Goal: Task Accomplishment & Management: Manage account settings

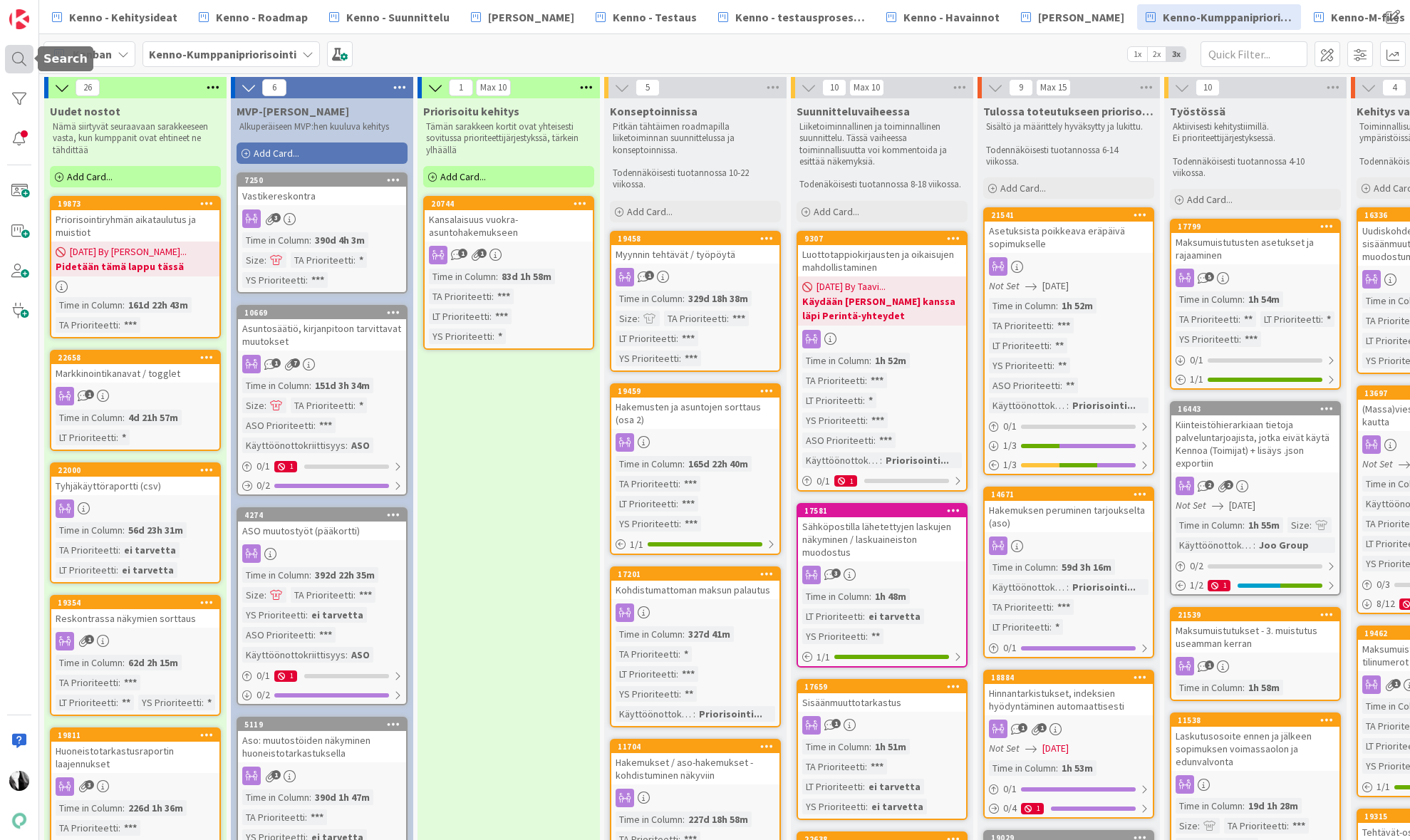
click at [22, 53] on div at bounding box center [19, 59] width 29 height 29
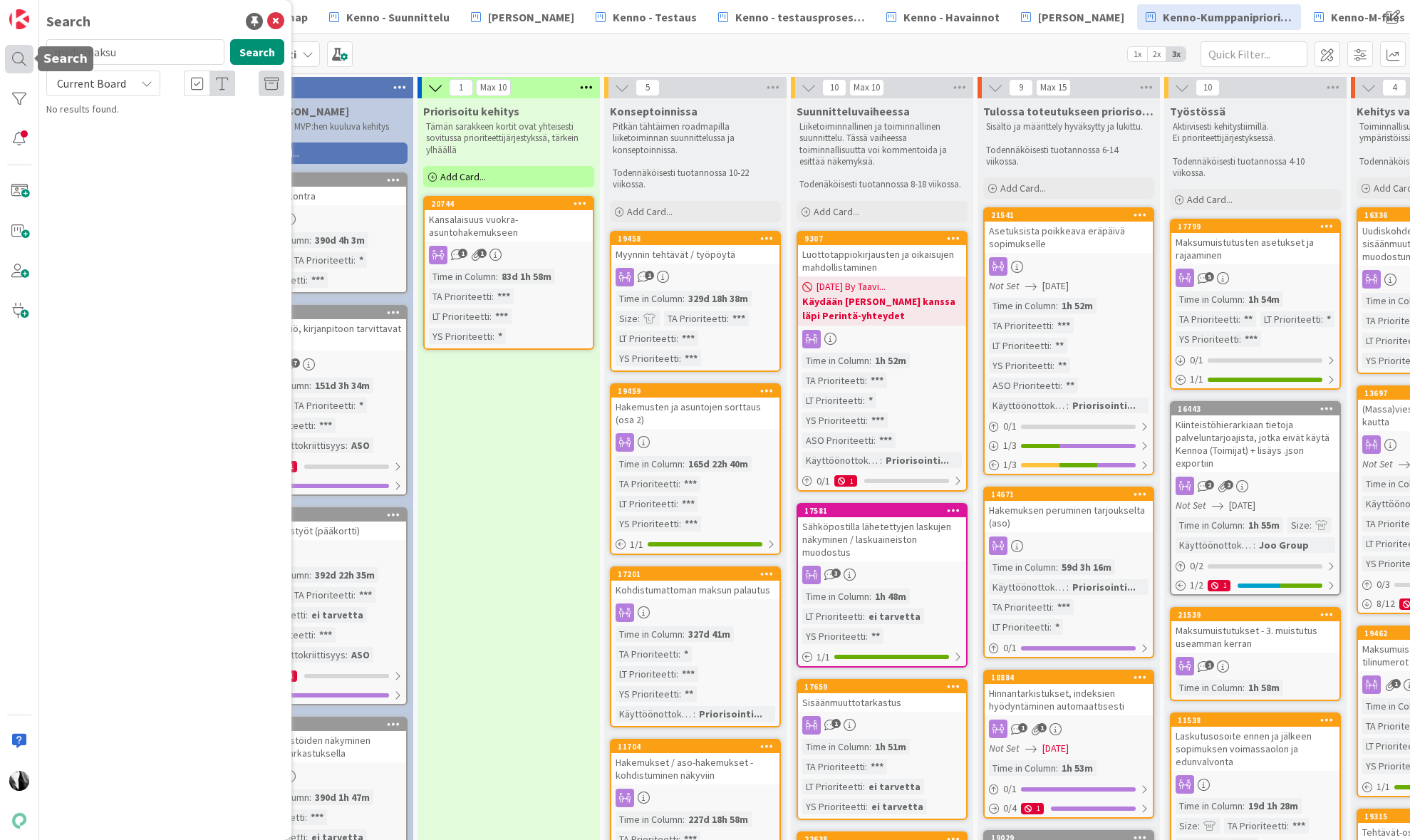
click at [33, 56] on body "Search mediamaksu Search Current Board No results found. Kenno - Kehitysideat K…" at bounding box center [705, 420] width 1410 height 840
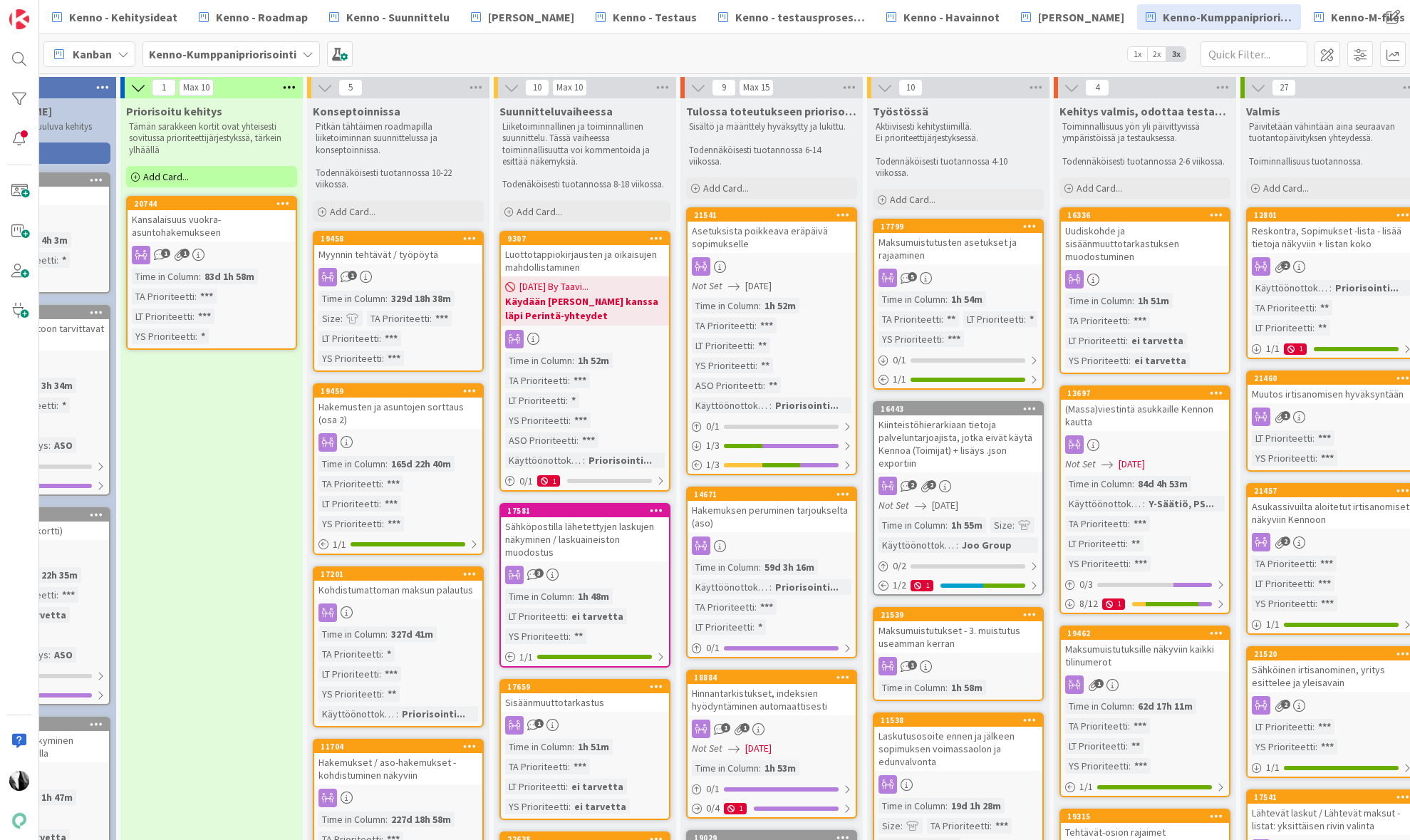
scroll to position [0, 391]
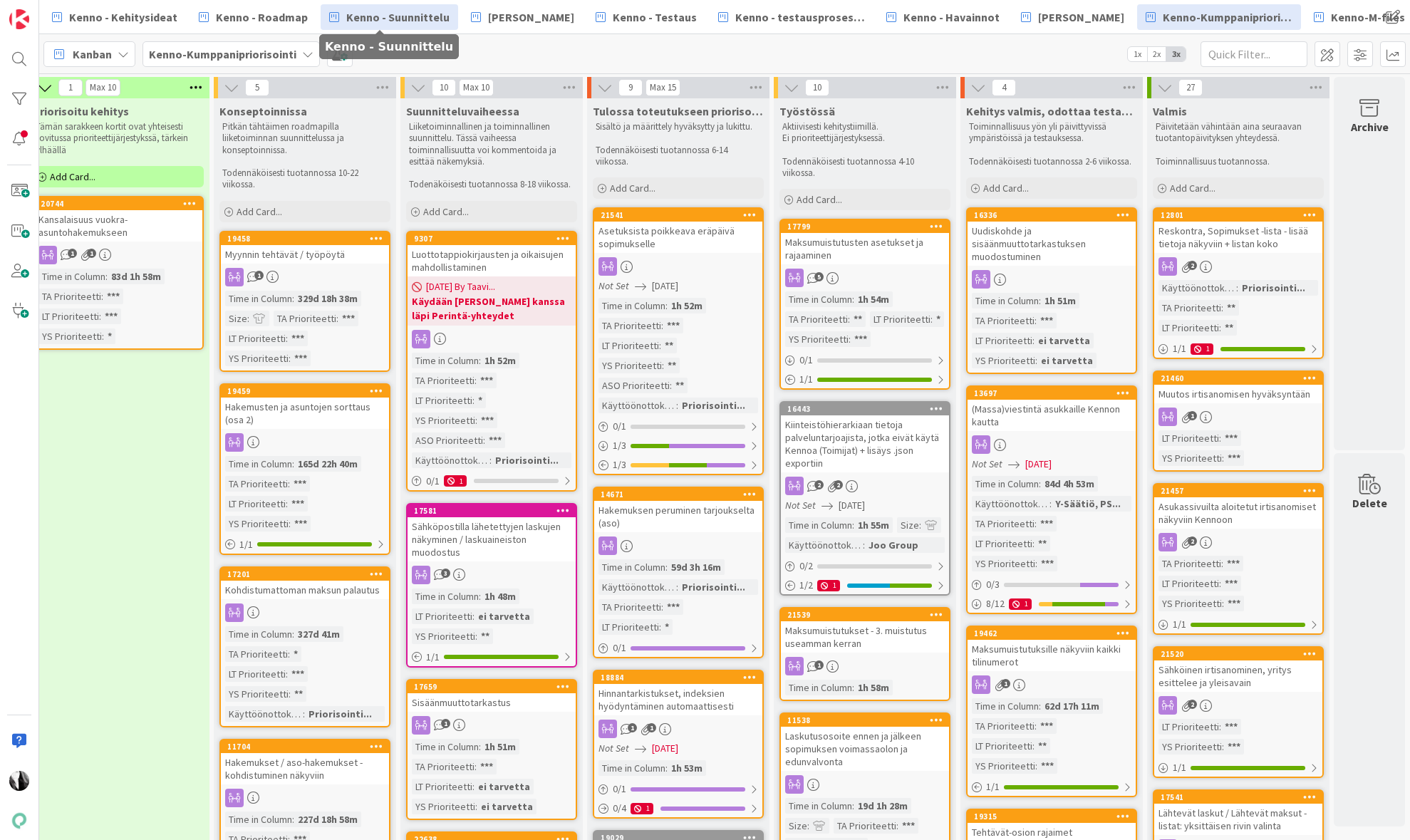
click at [426, 16] on span "Kenno - Suunnittelu" at bounding box center [398, 17] width 103 height 17
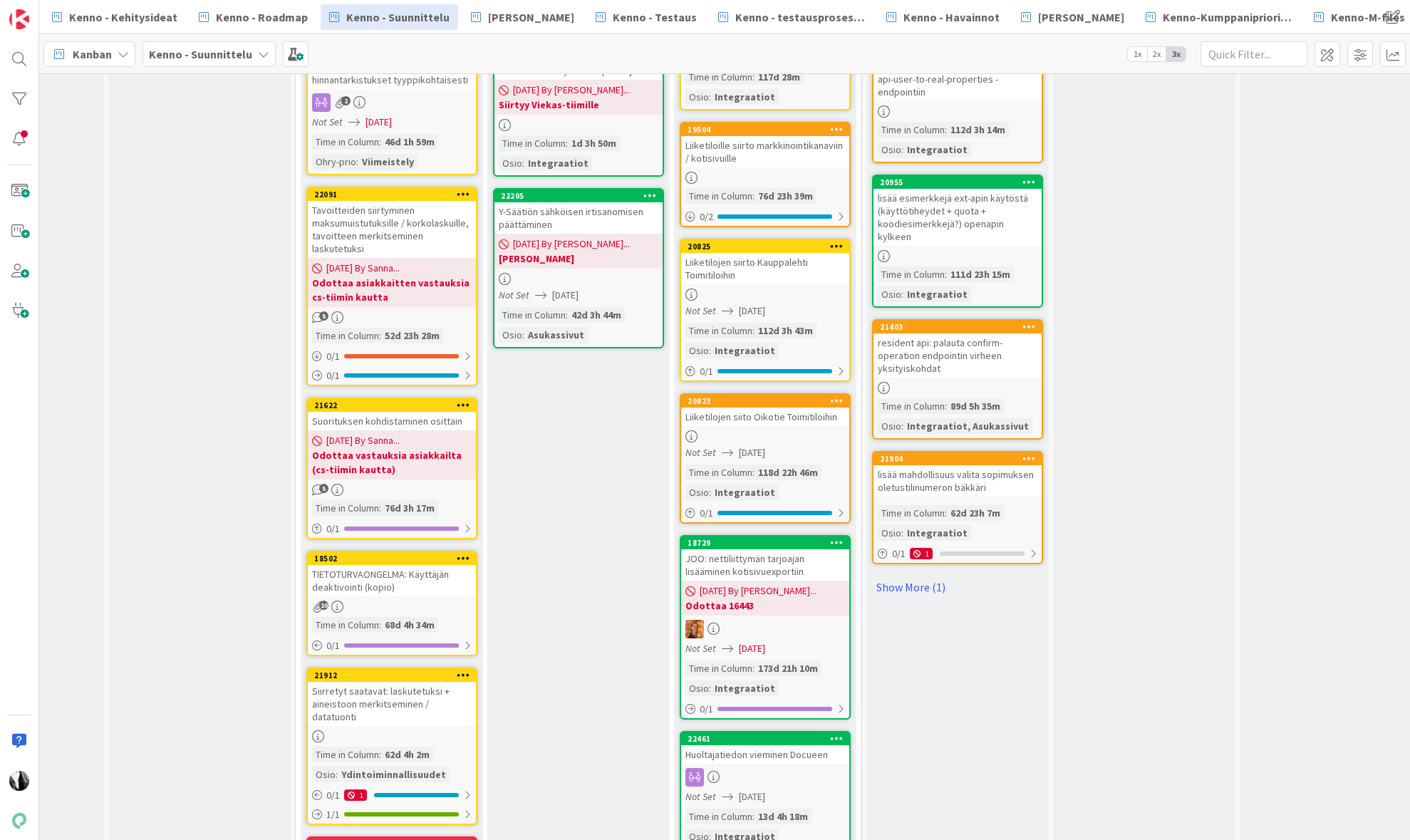
scroll to position [1038, 496]
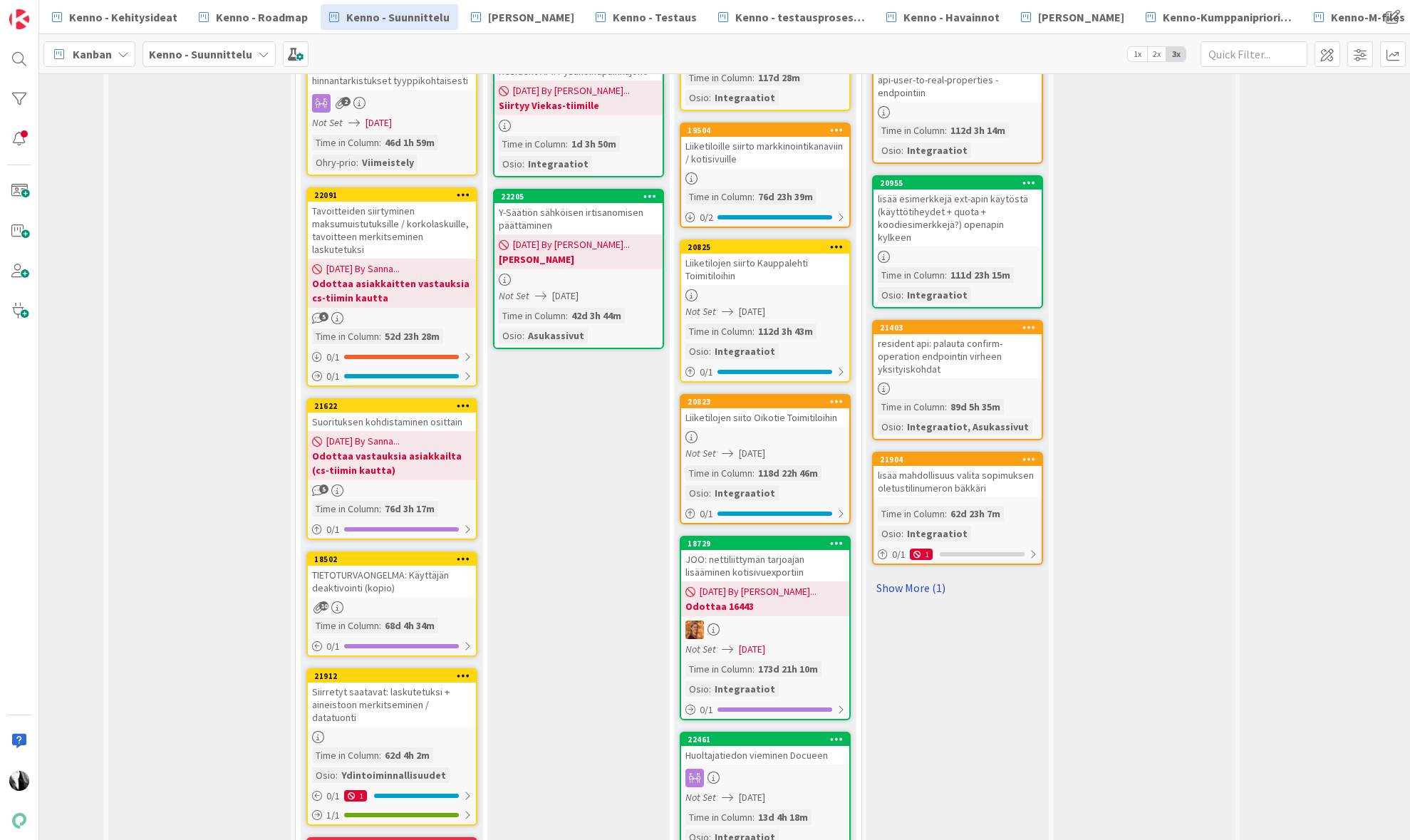
click at [905, 576] on link "Show More (1)" at bounding box center [958, 587] width 171 height 22
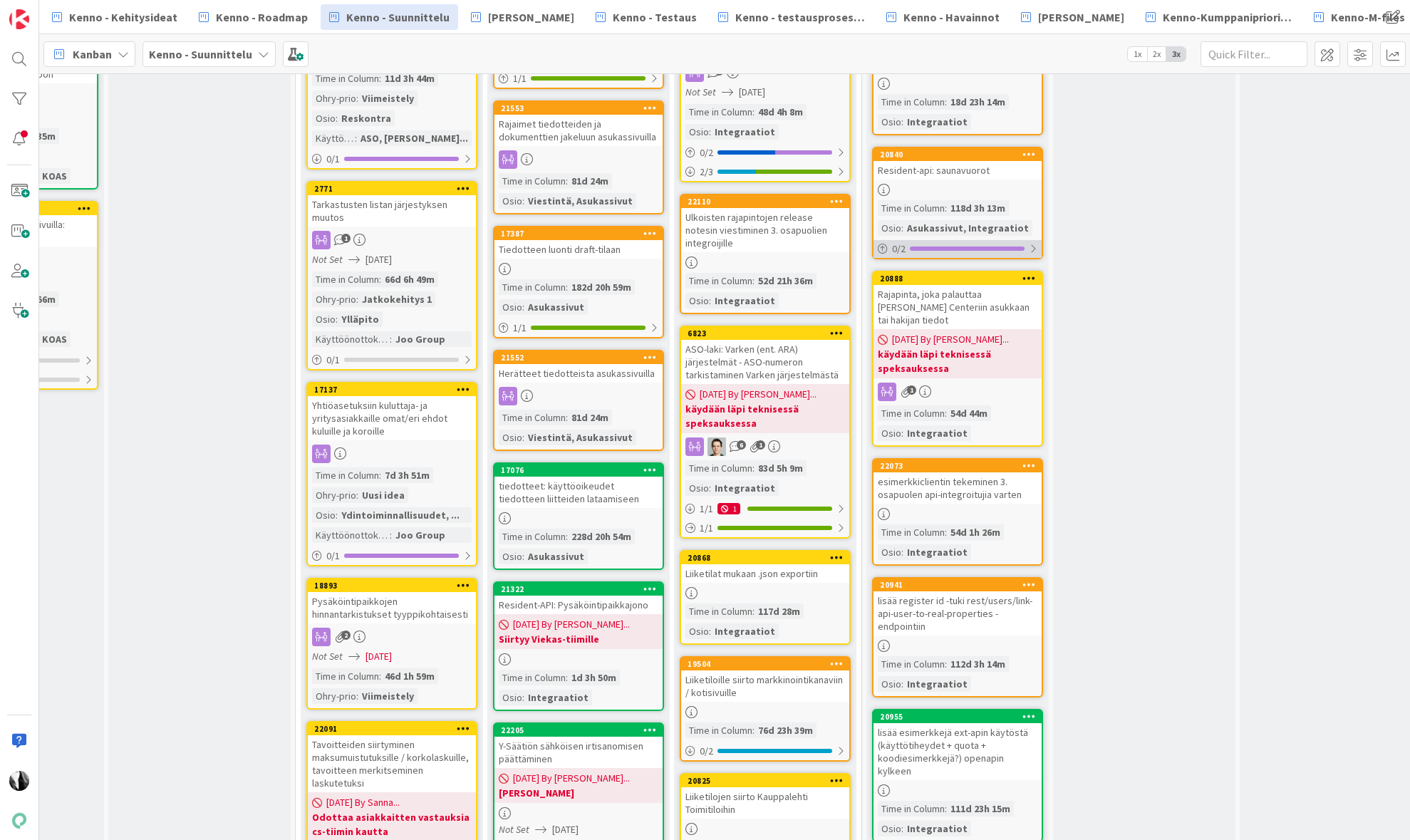
scroll to position [482, 496]
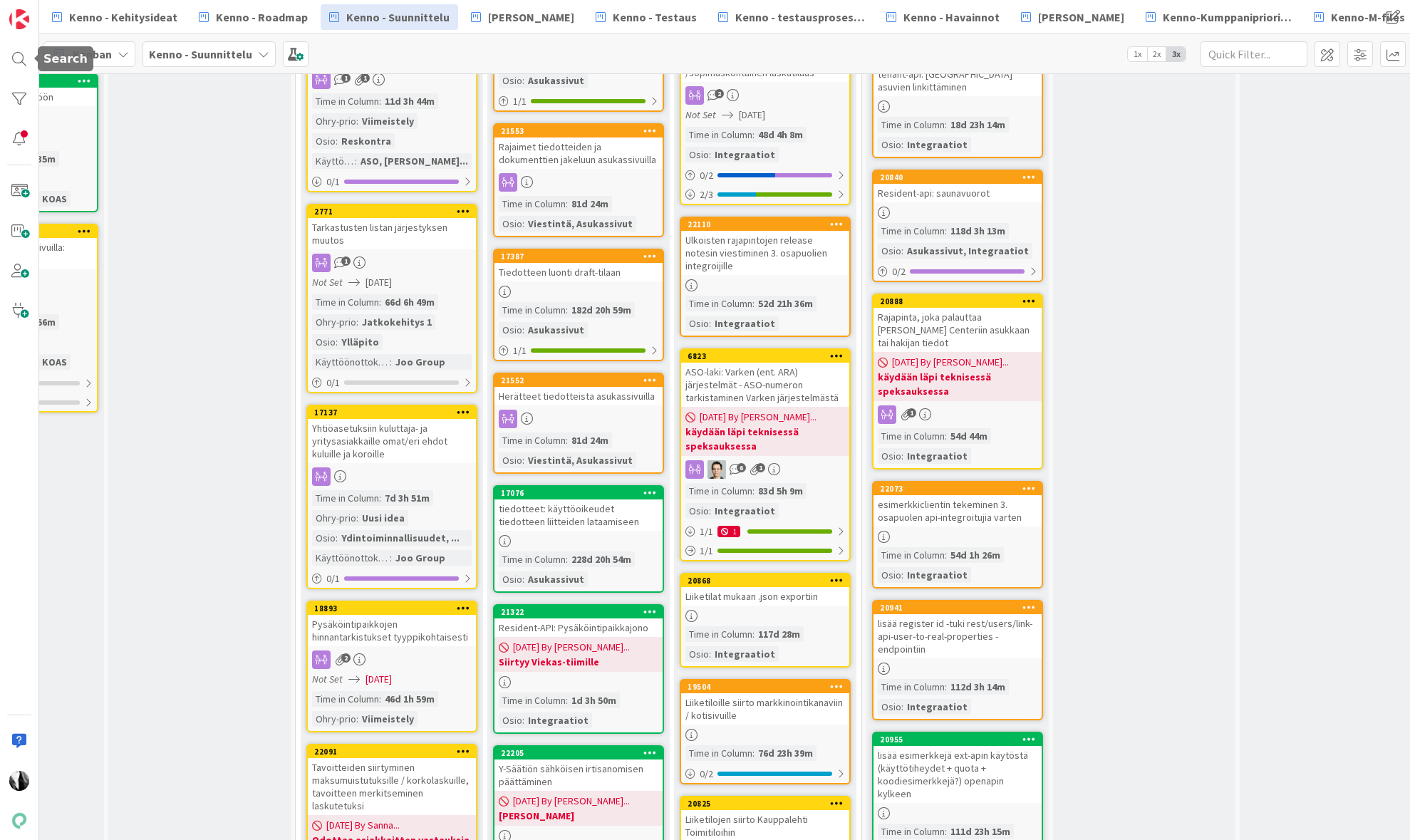
drag, startPoint x: 18, startPoint y: 53, endPoint x: 82, endPoint y: 54, distance: 64.0
click at [18, 53] on div at bounding box center [19, 59] width 29 height 29
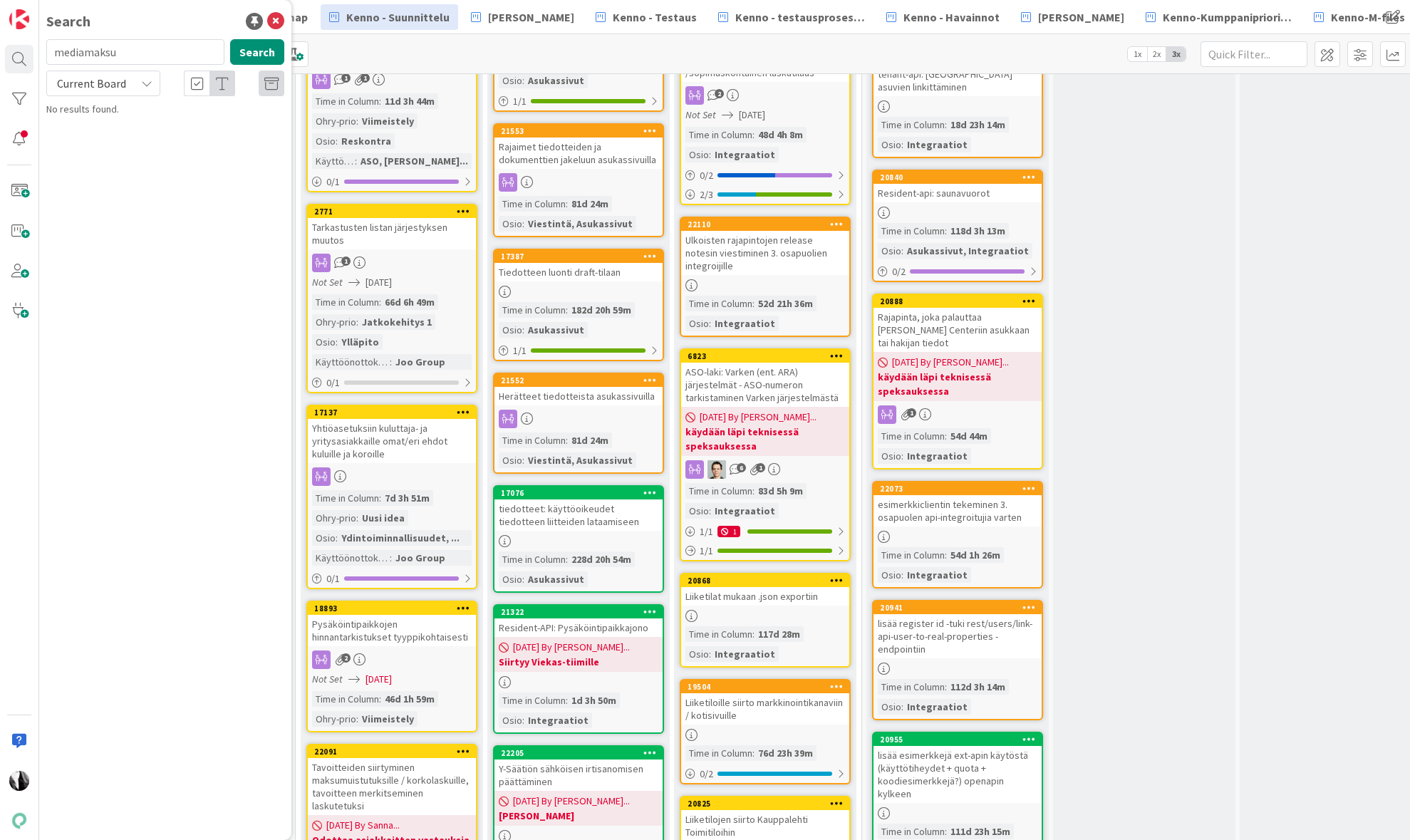
drag, startPoint x: 106, startPoint y: 50, endPoint x: 58, endPoint y: 50, distance: 48.0
click at [58, 50] on input "mediamaksu" at bounding box center [135, 52] width 178 height 26
type input "kustannukset"
click at [101, 81] on span "Current Board" at bounding box center [91, 83] width 69 height 14
click at [100, 143] on span "All Boards" at bounding box center [128, 142] width 148 height 22
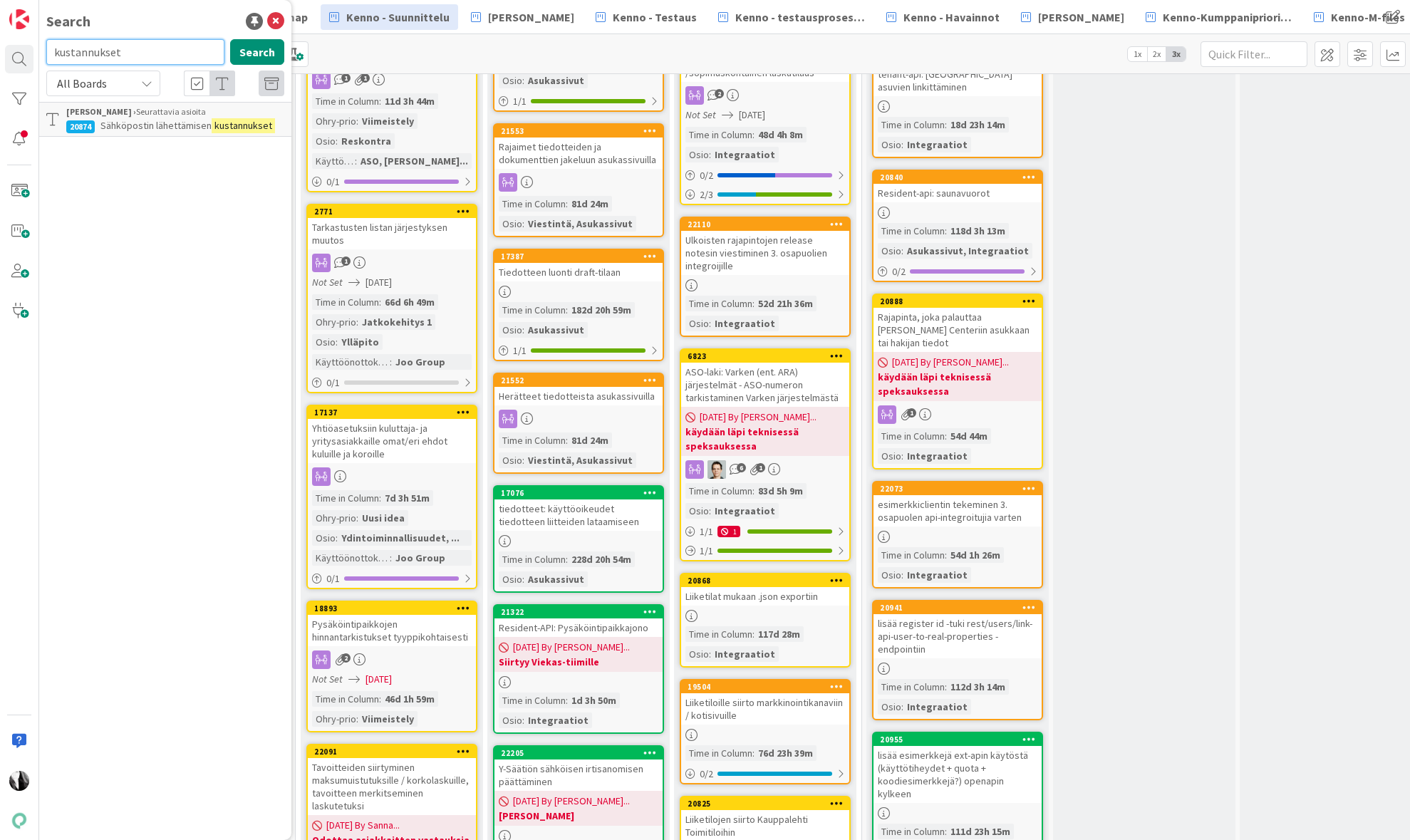
drag, startPoint x: 141, startPoint y: 47, endPoint x: 58, endPoint y: 45, distance: 83.0
click at [55, 54] on input "kustannukset" at bounding box center [135, 52] width 178 height 26
click at [278, 17] on icon at bounding box center [275, 21] width 17 height 17
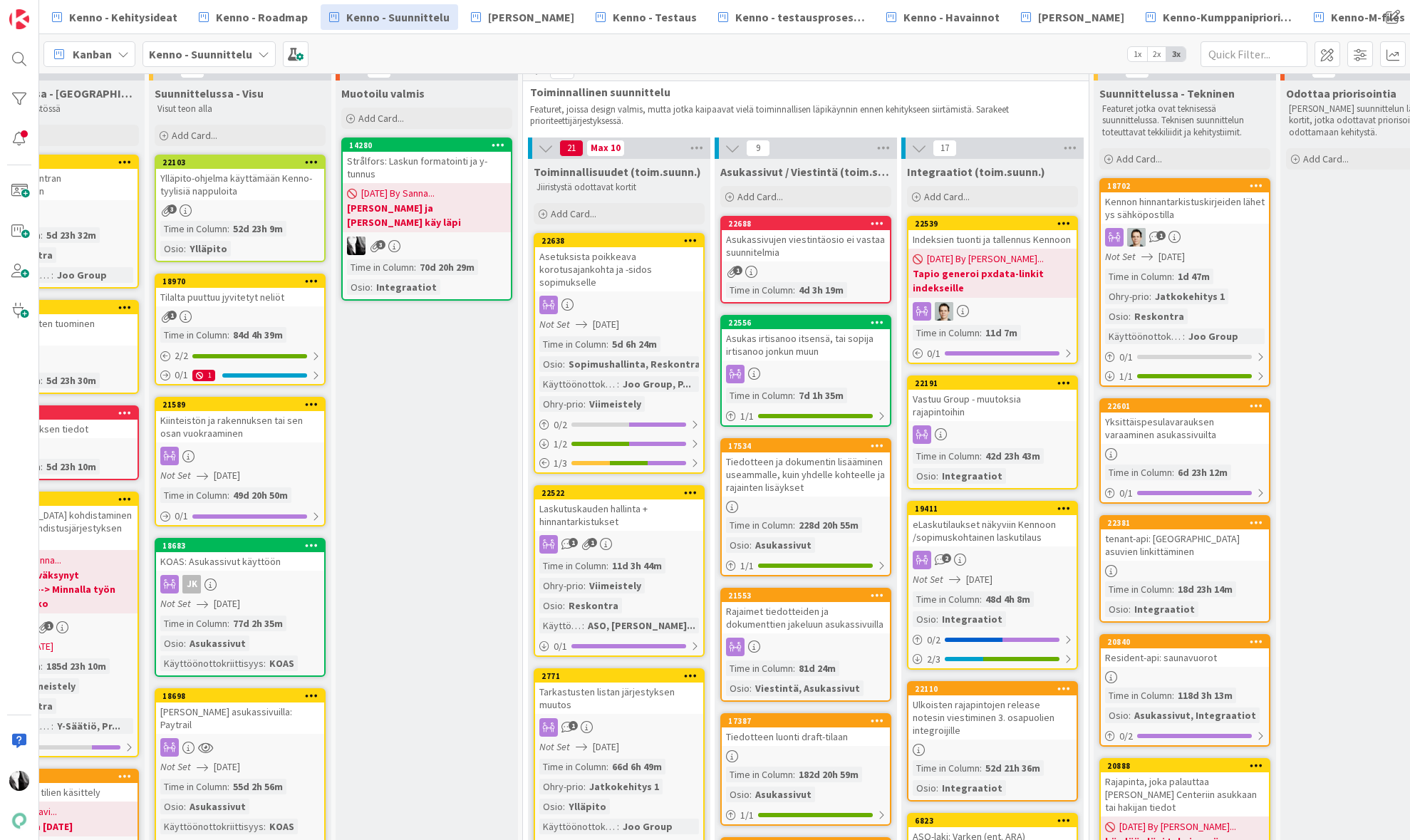
scroll to position [18, 267]
click at [807, 246] on div "Asukassivujen viestintäosio ei vastaa suunnitelmia" at bounding box center [807, 246] width 168 height 31
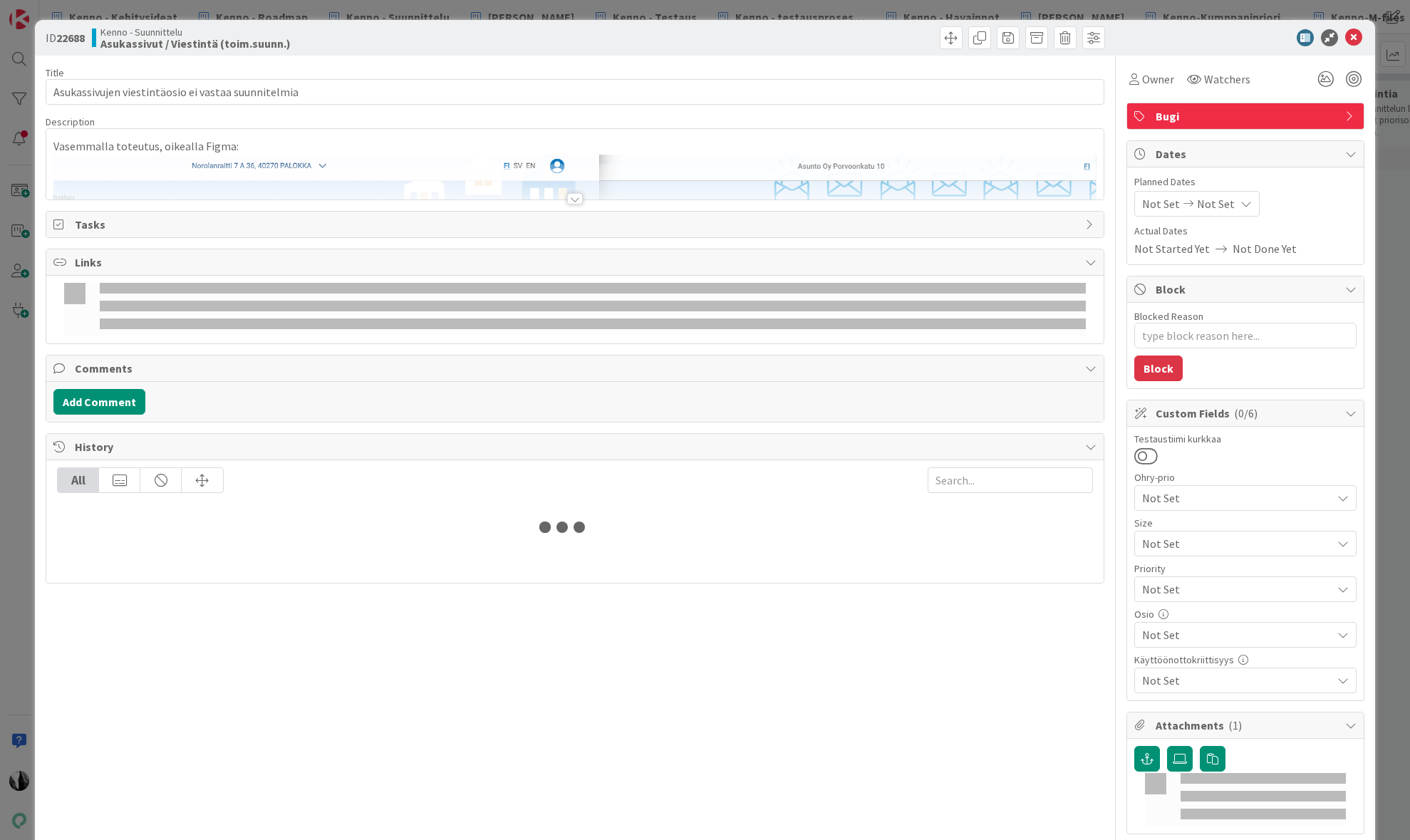
type textarea "x"
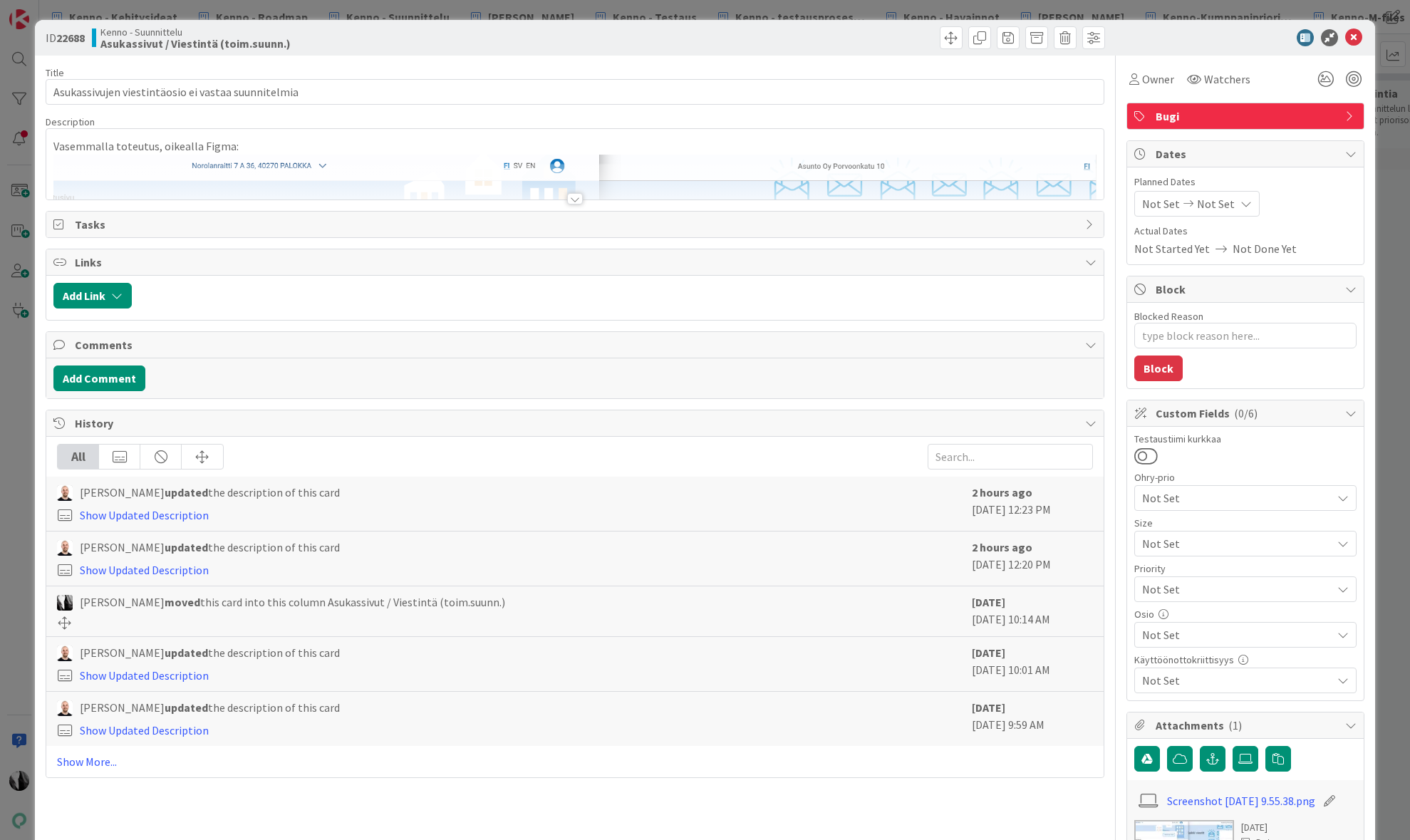
click at [578, 198] on div at bounding box center [575, 198] width 16 height 11
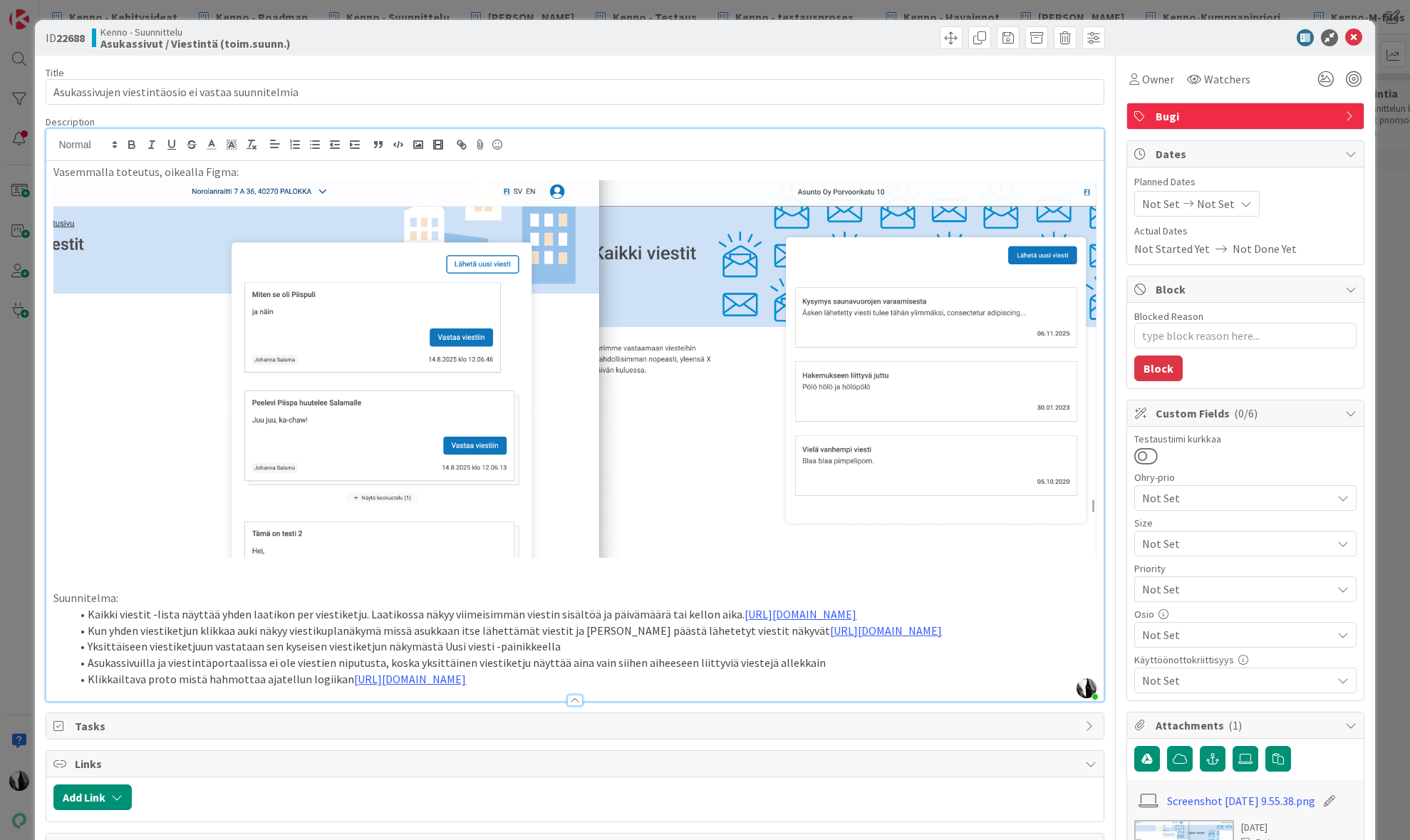
click at [414, 438] on img at bounding box center [575, 369] width 1043 height 378
click at [1055, 584] on p at bounding box center [575, 582] width 1043 height 16
drag, startPoint x: 435, startPoint y: 680, endPoint x: 474, endPoint y: 679, distance: 39.0
click at [480, 654] on li "Yksittäiseen viestiketjuun vastataan sen kyseisen viestiketjun näkymästä Uusi v…" at bounding box center [583, 646] width 1025 height 16
click at [433, 654] on li "Yksittäiseen viestiketjuun vastataan sen kyseisen viestiketjun näkymästä Vastaa…" at bounding box center [583, 646] width 1025 height 16
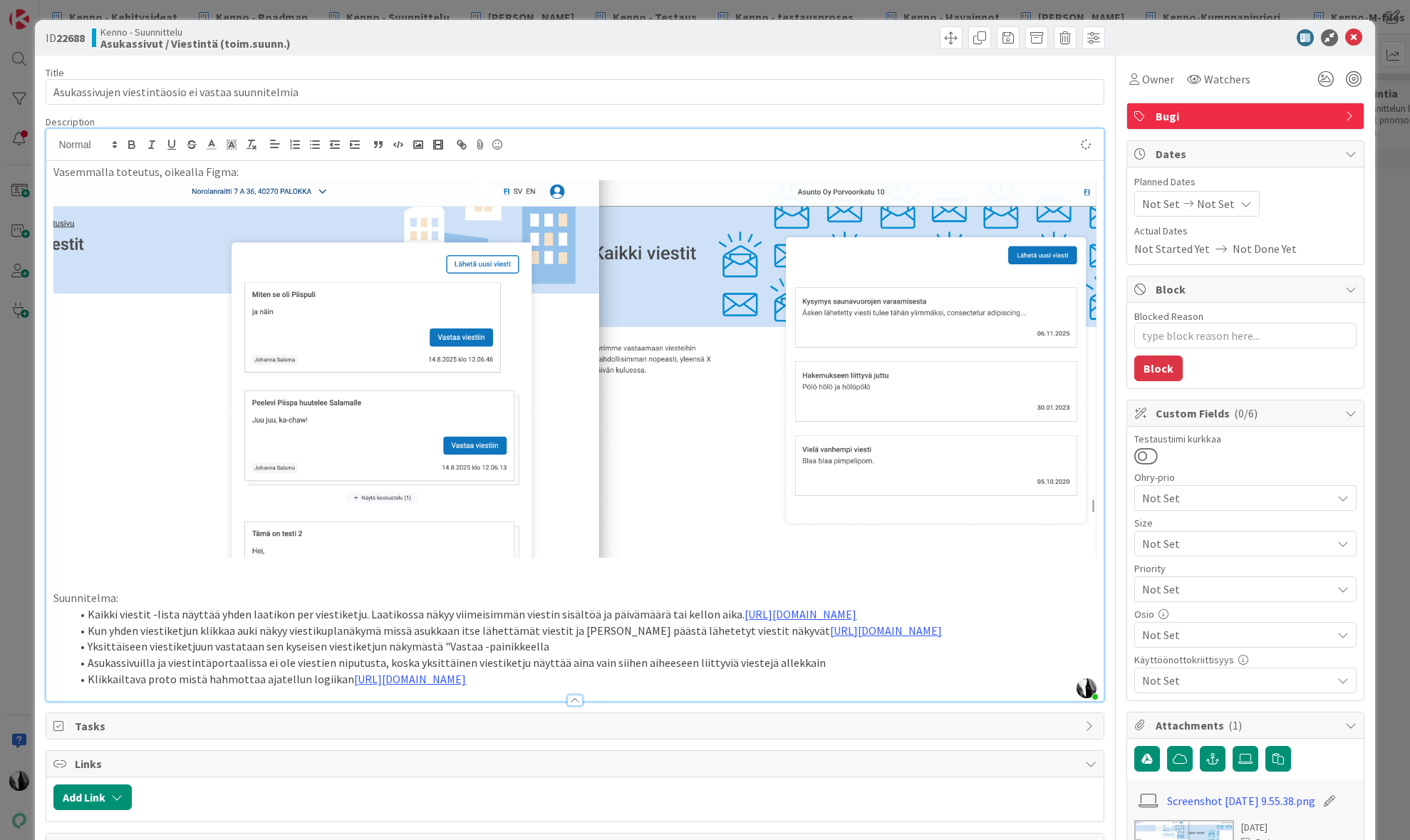
click at [467, 654] on li "Yksittäiseen viestiketjuun vastataan sen kyseisen viestiketjun näkymästä "Vasta…" at bounding box center [583, 646] width 1025 height 16
click at [104, 687] on li "Klikkailtava proto mistä hahmottaa ajatellun logiikan https://www.figma.com/pro…" at bounding box center [583, 679] width 1025 height 16
click at [670, 654] on li "Yksittäiseen viestiketjuun vastataan sen kyseisen viestiketjun näkymästä "Vasta…" at bounding box center [583, 646] width 1025 height 16
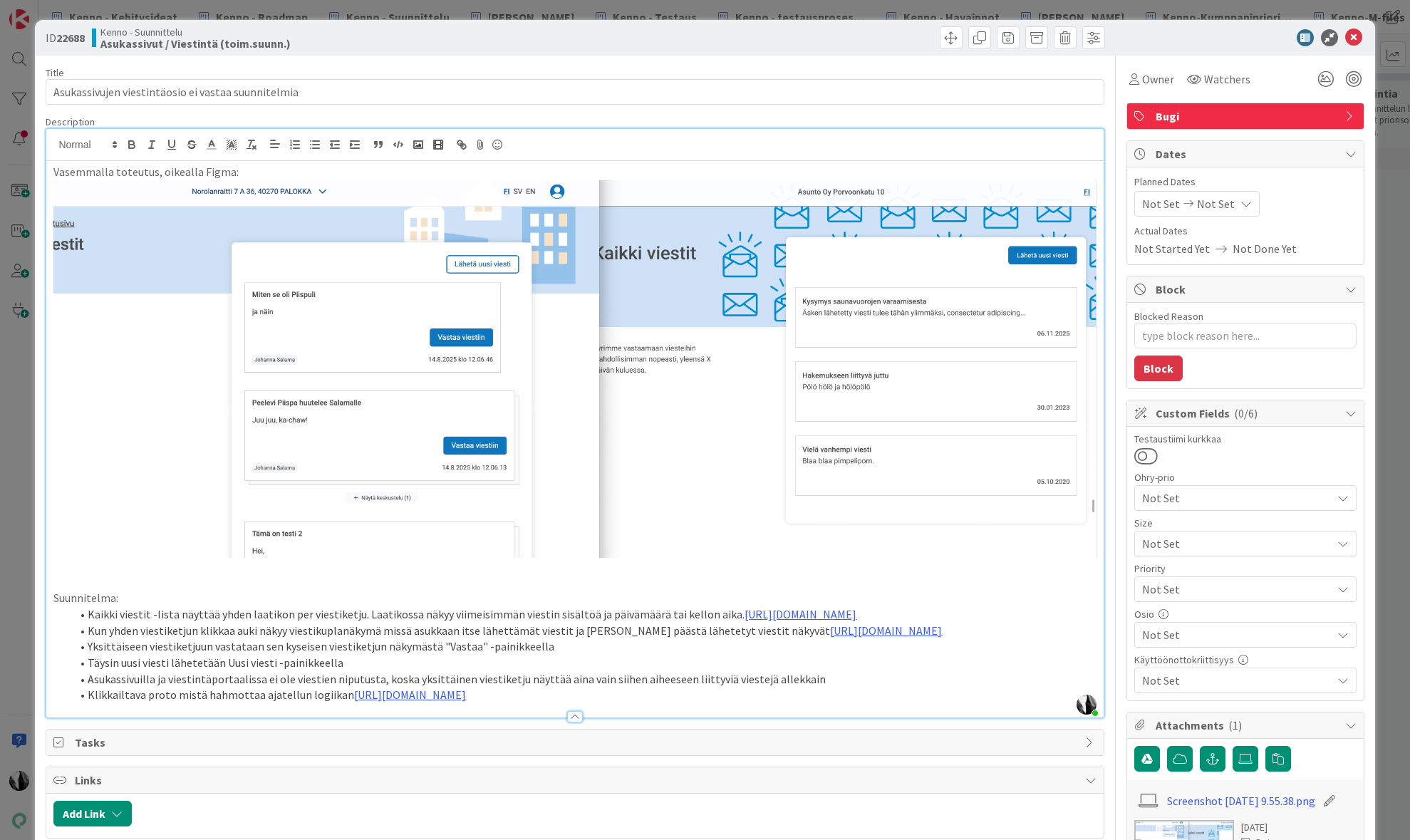
click at [224, 671] on li "Täysin uusi viesti lähetetään Uusi viesti -painikkeella" at bounding box center [583, 662] width 1025 height 16
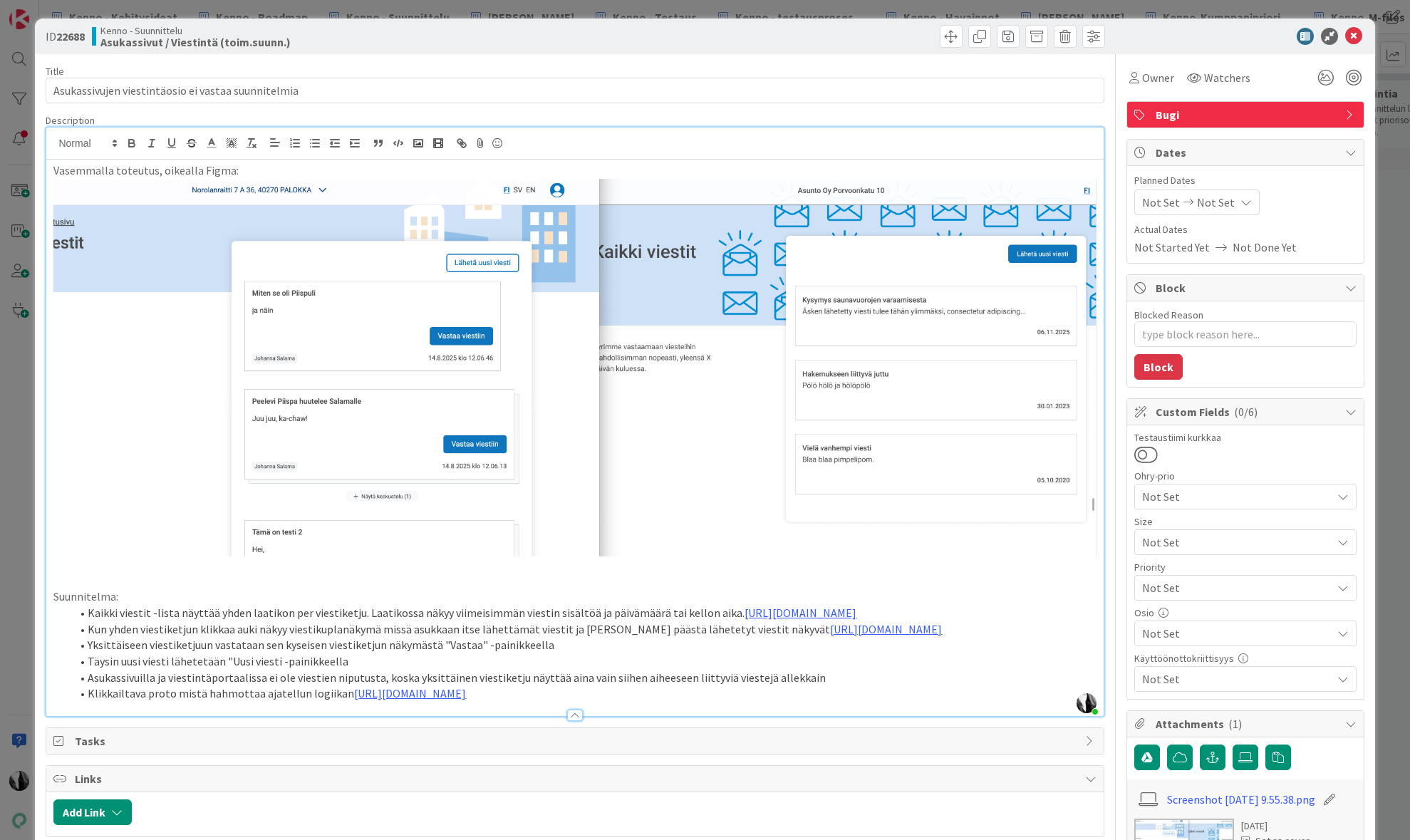
click at [276, 670] on li "Täysin uusi viesti lähetetään "Uusi viesti -painikkeella" at bounding box center [583, 661] width 1025 height 16
click at [454, 700] on link "https://www.figma.com/proto/F8K4NeEJpXdhuNz0ckoPp4/Viestint%C3%A4?page-id=0%3A1…" at bounding box center [410, 693] width 112 height 14
click at [503, 767] on link "https://www.figma.com/proto/F8K4NeEJpXdhuNz0ckoPp4/Viestint%C3%A4?content-scali…" at bounding box center [502, 770] width 98 height 18
click at [735, 702] on li "Klikkailtava proto mistä hahmottaa ajatellun logiikan https://www.figma.com/pro…" at bounding box center [583, 693] width 1025 height 16
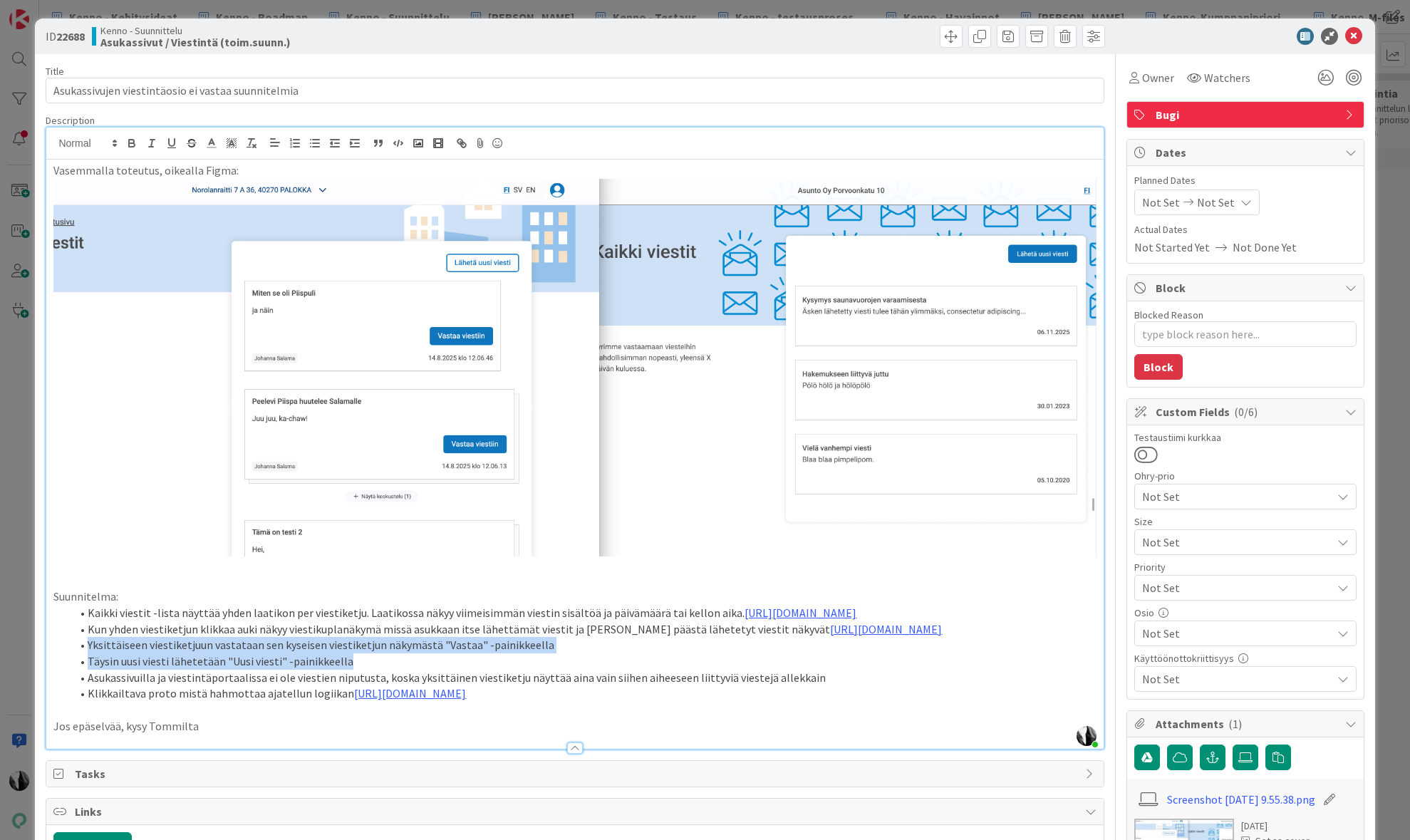
drag, startPoint x: 206, startPoint y: 678, endPoint x: 361, endPoint y: 686, distance: 155.2
click at [361, 686] on ol "Kaikki viestit -lista näyttää yhden laatikon per viestiketju. Laatikossa näkyy …" at bounding box center [575, 653] width 1043 height 97
click at [770, 653] on li "Yksittäiseen viestiketjuun vastataan sen kyseisen viestiketjun näkymästä "Vasta…" at bounding box center [583, 645] width 1025 height 16
click at [1175, 42] on div at bounding box center [1238, 36] width 252 height 17
click at [1305, 111] on span "Bugi" at bounding box center [1247, 114] width 182 height 17
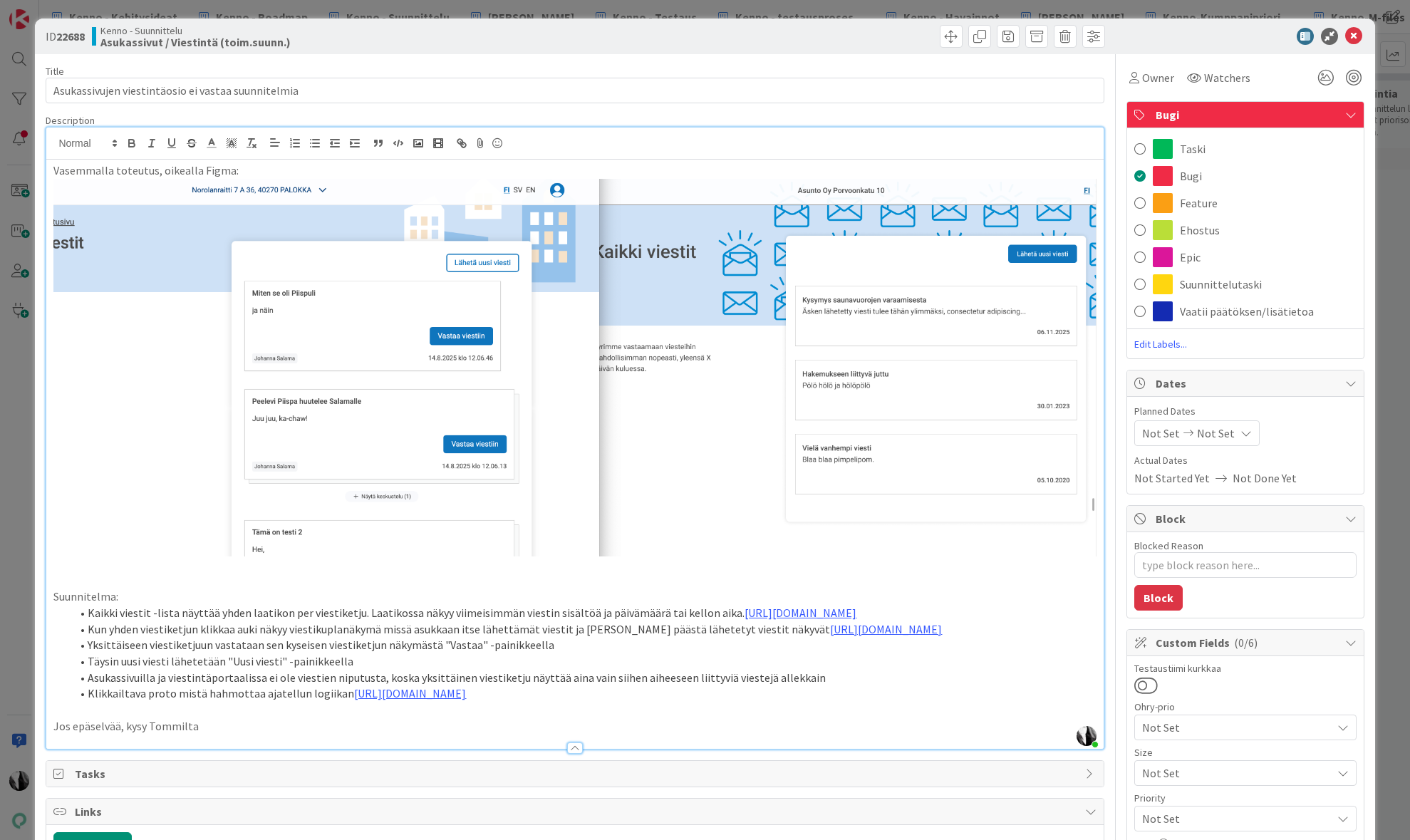
drag, startPoint x: 1228, startPoint y: 143, endPoint x: 1246, endPoint y: 133, distance: 20.6
click at [1228, 143] on div "Taski" at bounding box center [1245, 149] width 237 height 27
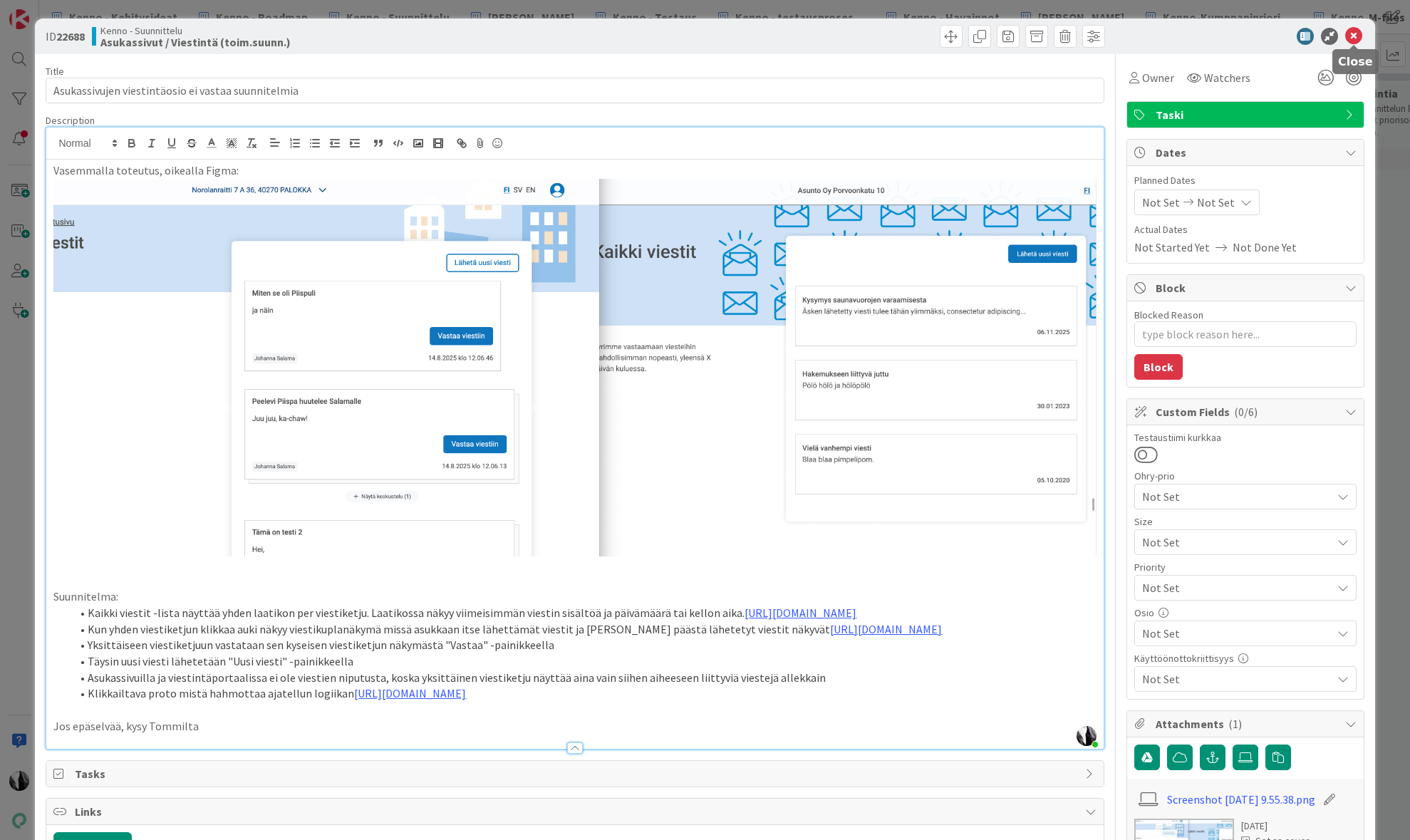
click at [1352, 32] on icon at bounding box center [1353, 36] width 17 height 17
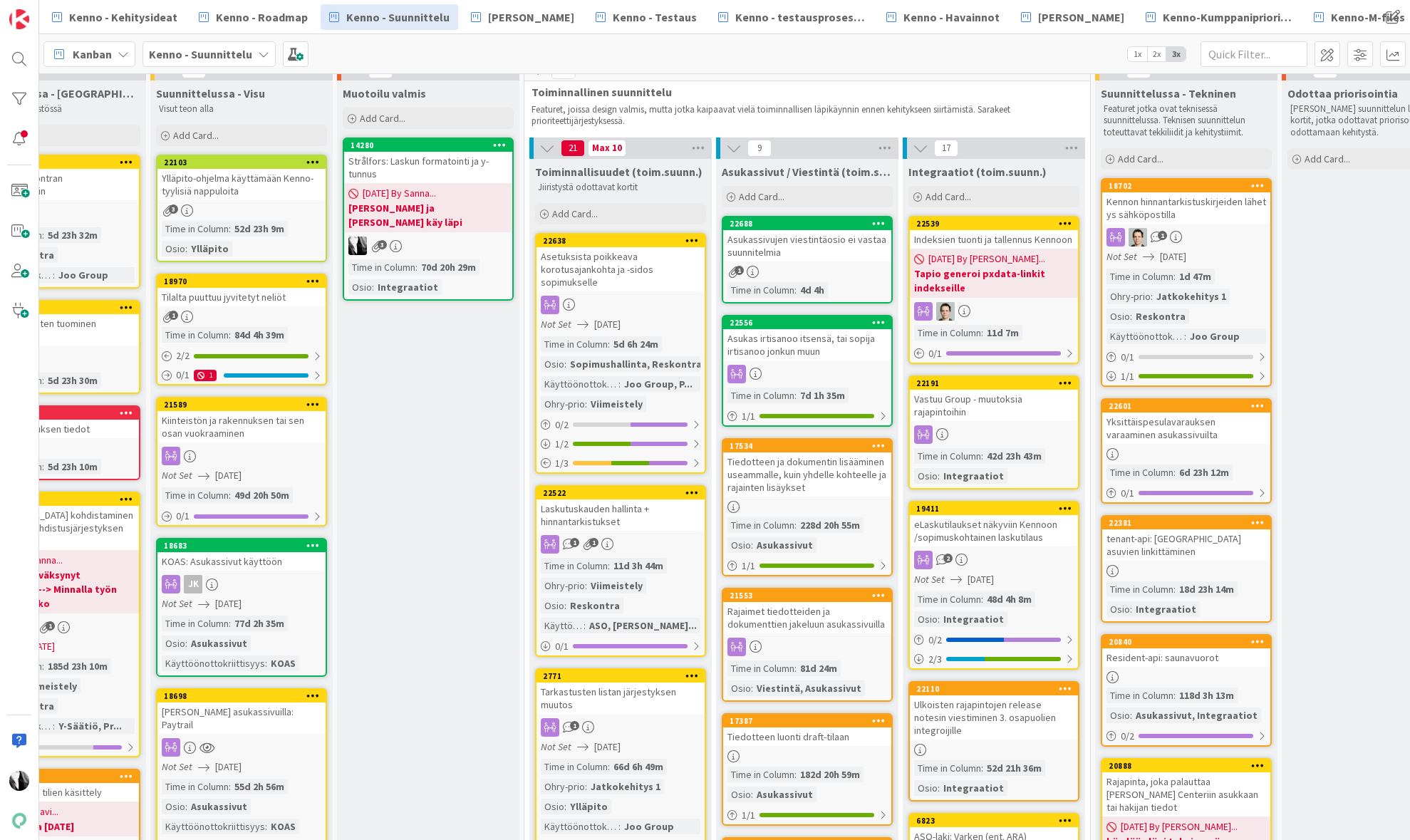
click at [887, 222] on div at bounding box center [879, 223] width 26 height 10
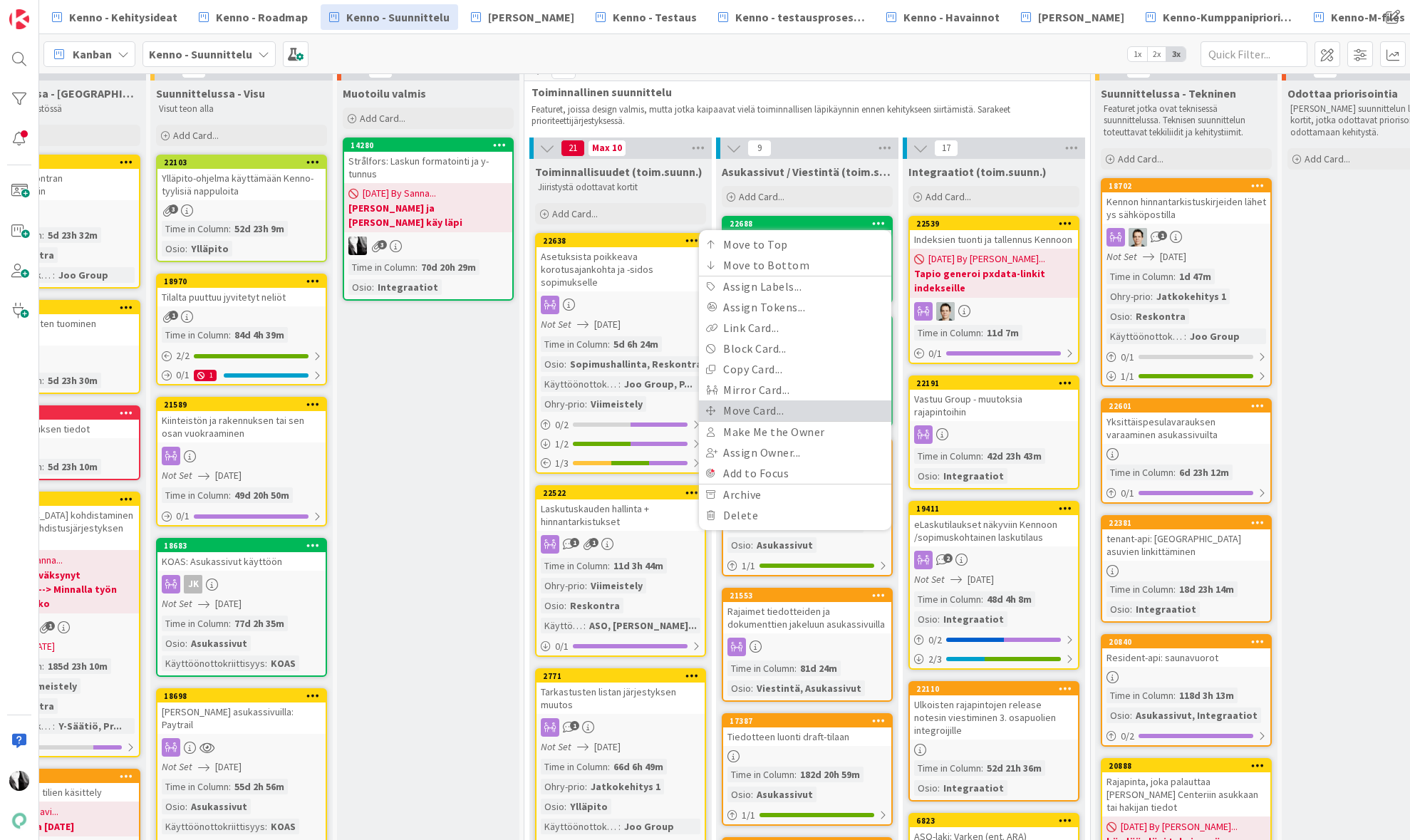
click at [770, 411] on link "Move Card..." at bounding box center [795, 410] width 192 height 21
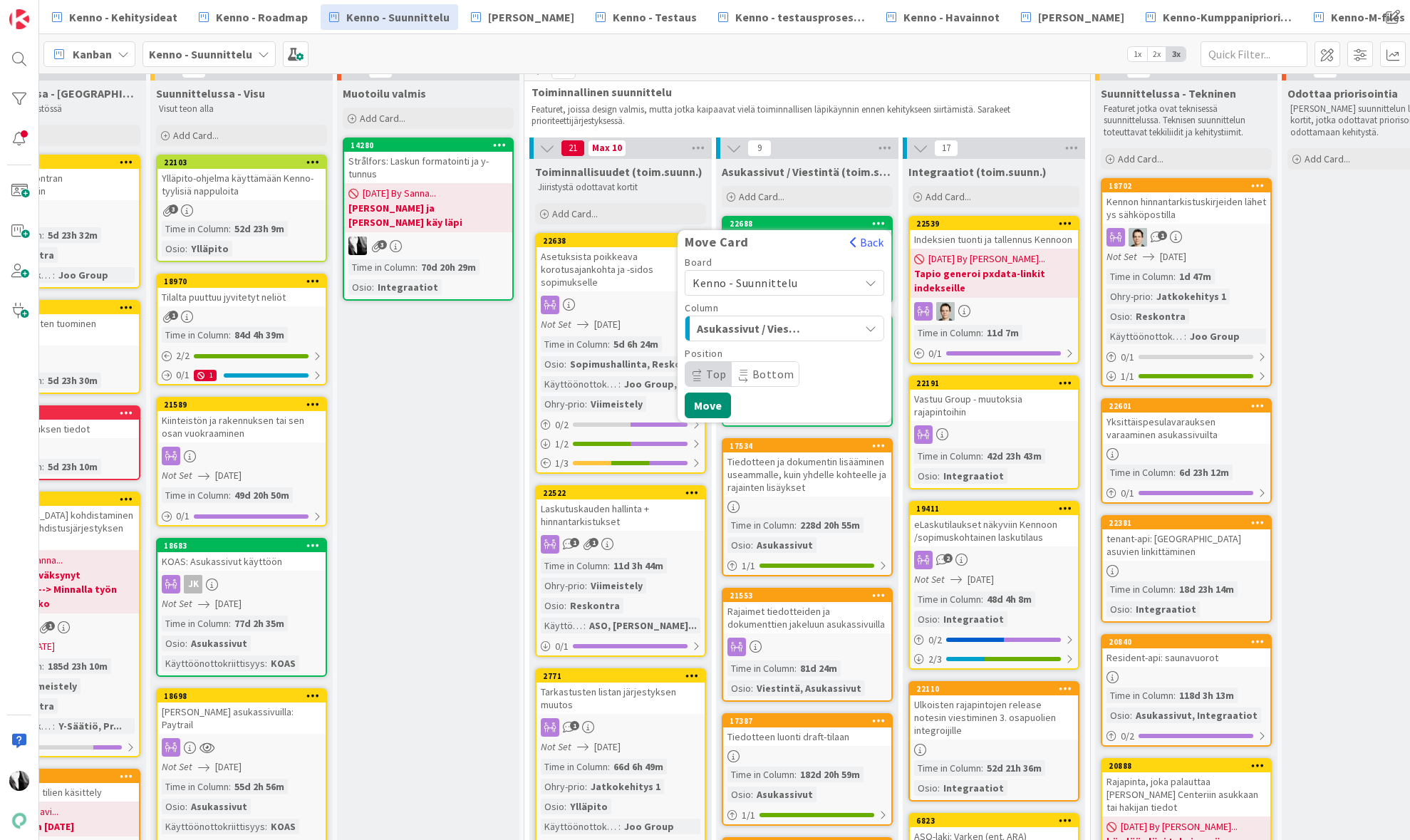
click at [779, 281] on span "Kenno - Suunnittelu" at bounding box center [745, 283] width 106 height 14
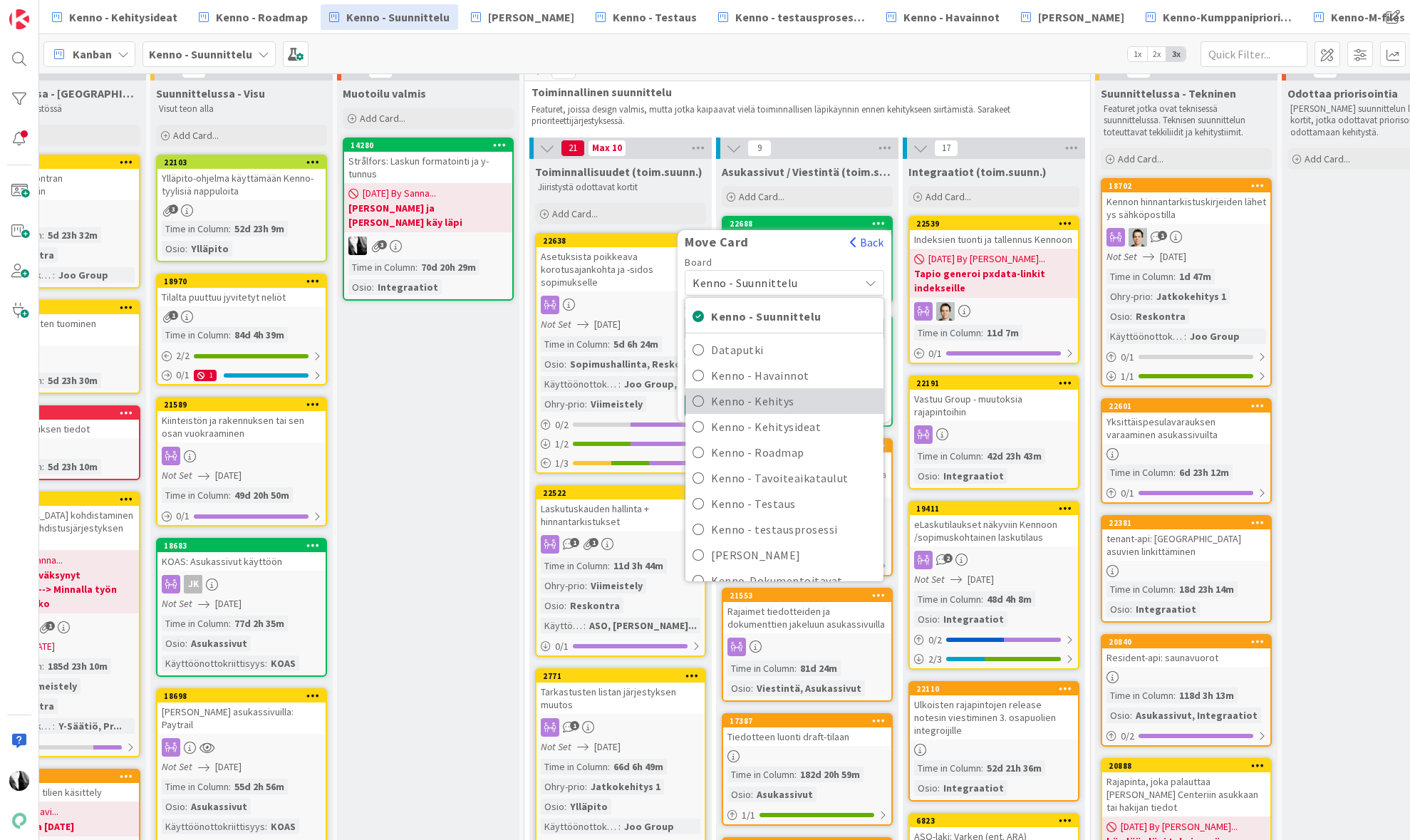
click at [783, 405] on span "Kenno - Kehitys" at bounding box center [794, 401] width 166 height 22
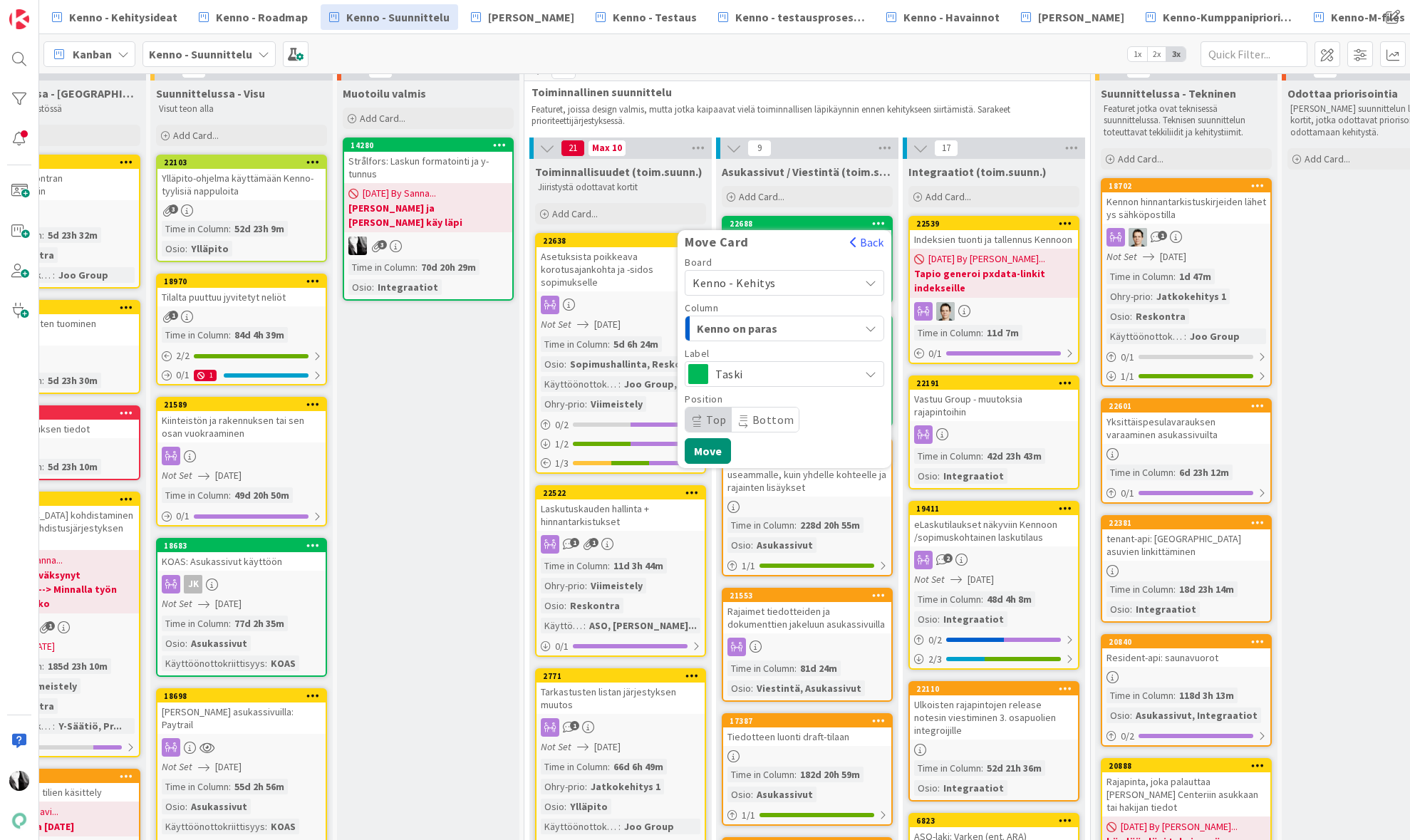
click at [787, 326] on span "Kenno on paras" at bounding box center [751, 328] width 107 height 18
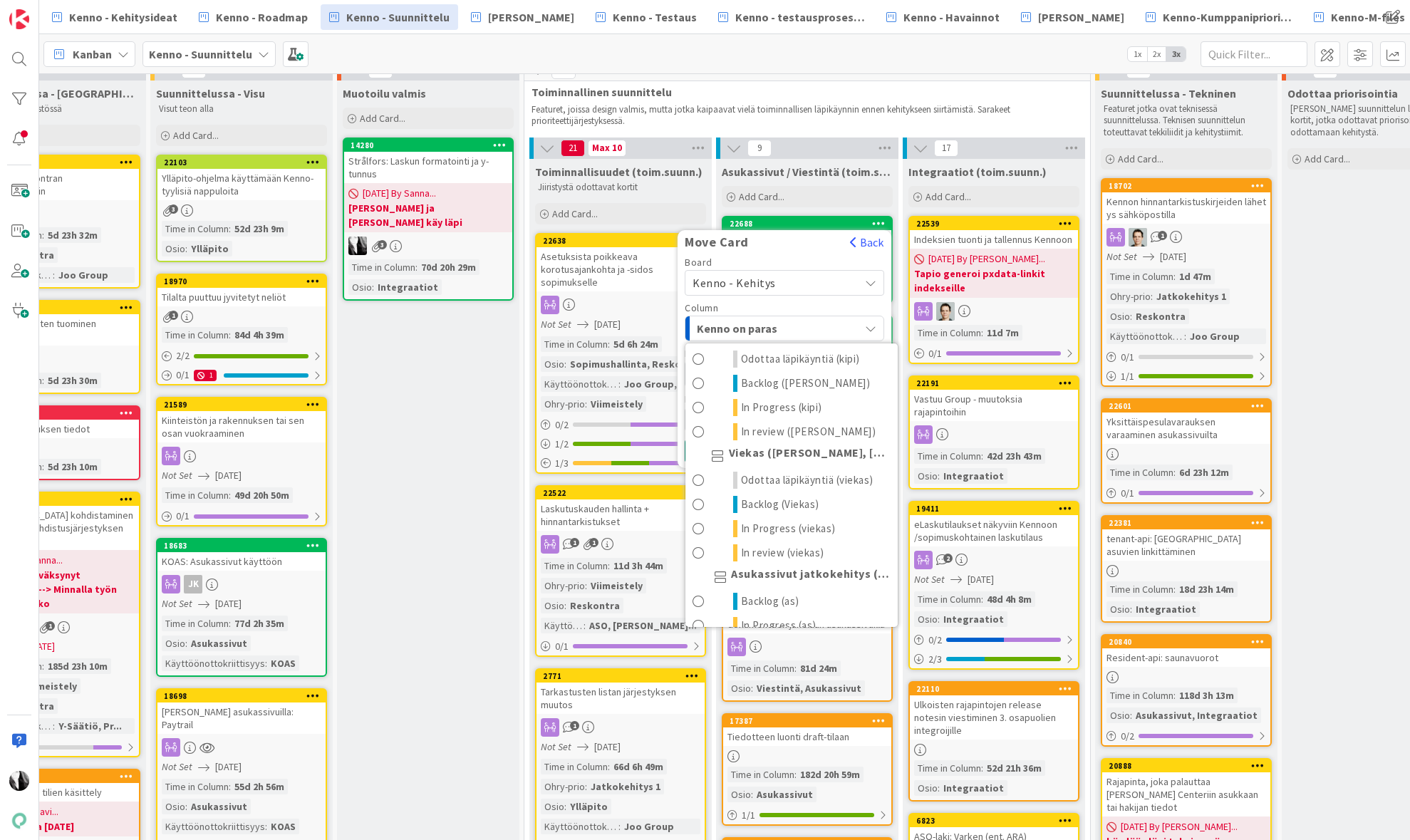
scroll to position [751, 0]
click at [771, 497] on span "Backlog (Viekas)" at bounding box center [780, 501] width 78 height 17
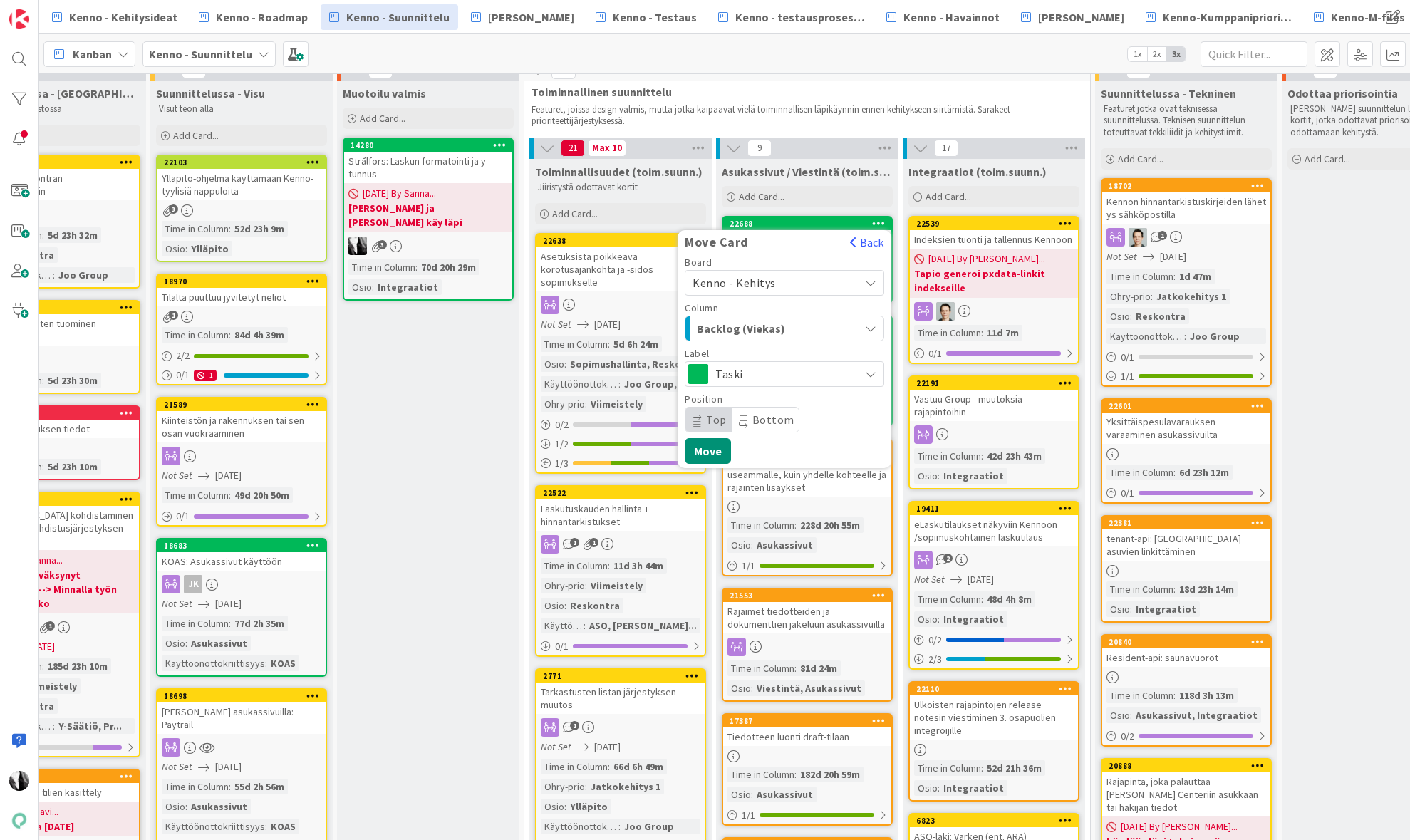
click at [823, 441] on div "Board Kenno - Kehitys Kenno - Suunnittelu Dataputki Kenno - Havainnot Kenno - K…" at bounding box center [784, 360] width 214 height 206
click at [711, 449] on button "Move" at bounding box center [708, 451] width 46 height 26
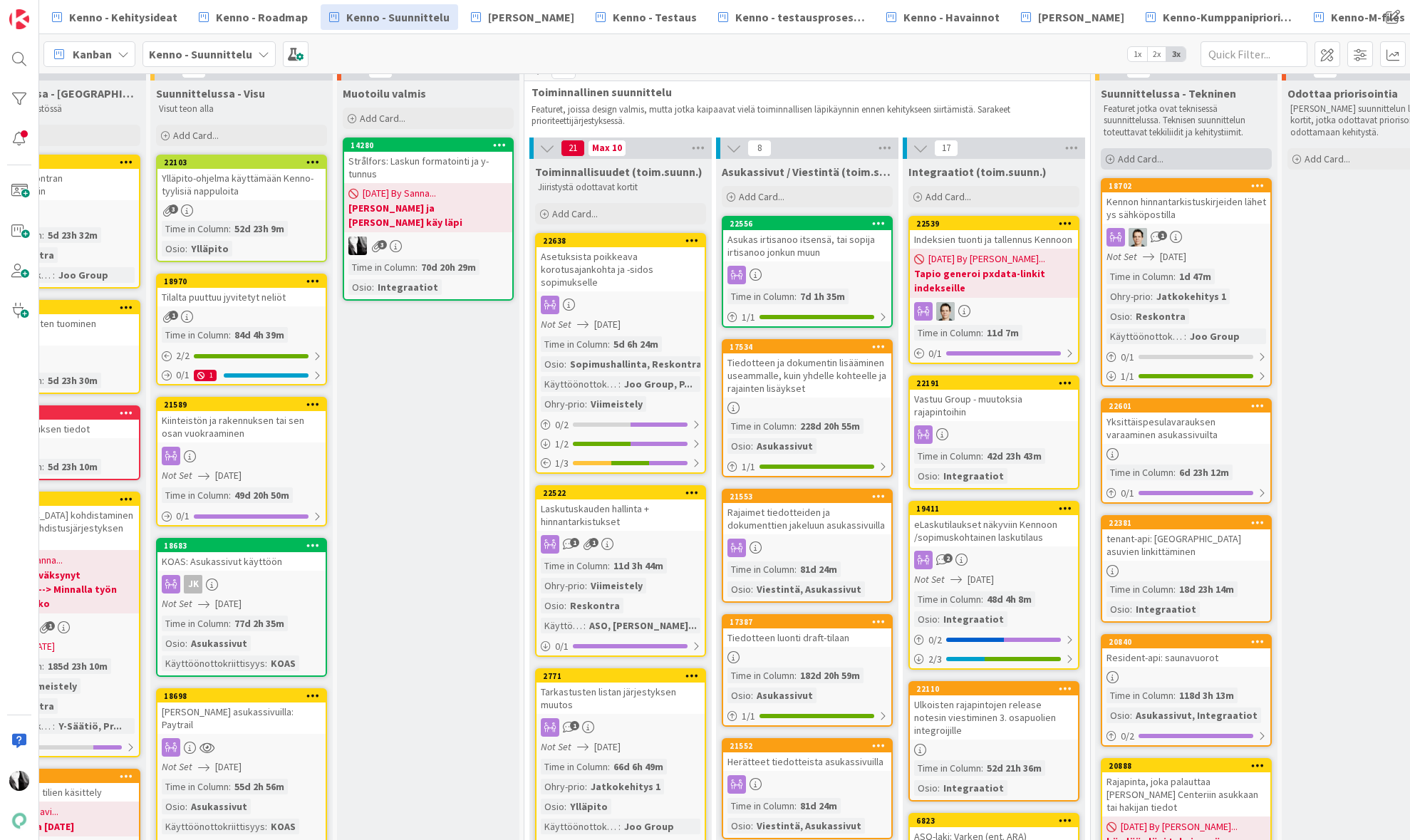
click at [1161, 158] on span "Add Card..." at bounding box center [1140, 159] width 46 height 13
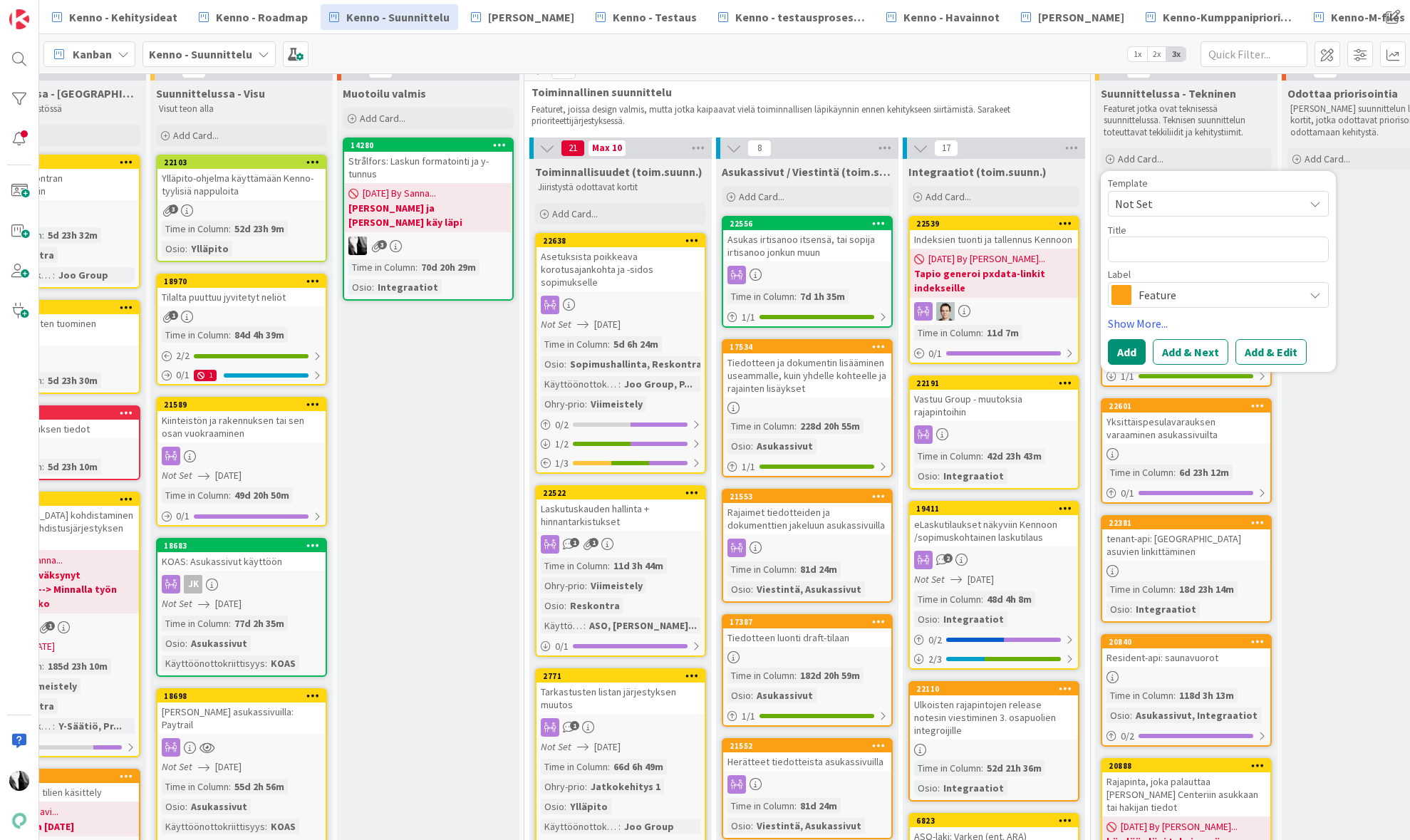
click at [1176, 246] on textarea at bounding box center [1218, 250] width 221 height 26
type textarea "x"
type textarea "K"
type textarea "x"
type textarea "Ku"
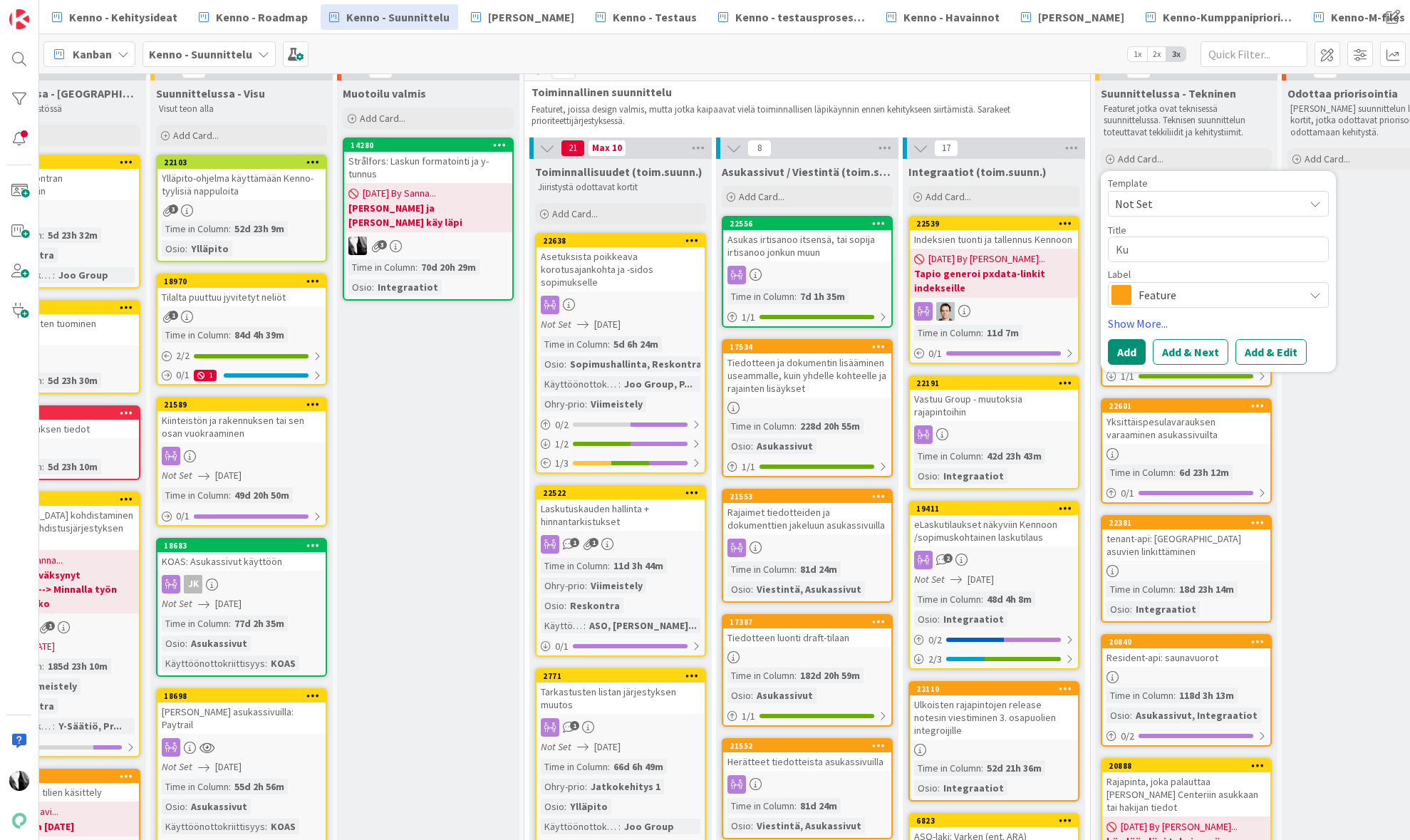
type textarea "x"
type textarea "Kus"
type textarea "x"
type textarea "Kust"
type textarea "x"
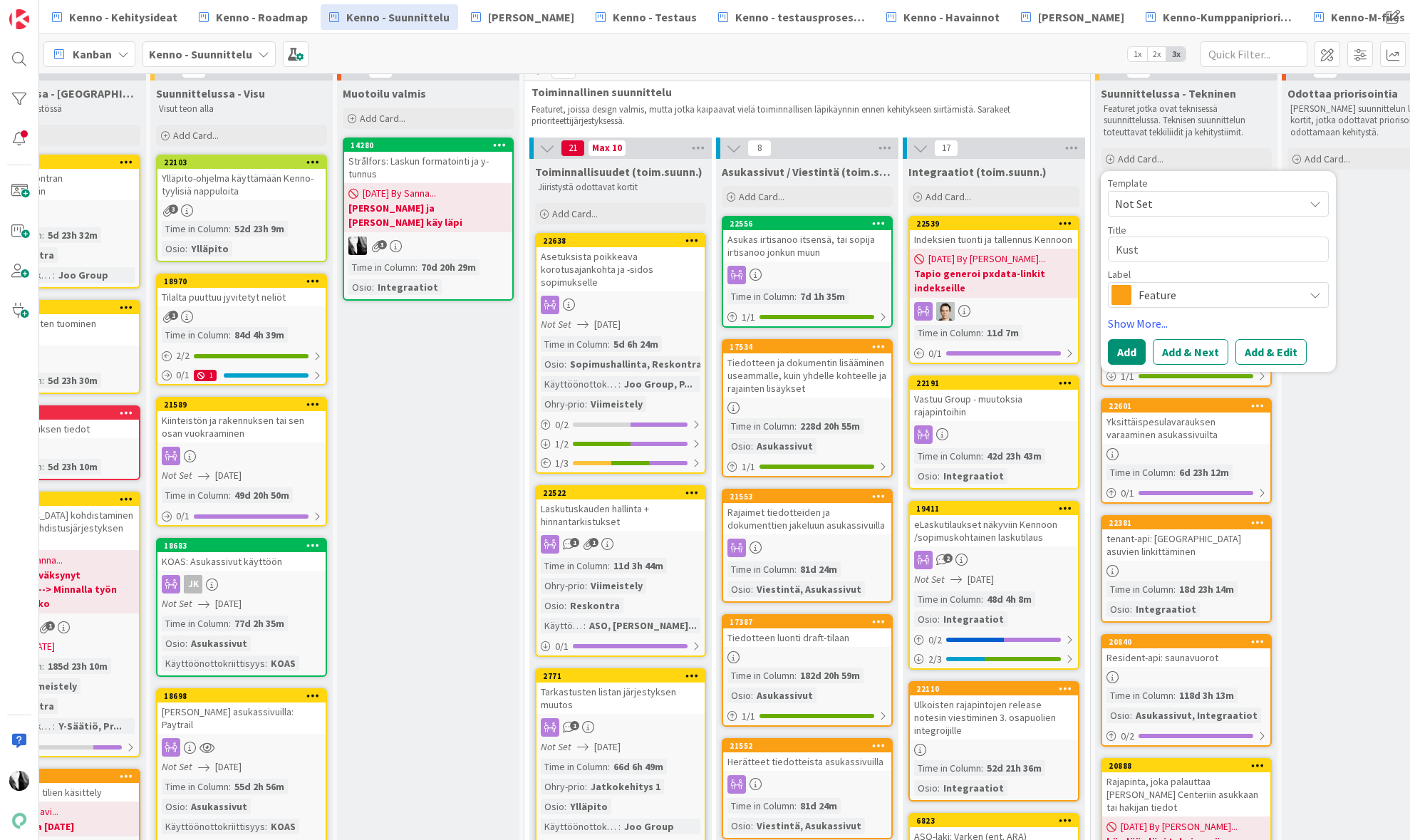
type textarea "Kusta"
type textarea "x"
type textarea "Kustan"
type textarea "x"
type textarea "Kustann"
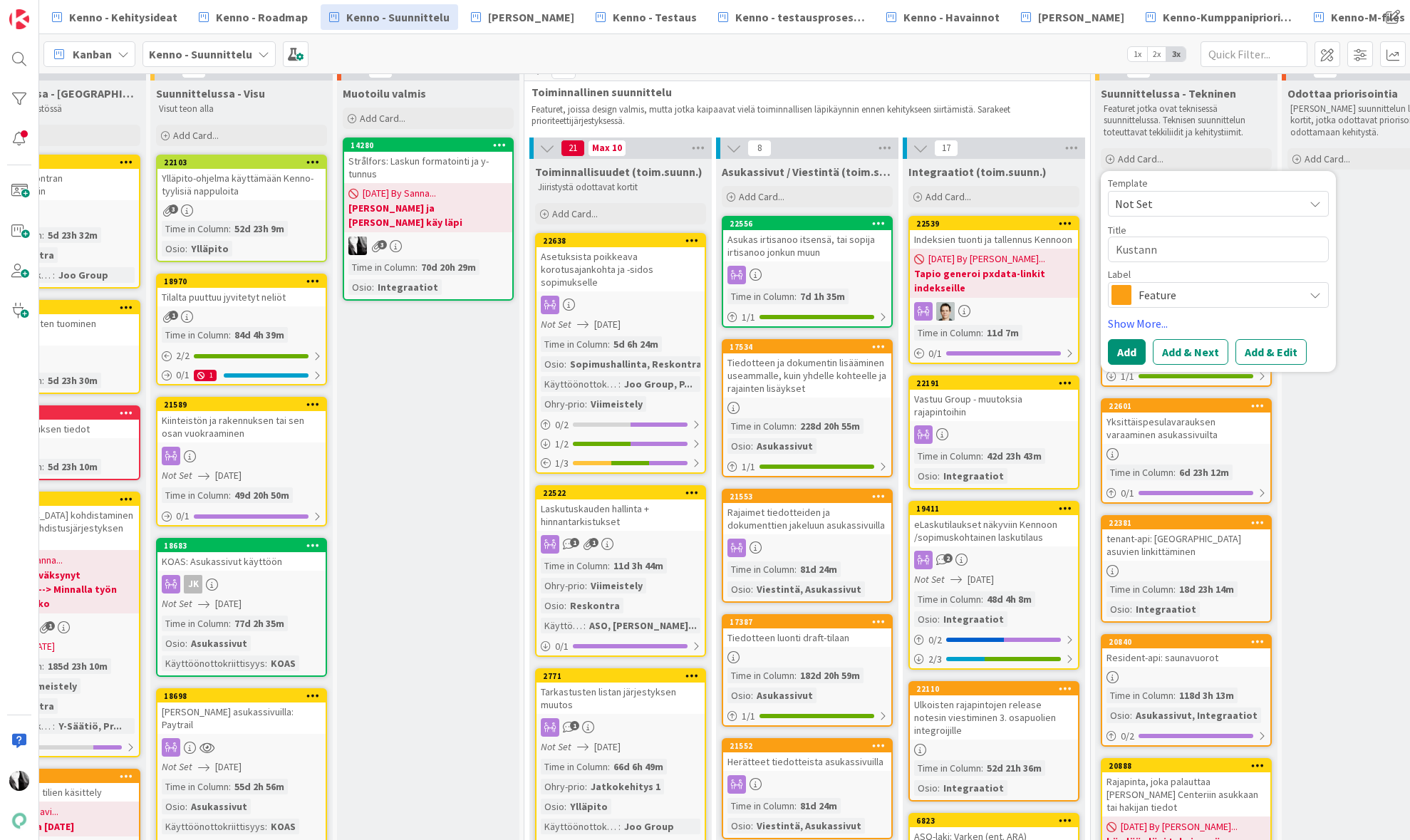
type textarea "x"
type textarea "Kustannu"
type textarea "x"
type textarea "Kustannuk"
type textarea "x"
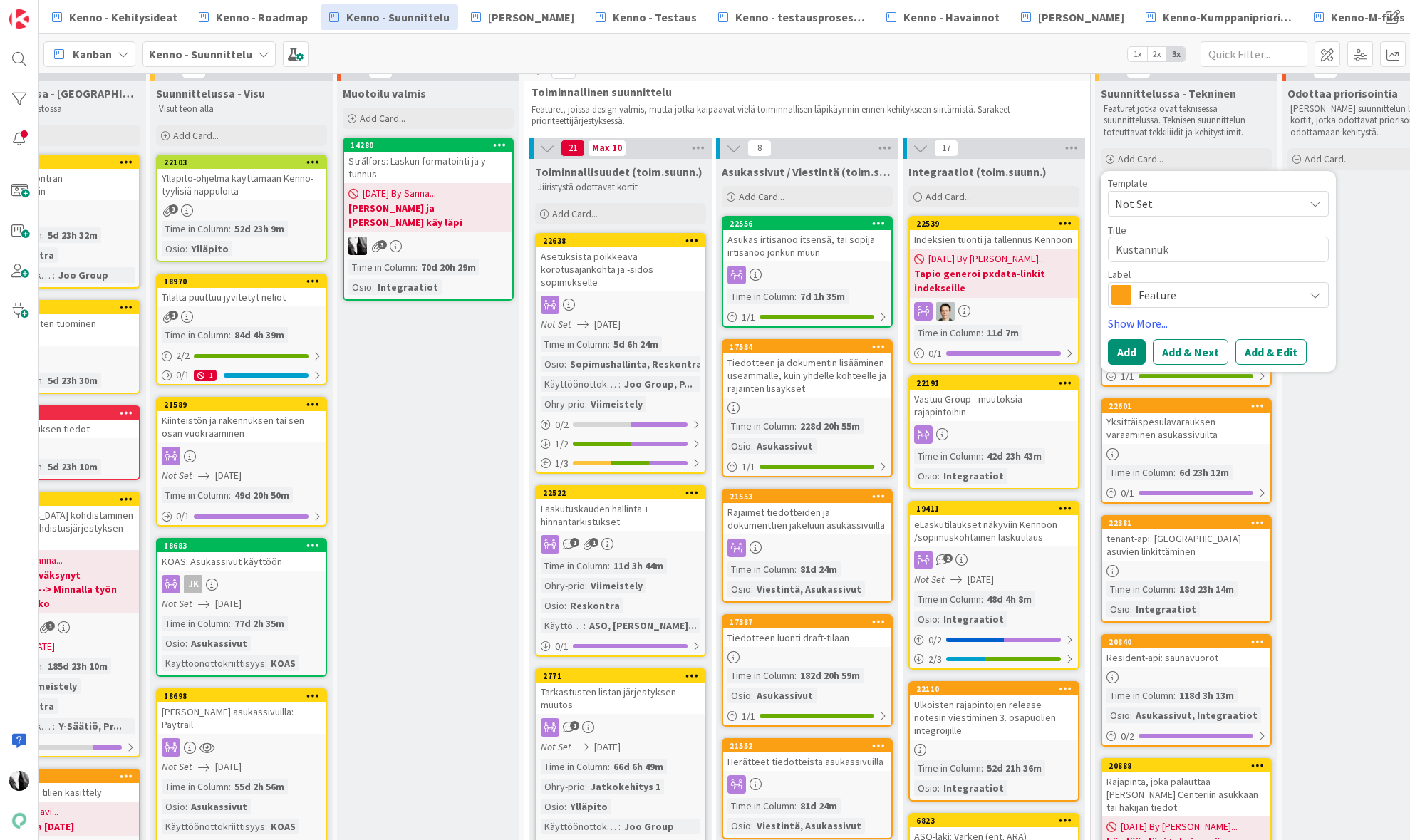
type textarea "Kustannuks"
type textarea "x"
type textarea "Kustannukse"
type textarea "x"
type textarea "Kustannukset"
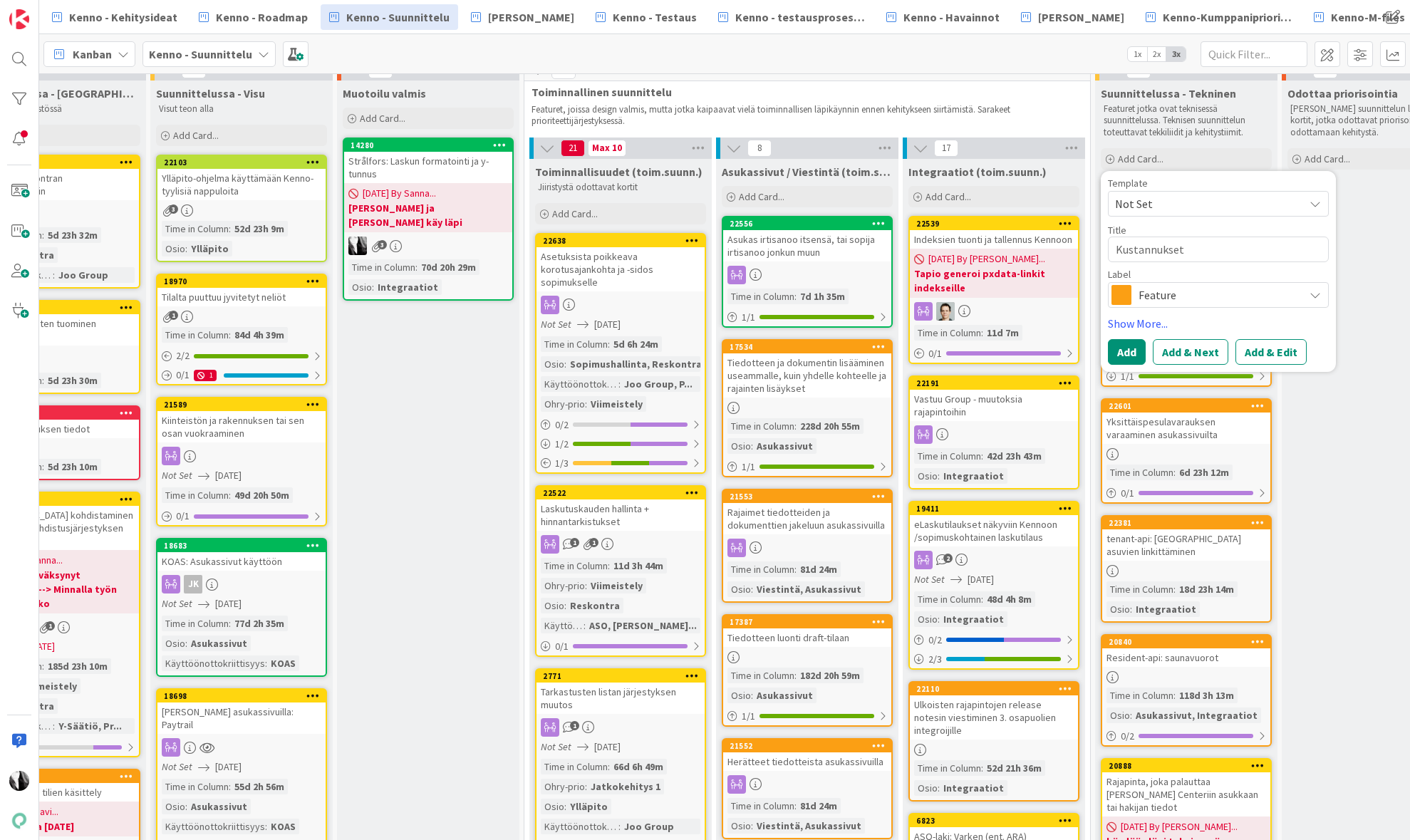
type textarea "x"
type textarea "Kustannukset ."
type textarea "x"
type textarea "Kustannukset .j"
type textarea "x"
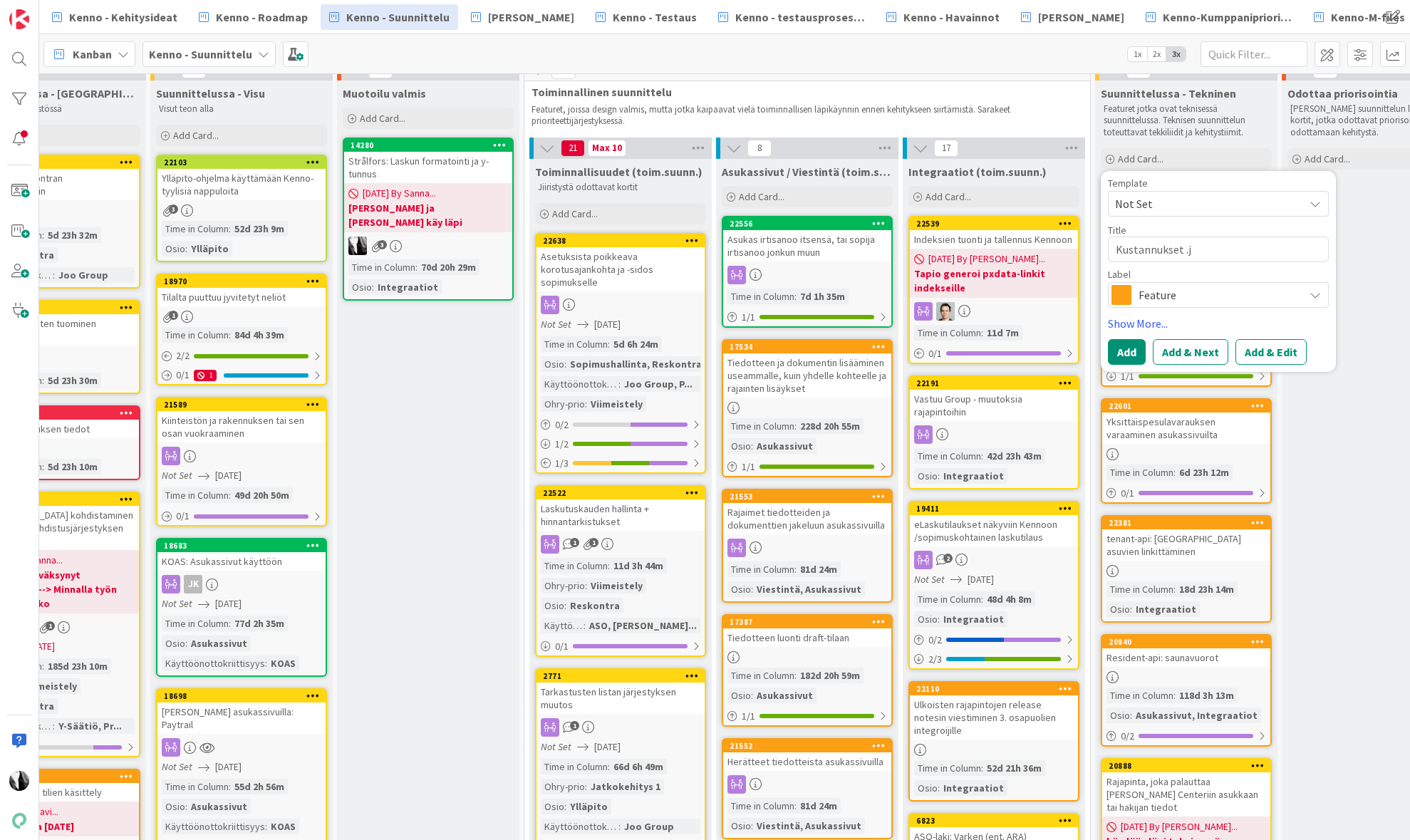
type textarea "Kustannukset .js"
type textarea "x"
type textarea "Kustannukset .jso"
type textarea "x"
type textarea "Kustannukset .json"
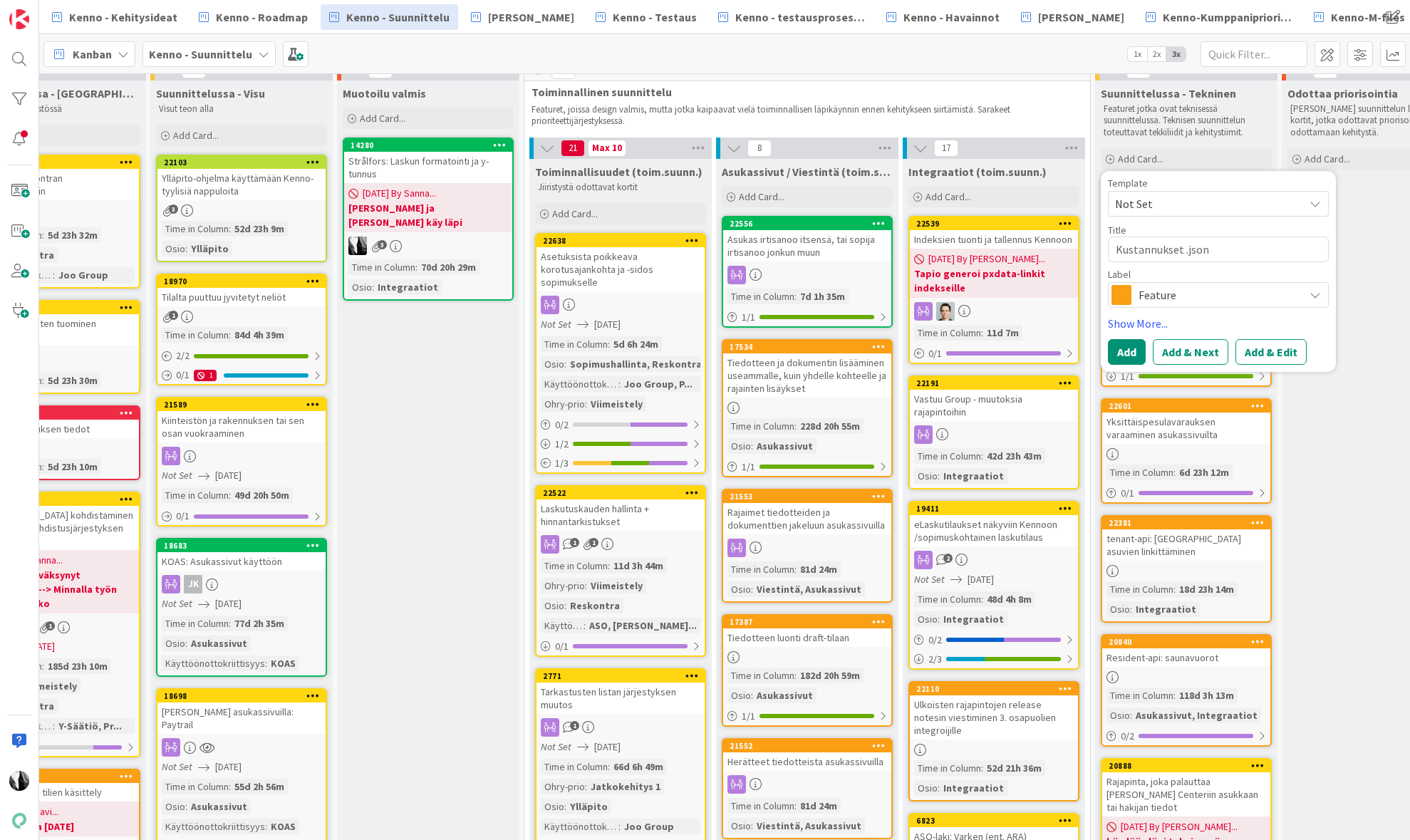
type textarea "x"
type textarea "Kustannukset .json"
type textarea "x"
type textarea "Kustannukset .json e"
type textarea "x"
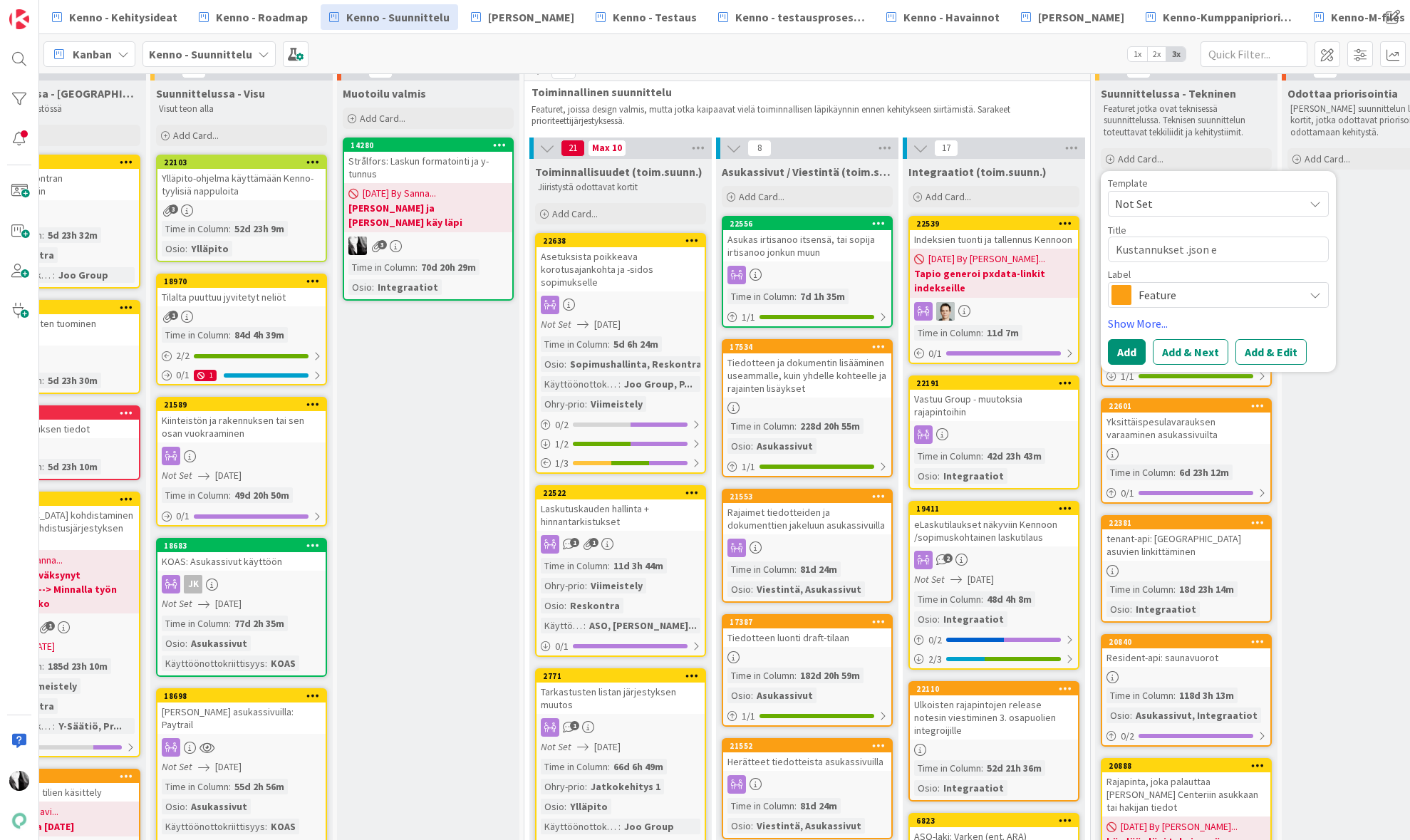
type textarea "Kustannukset .json ex"
type textarea "x"
type textarea "Kustannukset .json exp"
type textarea "x"
type textarea "Kustannukset .json expo"
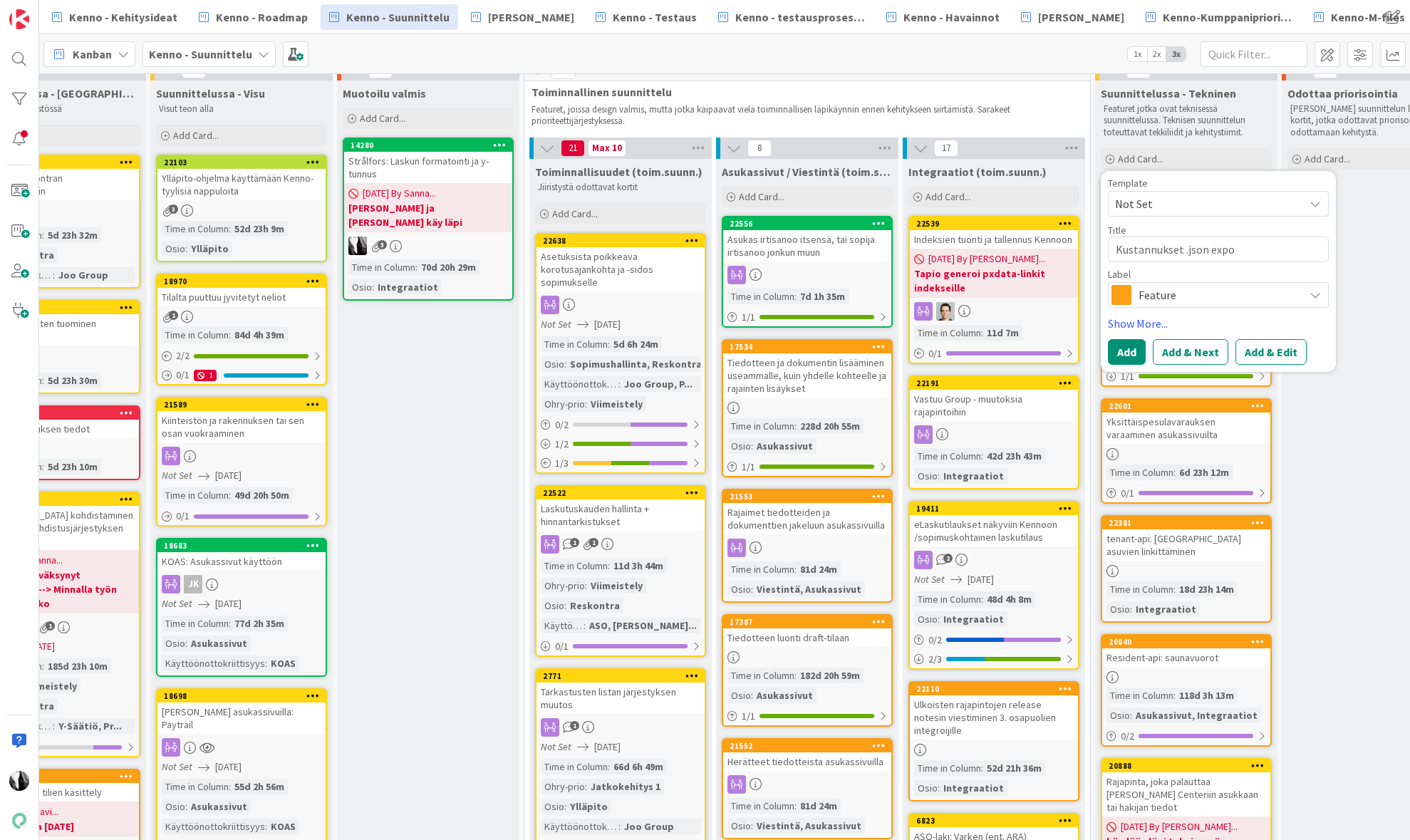
type textarea "x"
type textarea "Kustannukset .json expor"
type textarea "x"
type textarea "Kustannukset .json export"
type textarea "x"
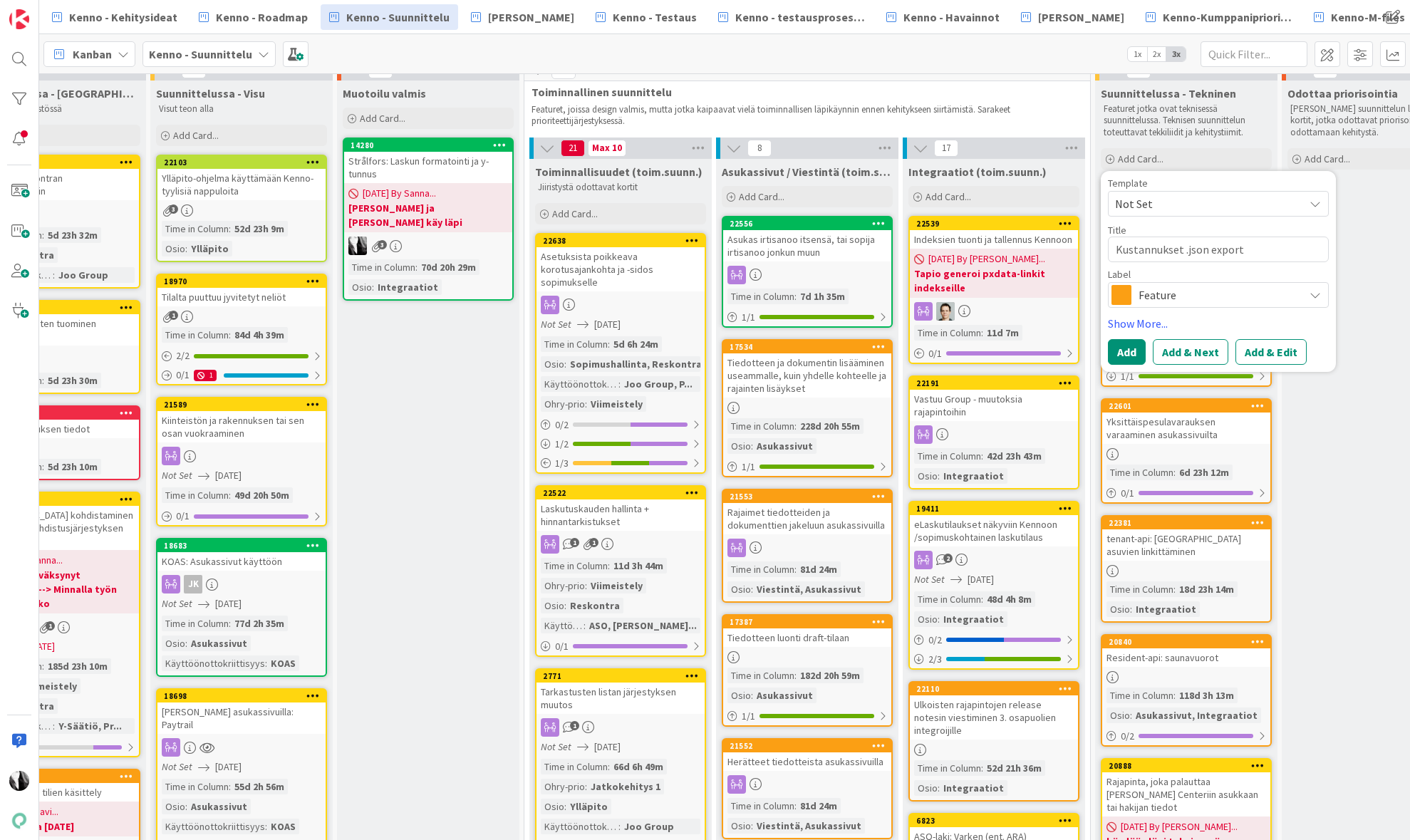
type textarea "Kustannukset .json exporti"
type textarea "x"
type textarea "Kustannukset .json exportii"
type textarea "x"
type textarea "Kustannukset .json exportiin"
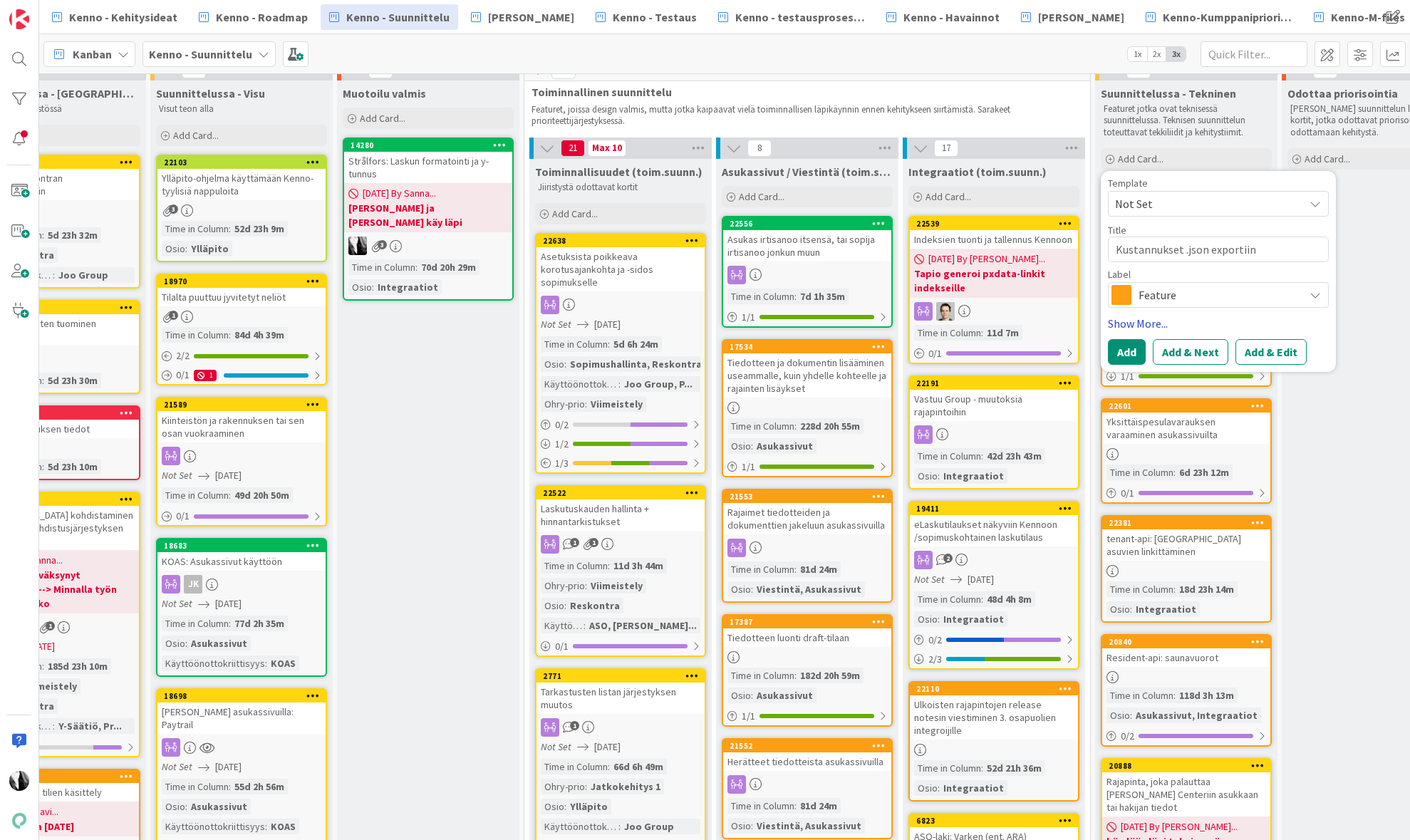
click at [1155, 322] on link "Show More..." at bounding box center [1218, 323] width 221 height 17
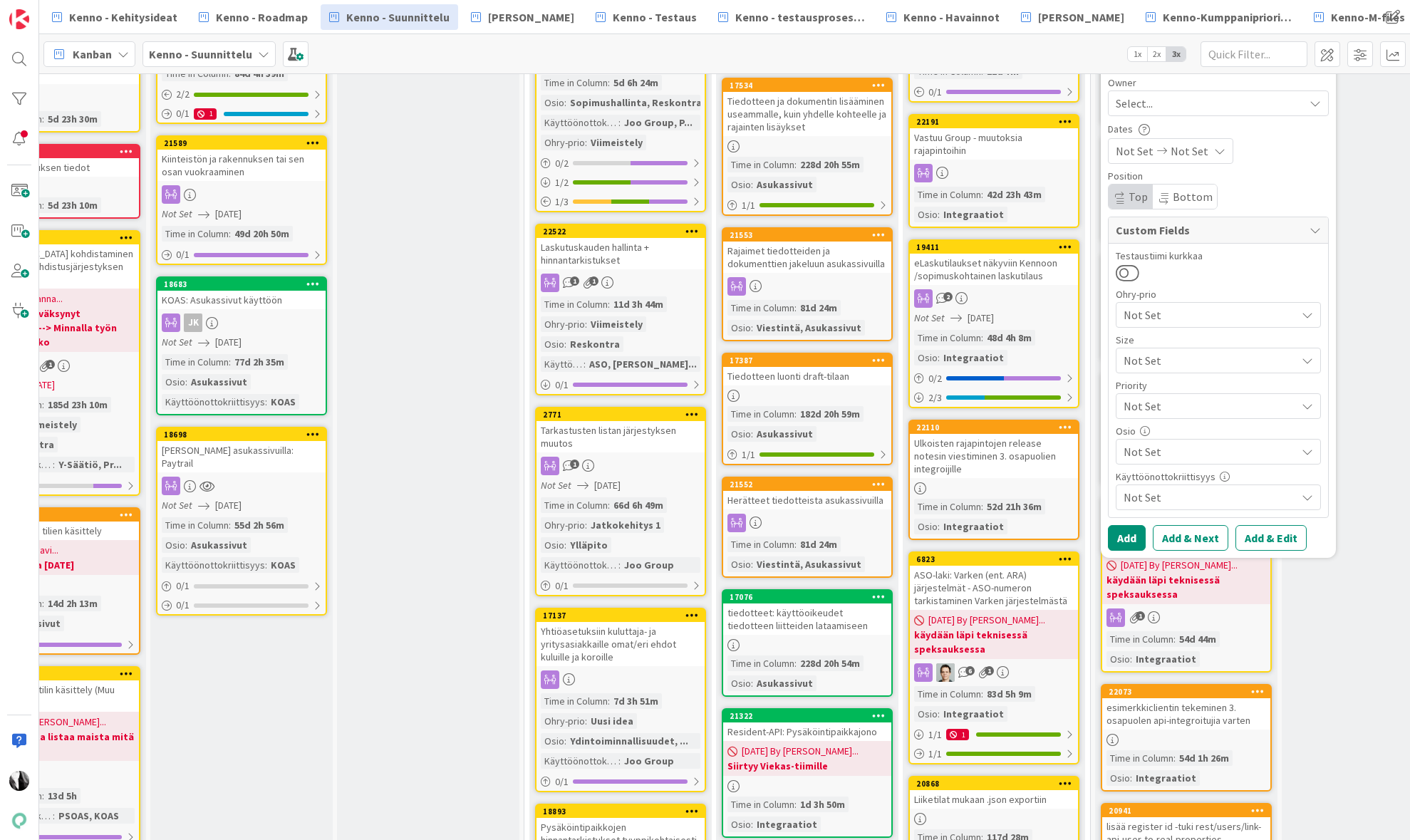
scroll to position [280, 267]
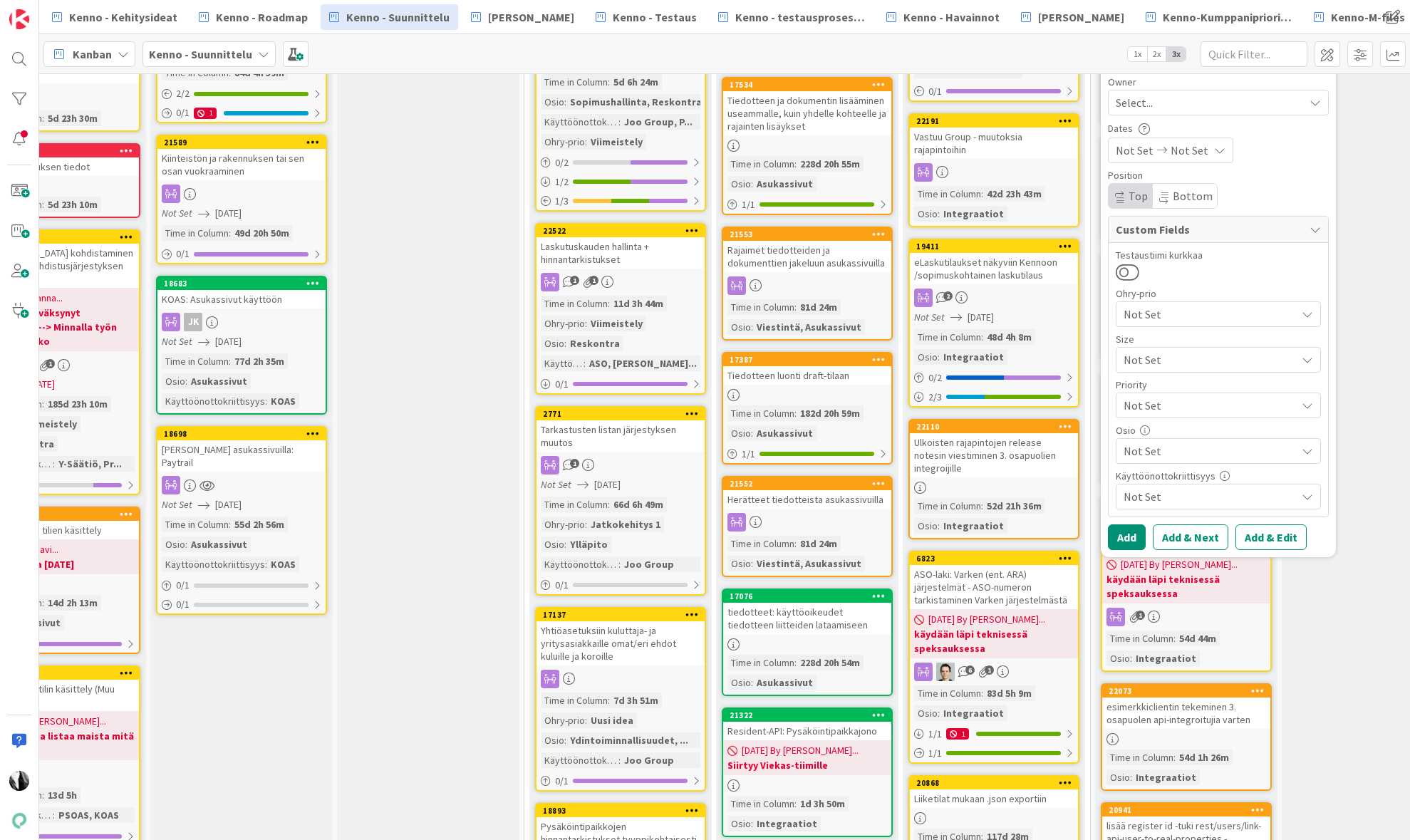
click at [1222, 496] on span "Not Set" at bounding box center [1209, 496] width 172 height 17
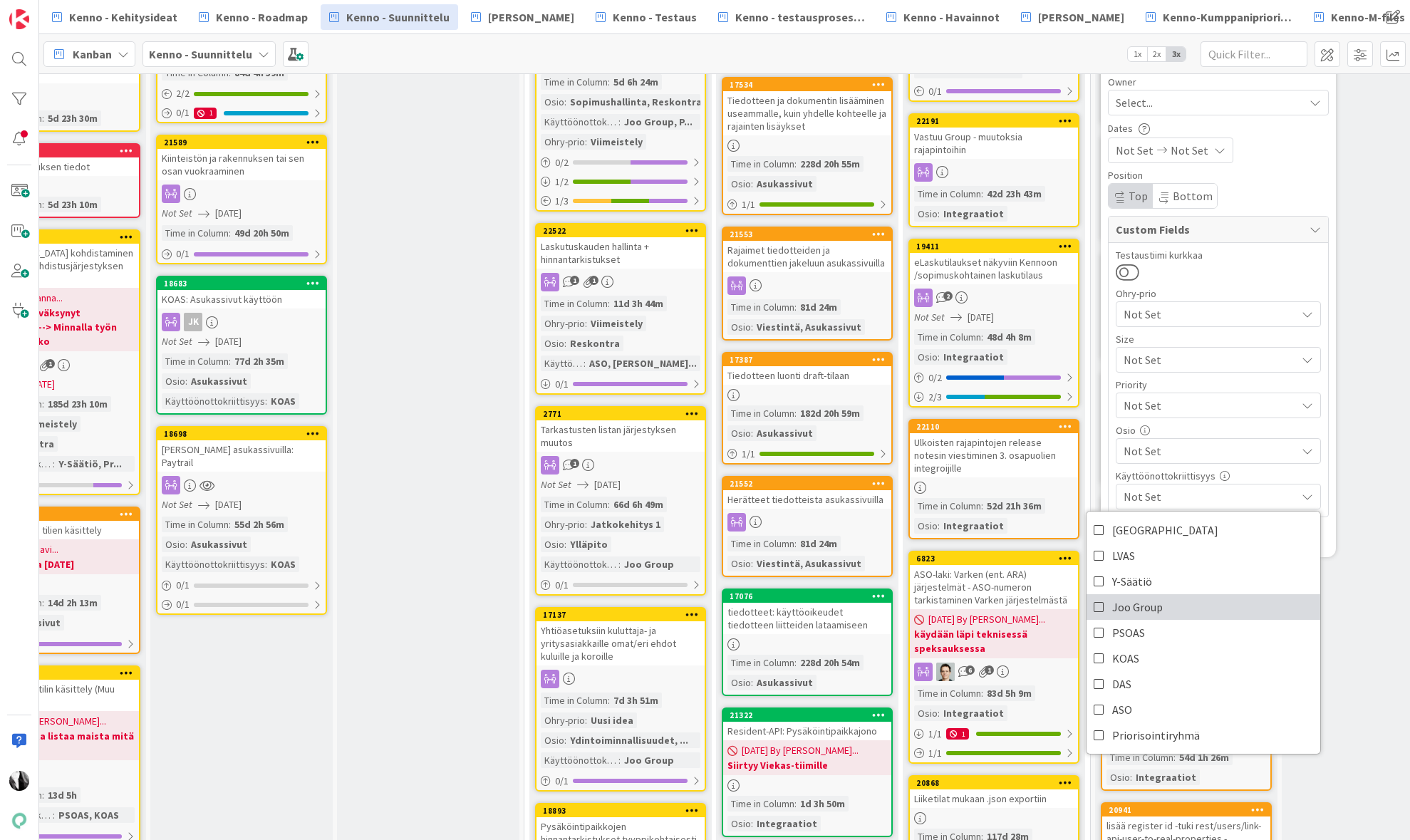
click at [1158, 607] on span "Joo Group" at bounding box center [1137, 606] width 50 height 22
click at [1255, 455] on span "Not Set" at bounding box center [1209, 450] width 172 height 17
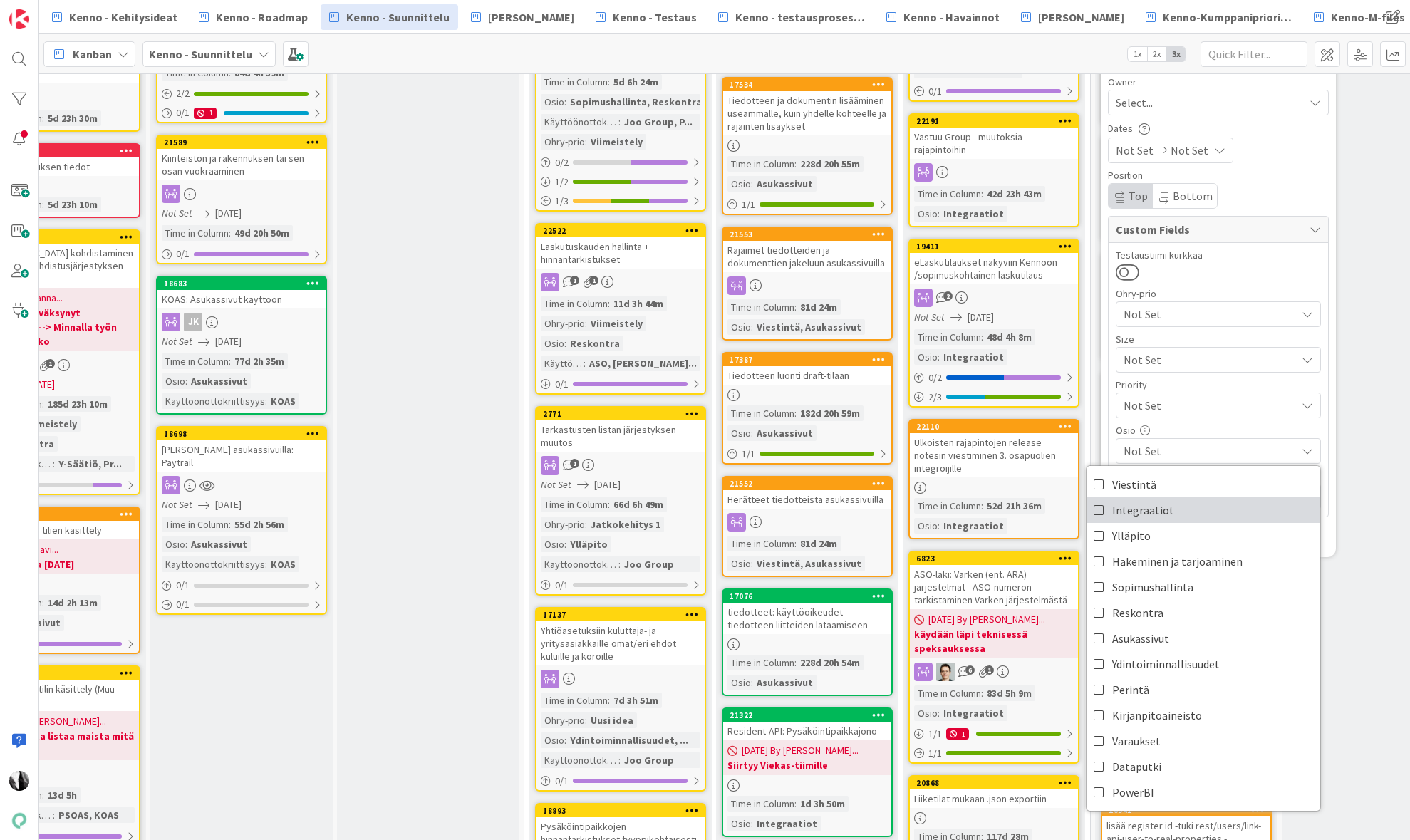
click at [1209, 509] on link "Integraatiot" at bounding box center [1204, 510] width 234 height 26
click at [1328, 534] on div "Add Add & Next Add & Edit" at bounding box center [1218, 537] width 221 height 26
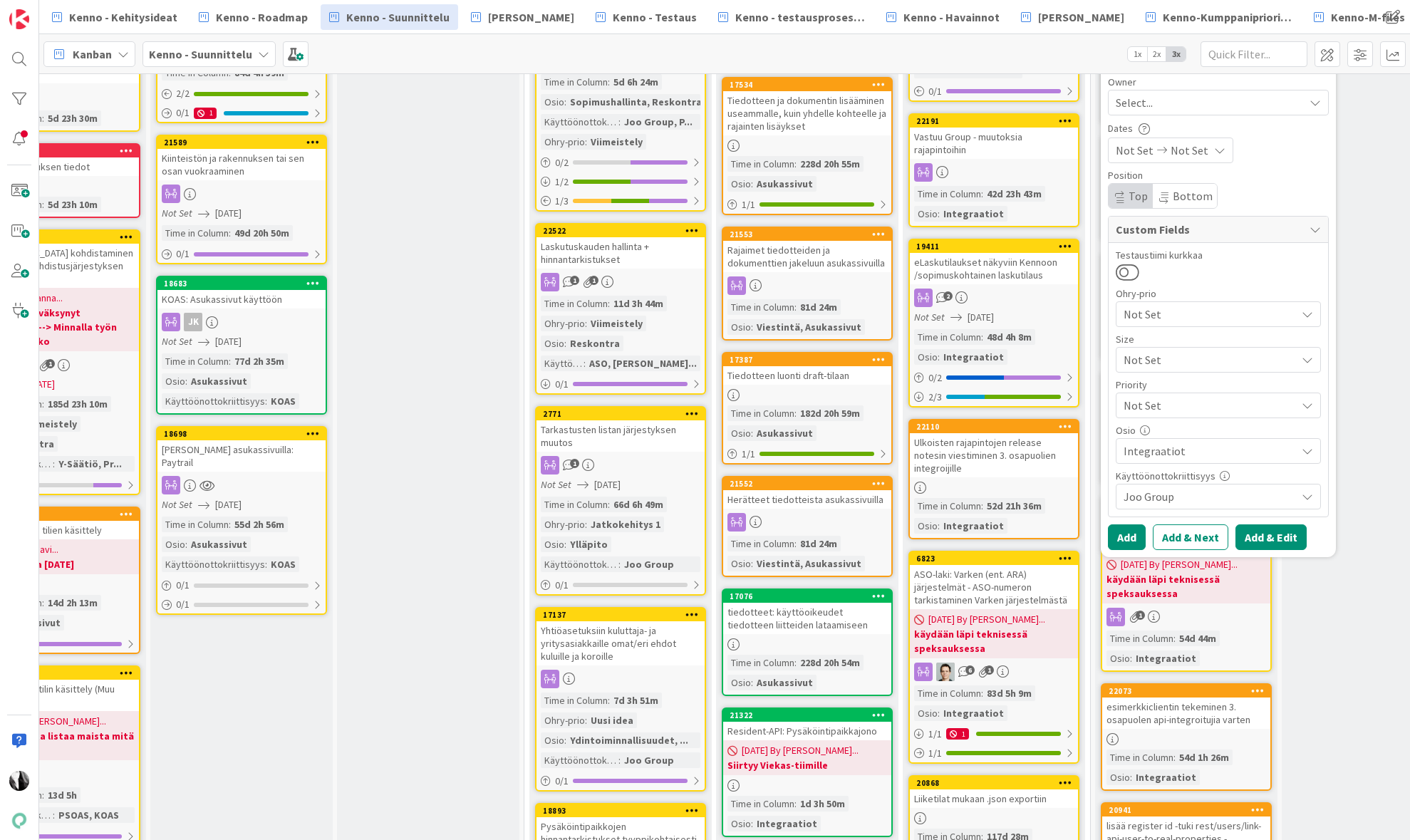
click at [1274, 534] on button "Add & Edit" at bounding box center [1271, 537] width 71 height 26
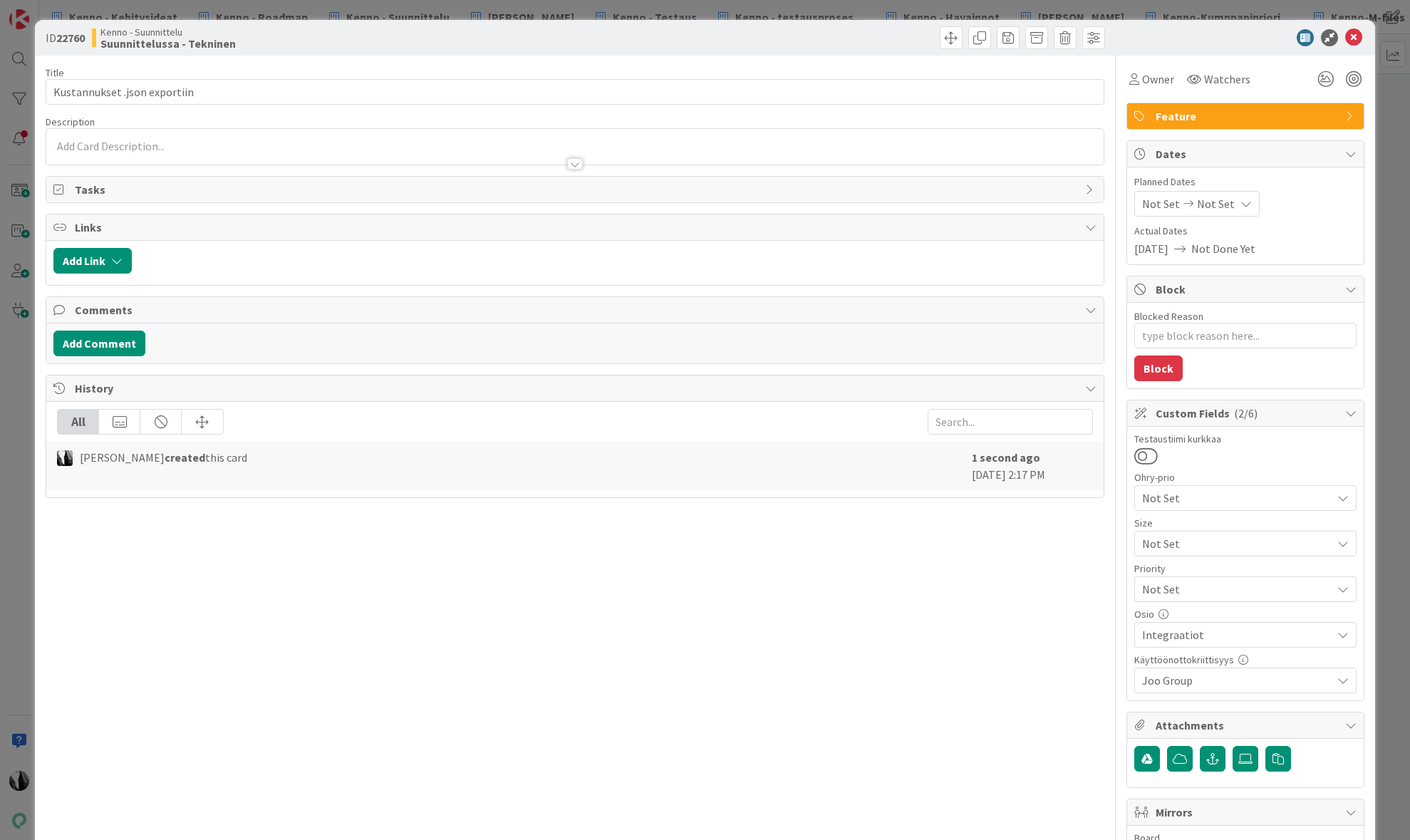
type textarea "x"
click at [309, 146] on div at bounding box center [575, 146] width 1056 height 36
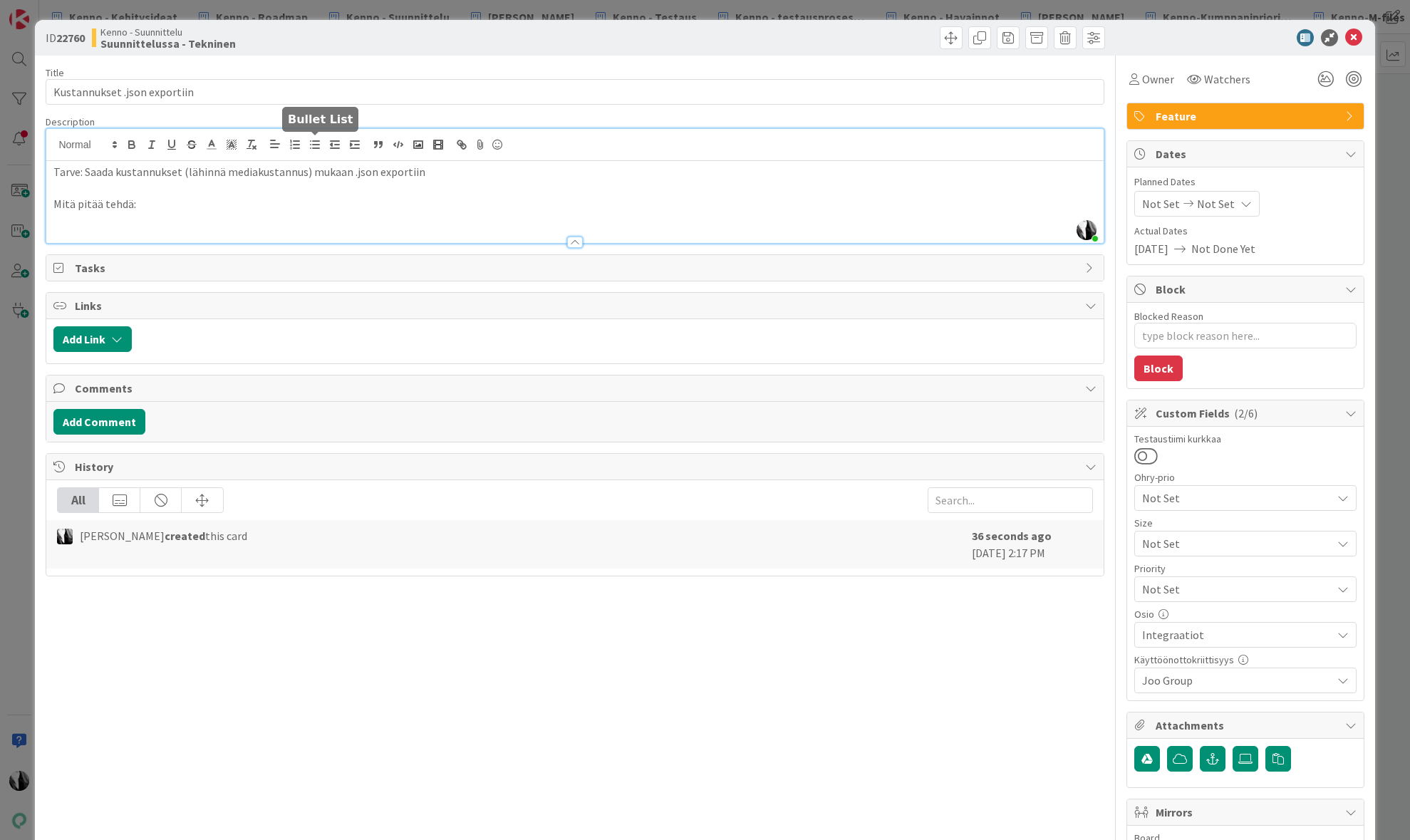
click at [311, 140] on icon "button" at bounding box center [315, 145] width 13 height 13
type textarea "x"
click at [1181, 34] on div at bounding box center [1238, 38] width 252 height 17
click at [1247, 30] on div at bounding box center [1238, 38] width 252 height 17
click at [1353, 34] on icon at bounding box center [1353, 38] width 17 height 17
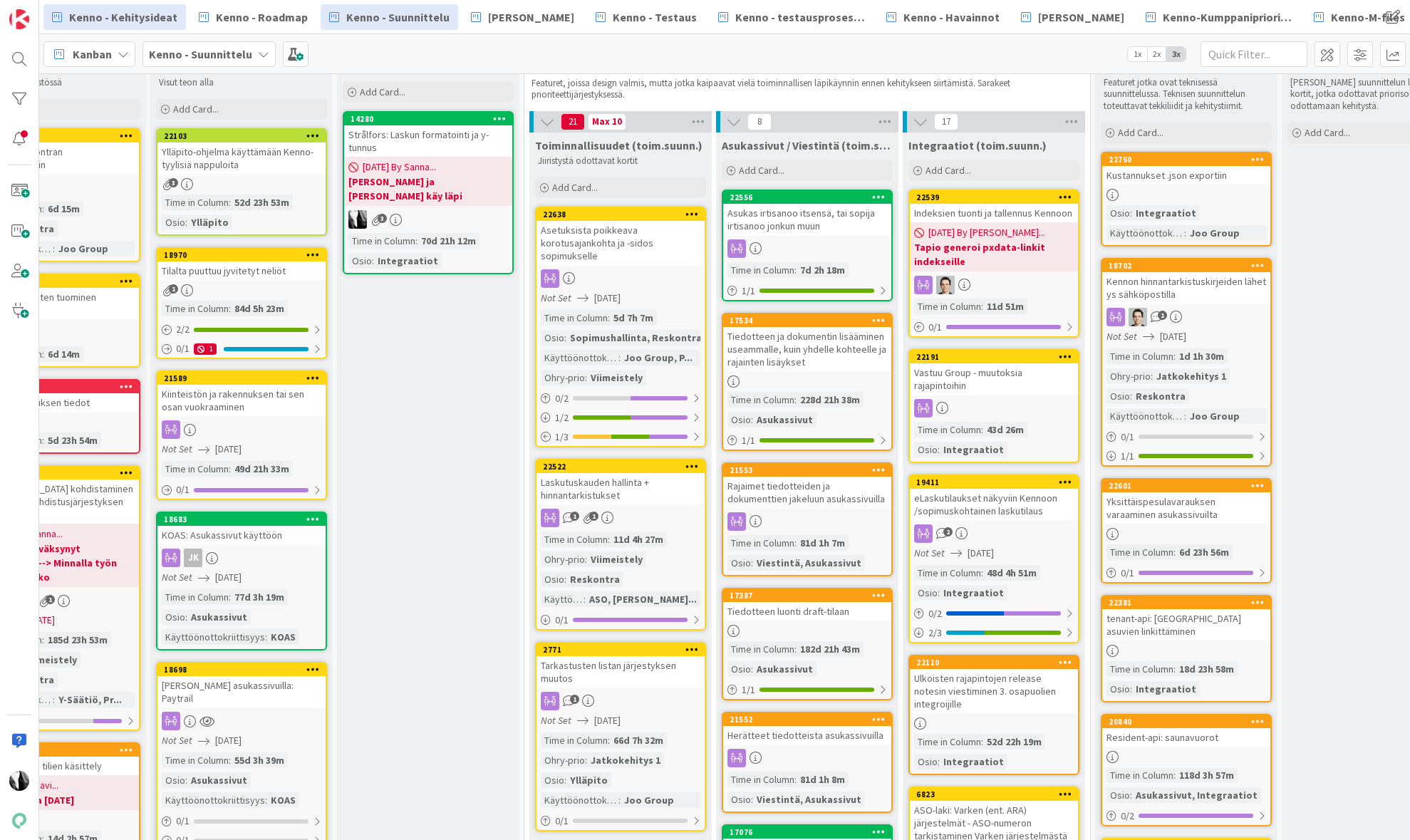
scroll to position [31, 267]
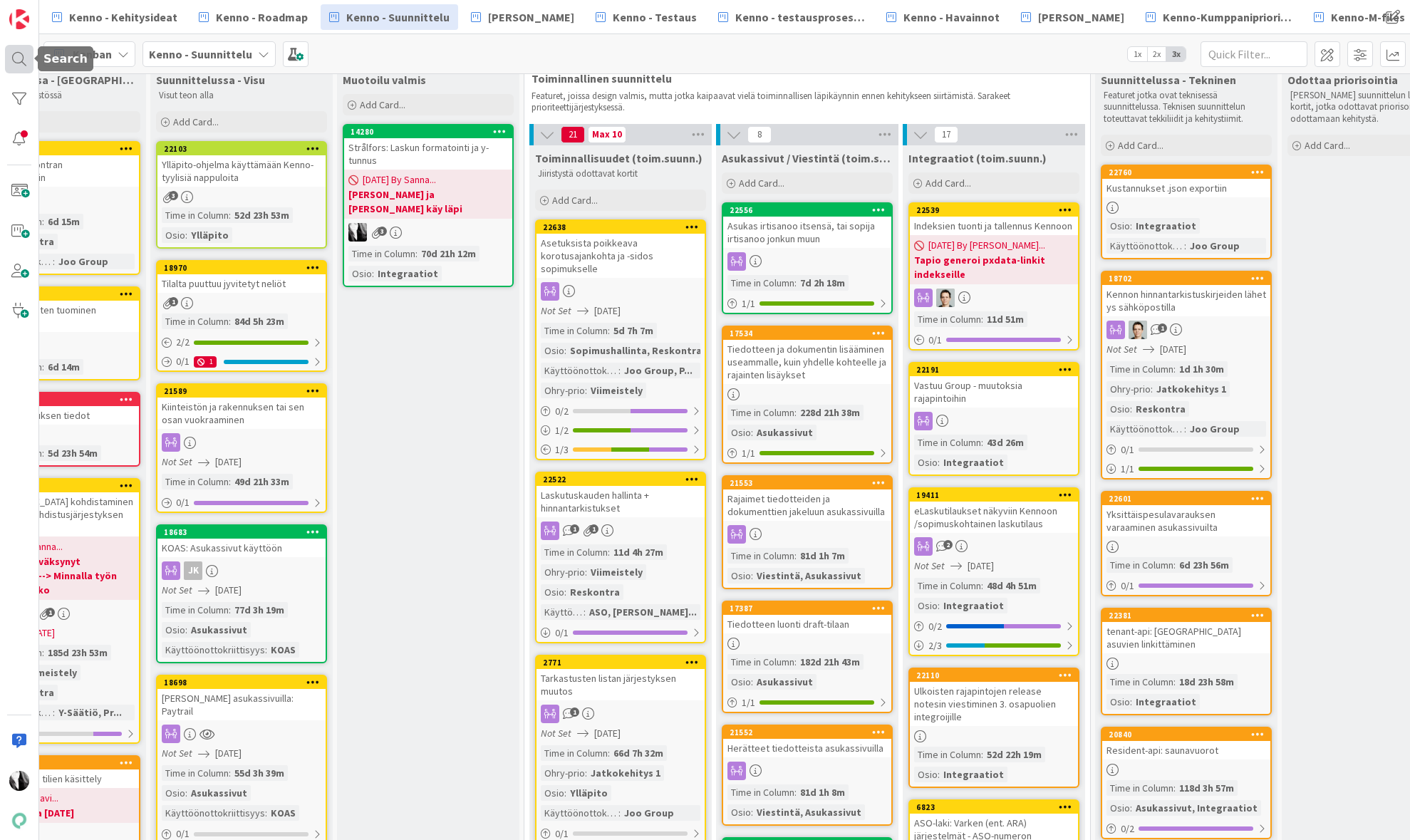
click at [22, 61] on div at bounding box center [19, 59] width 29 height 29
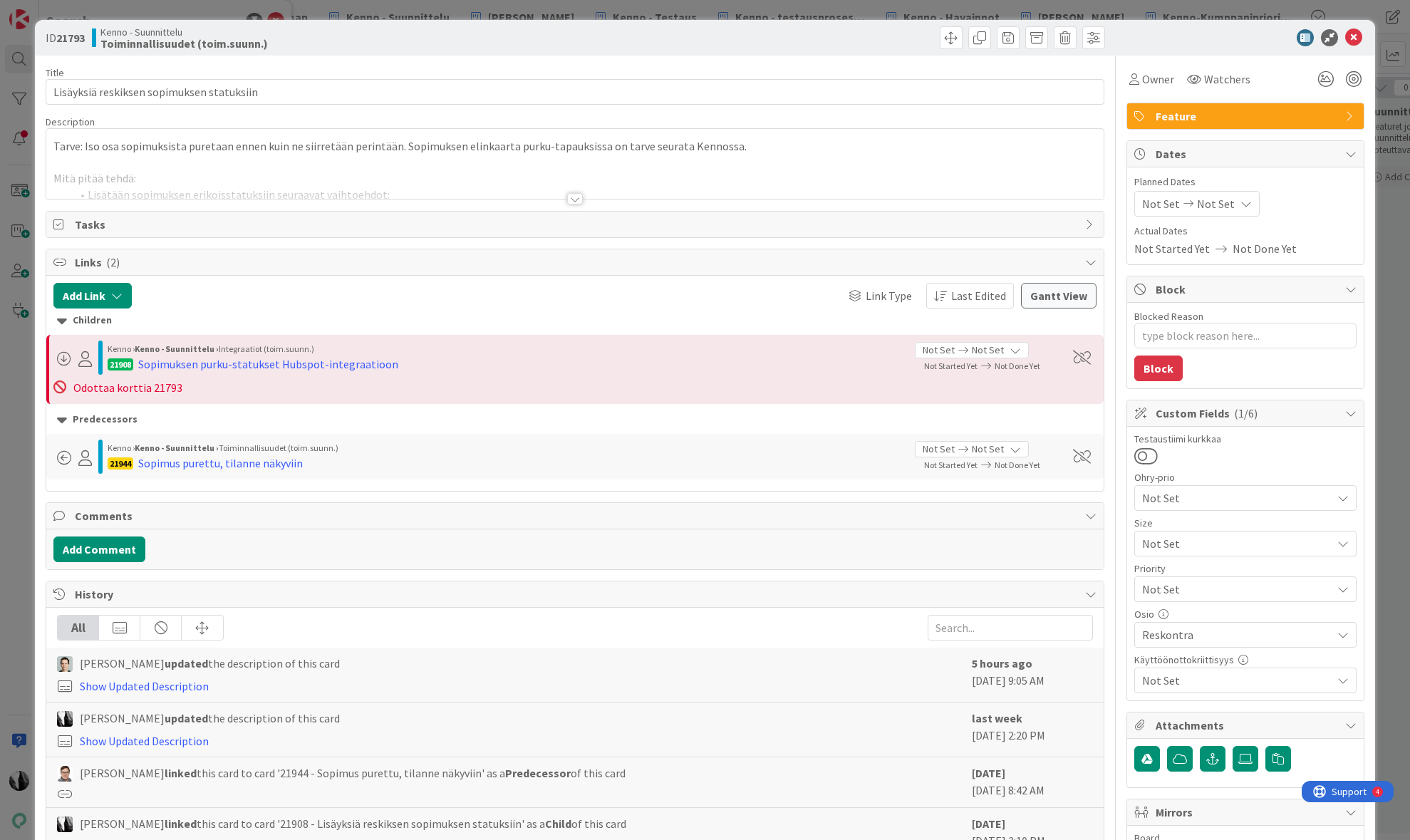
type textarea "x"
click at [571, 198] on div at bounding box center [575, 198] width 16 height 11
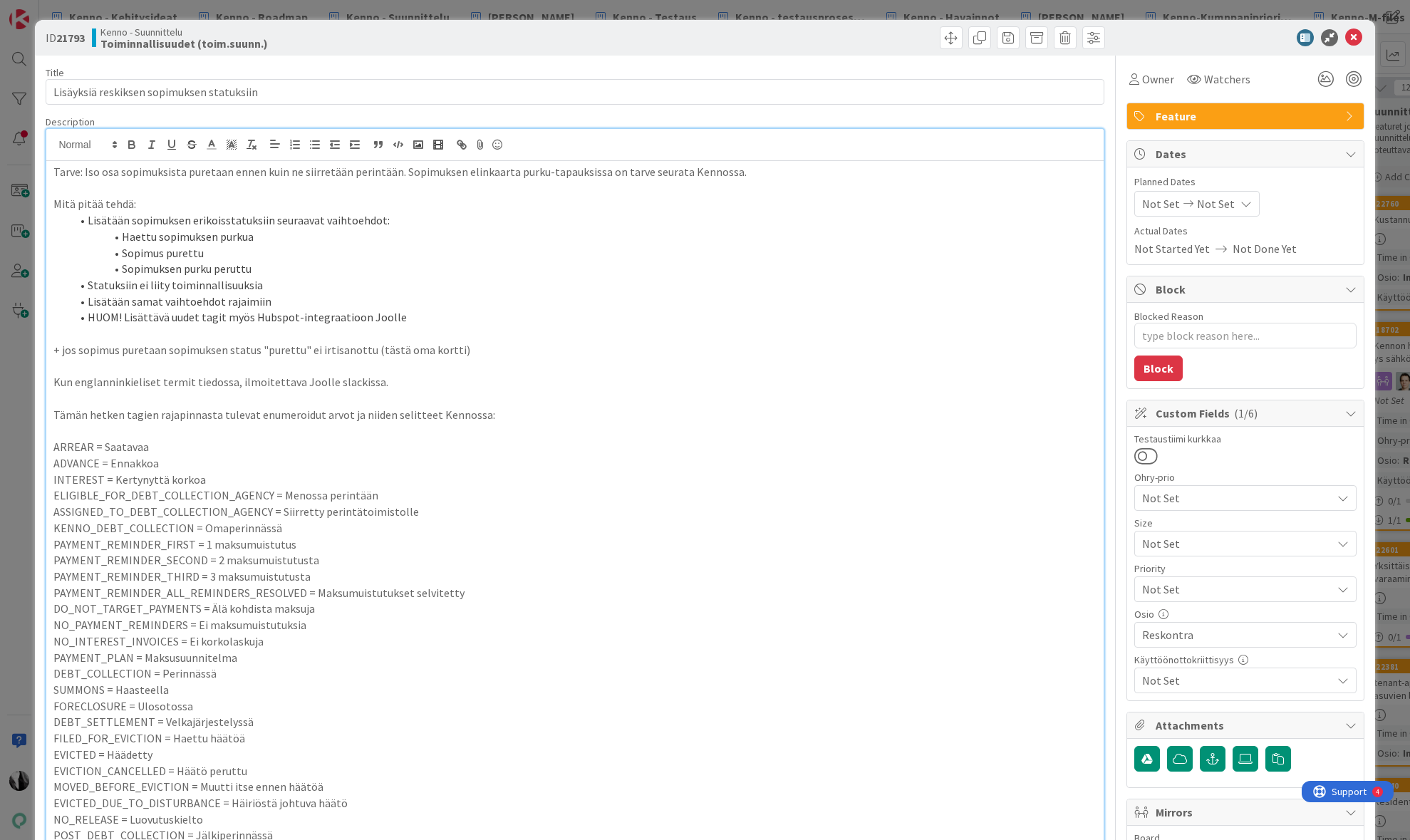
click at [1180, 42] on div at bounding box center [1238, 38] width 252 height 17
click at [1351, 35] on icon at bounding box center [1353, 38] width 17 height 17
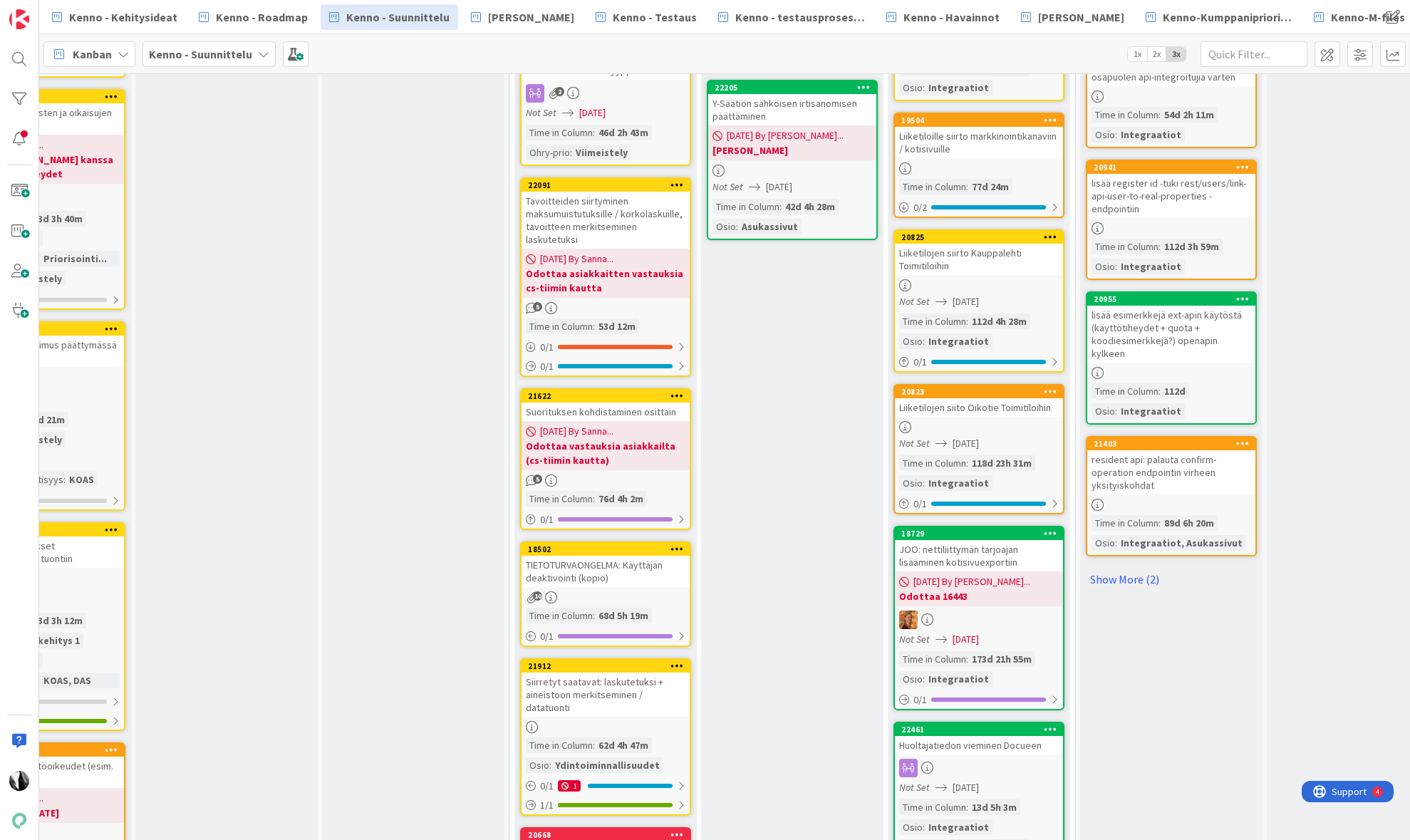
scroll to position [1049, 282]
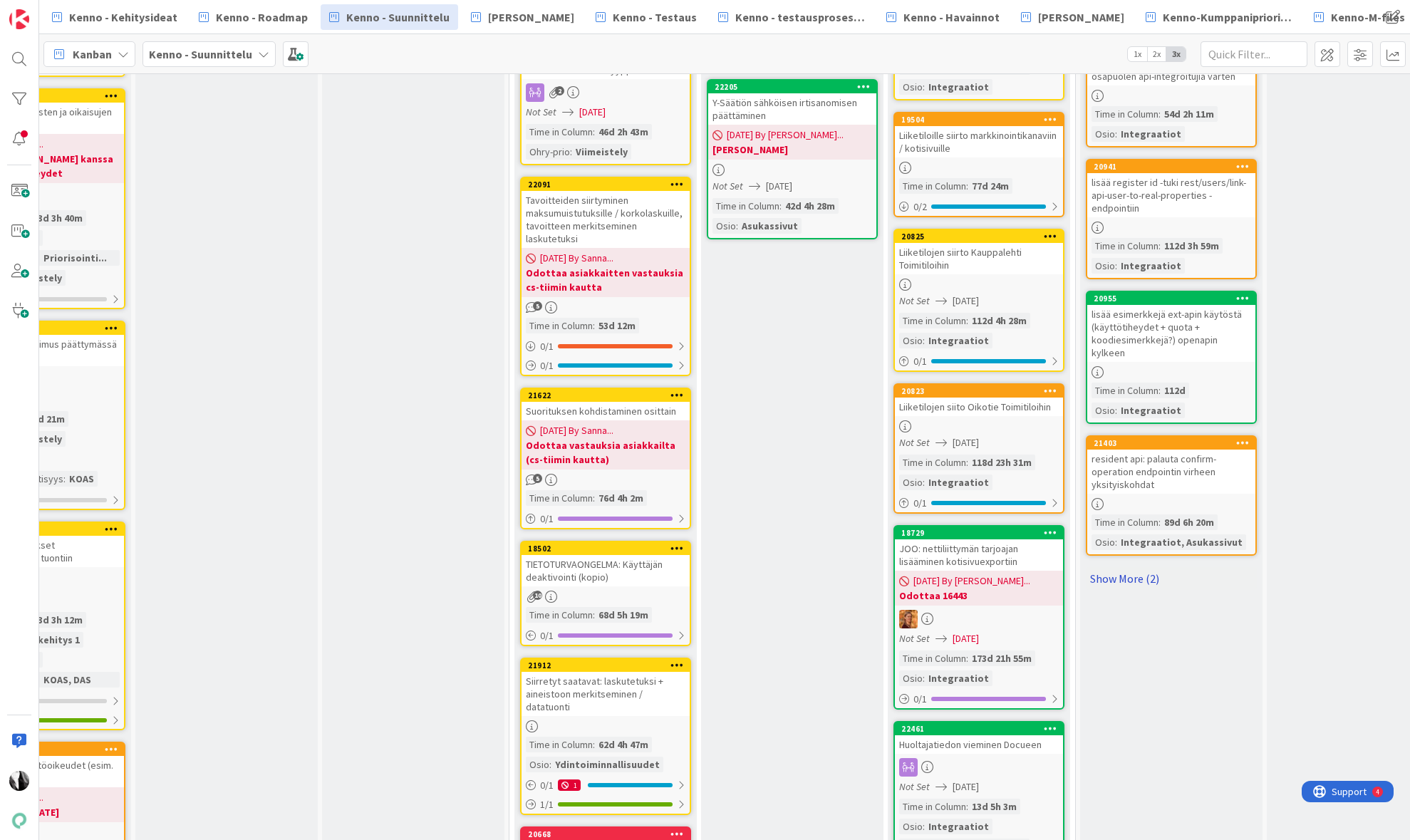
click at [1127, 567] on link "Show More (2)" at bounding box center [1172, 578] width 171 height 22
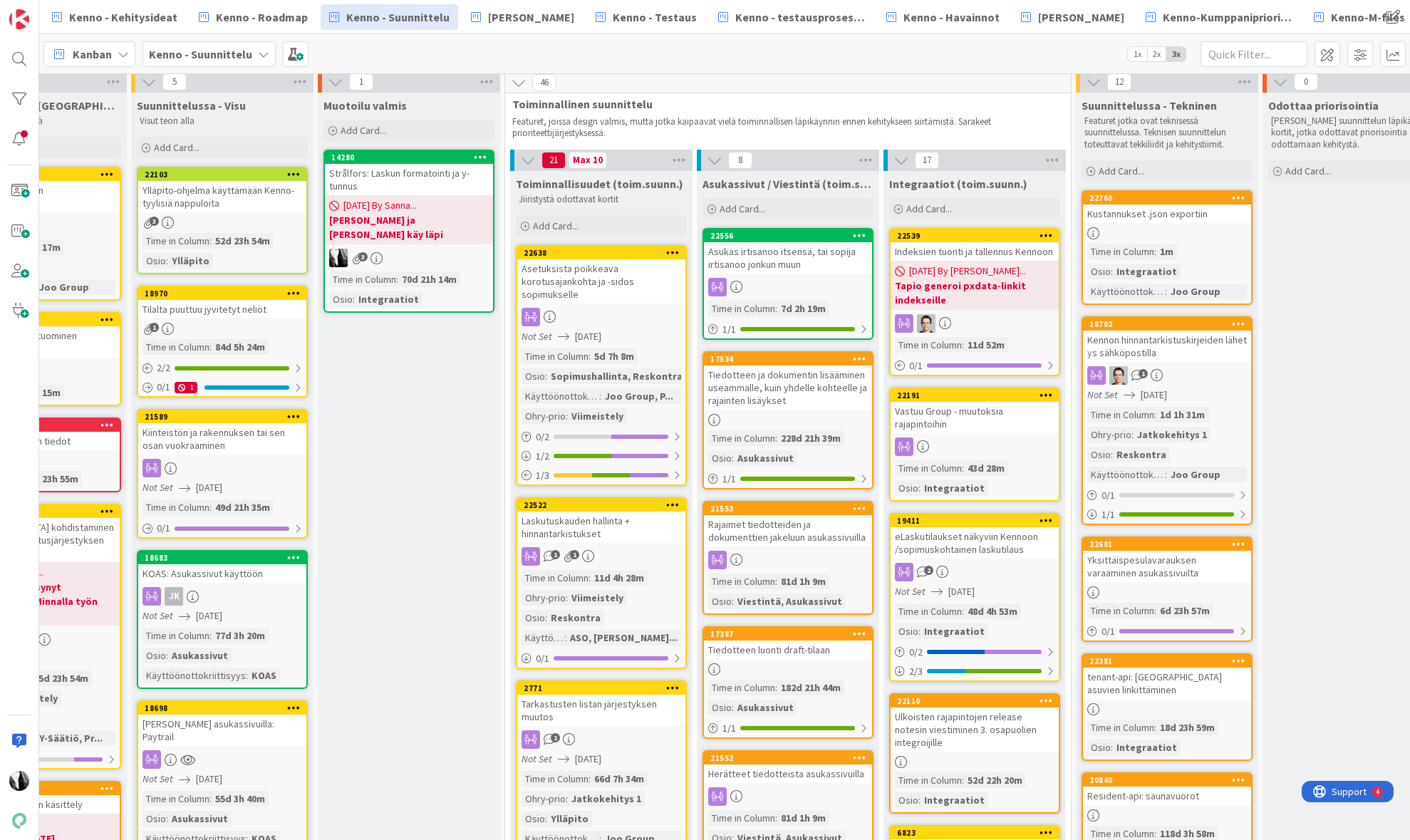
scroll to position [0, 286]
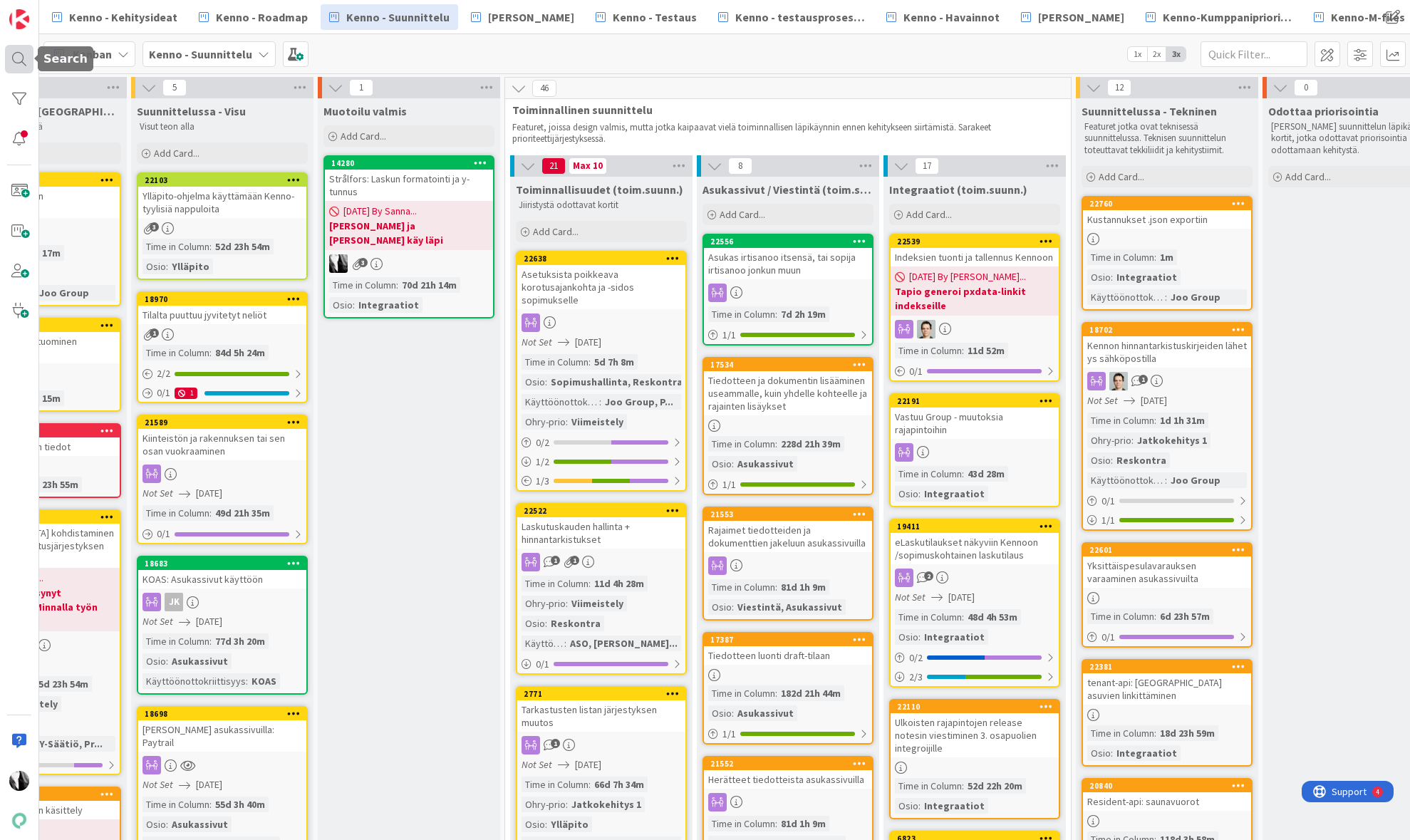
click at [22, 60] on div at bounding box center [19, 59] width 29 height 29
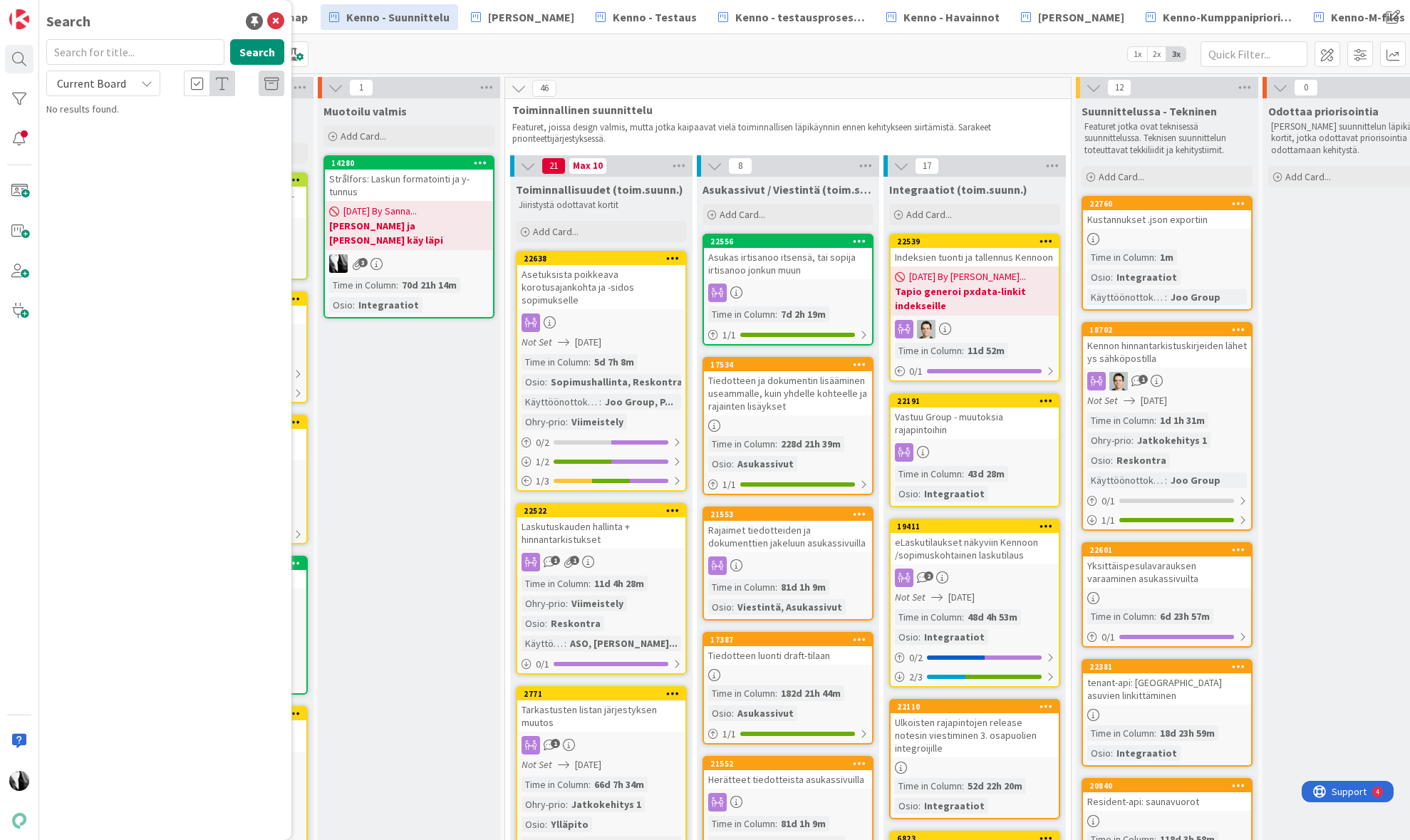
click at [185, 61] on input "text" at bounding box center [135, 52] width 178 height 26
type input "21793"
click at [104, 89] on span "Current Board" at bounding box center [91, 83] width 69 height 14
click at [104, 140] on span "All Boards" at bounding box center [128, 142] width 148 height 22
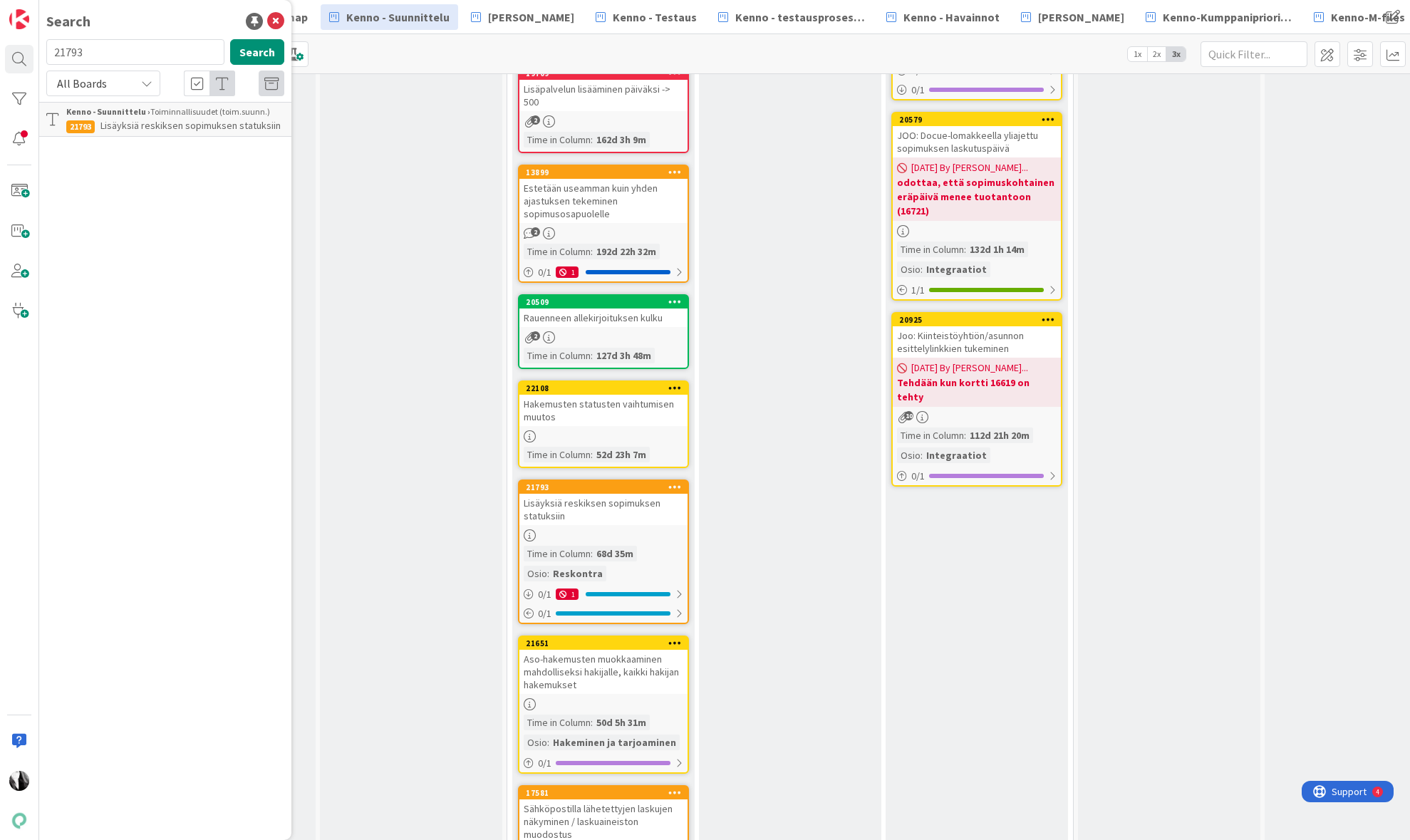
scroll to position [2574, 284]
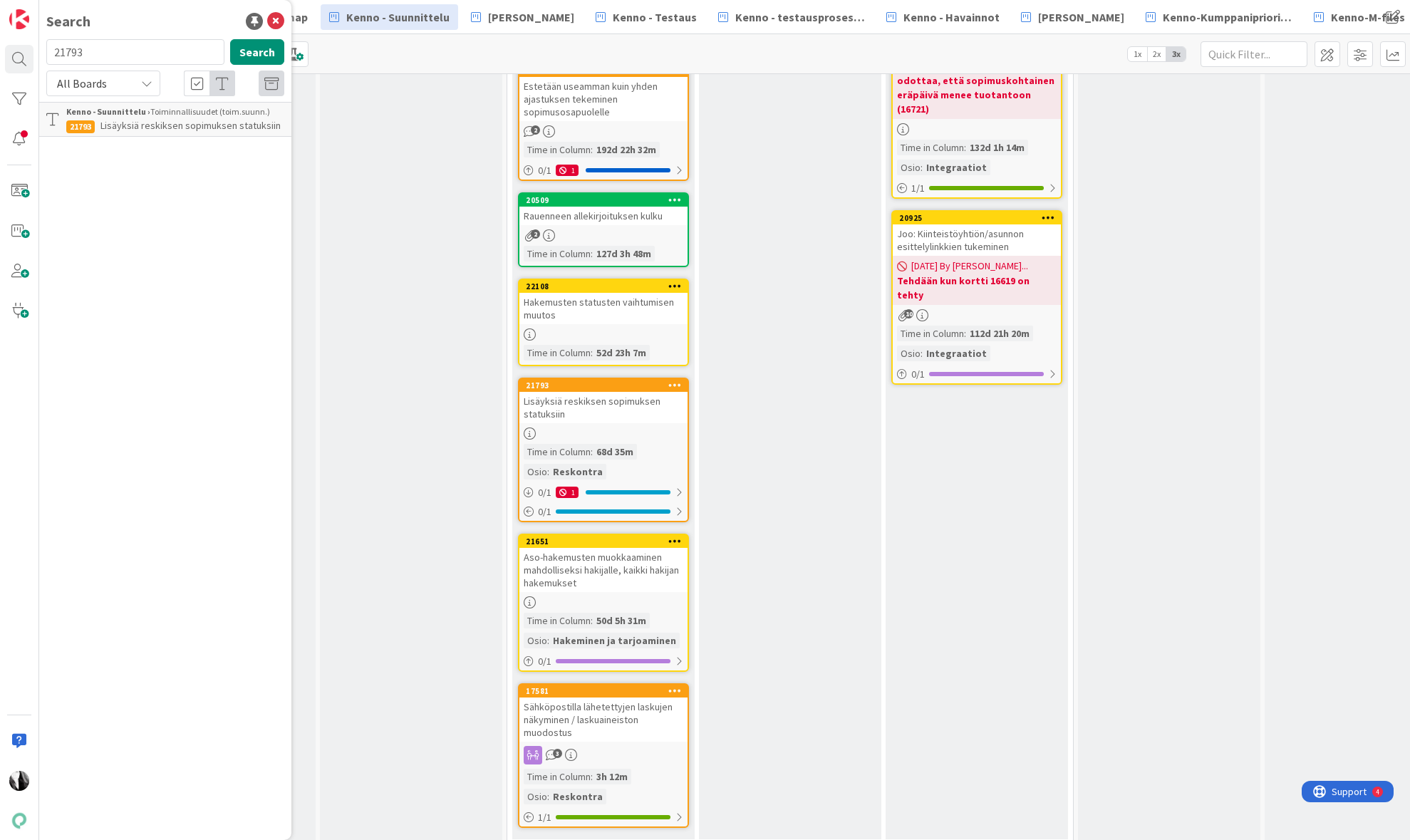
click at [179, 119] on span "Lisäyksiä reskiksen sopimuksen statuksiin" at bounding box center [190, 126] width 180 height 13
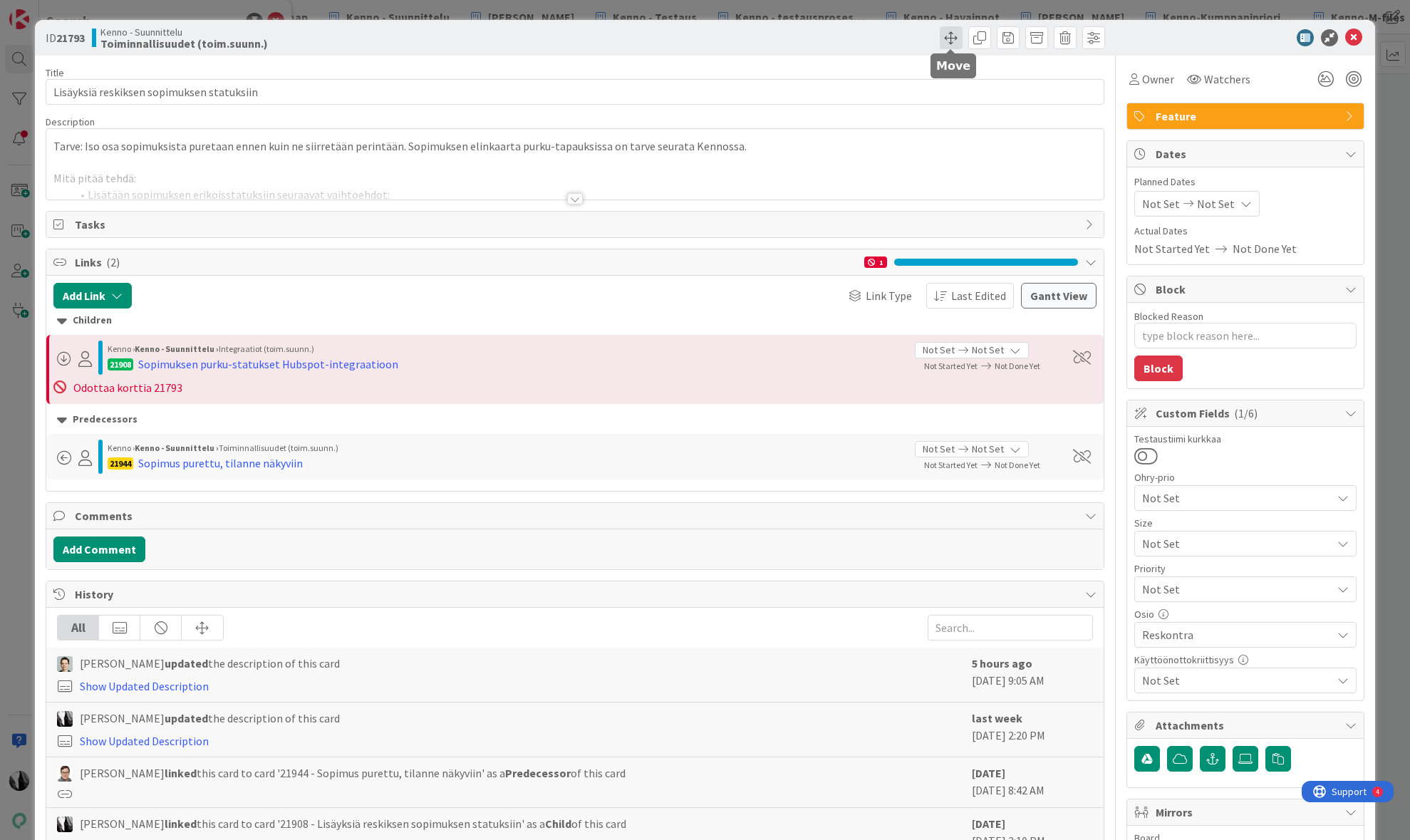
click at [949, 38] on span at bounding box center [951, 38] width 22 height 22
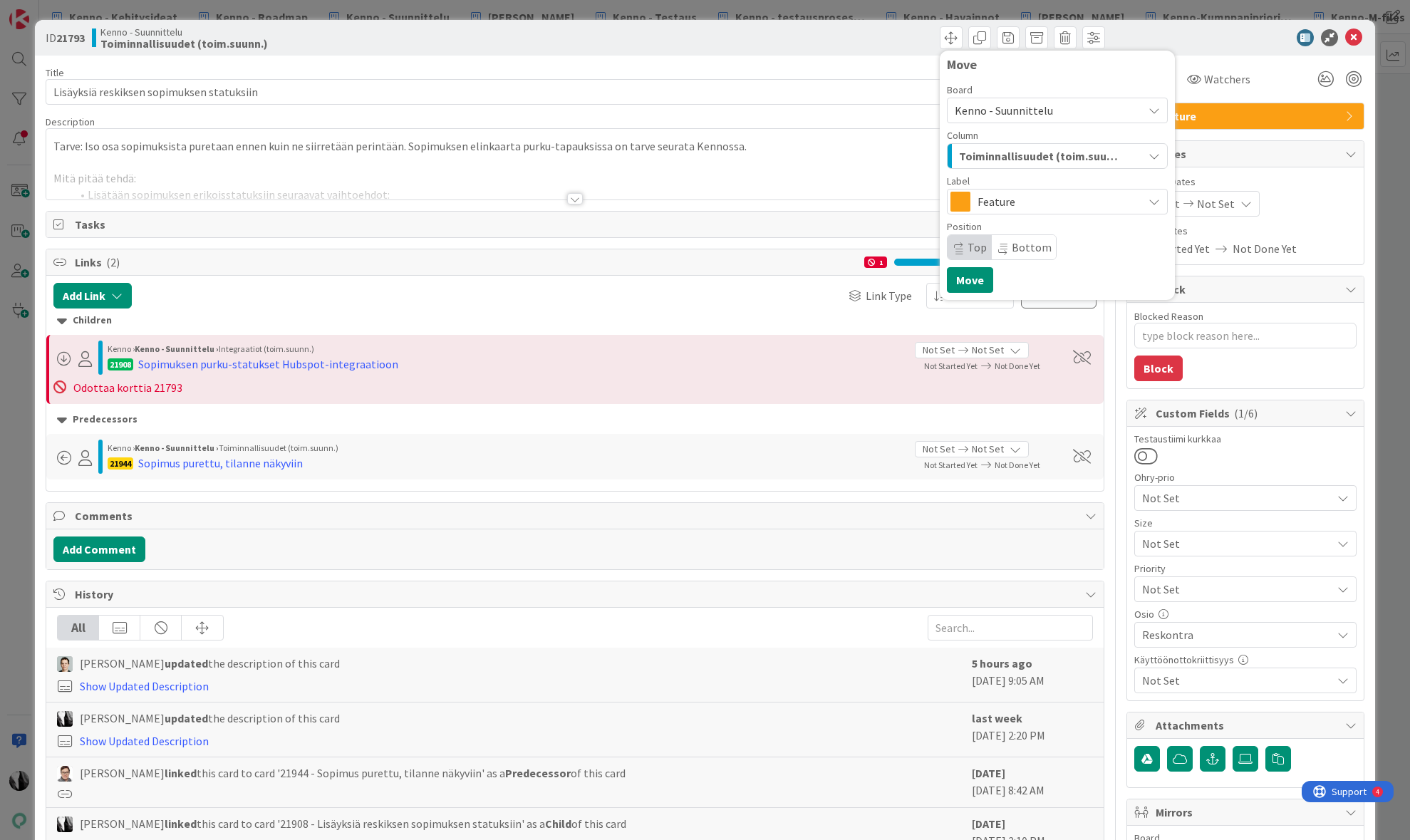
click at [1023, 110] on span "Kenno - Suunnittelu" at bounding box center [1003, 110] width 98 height 14
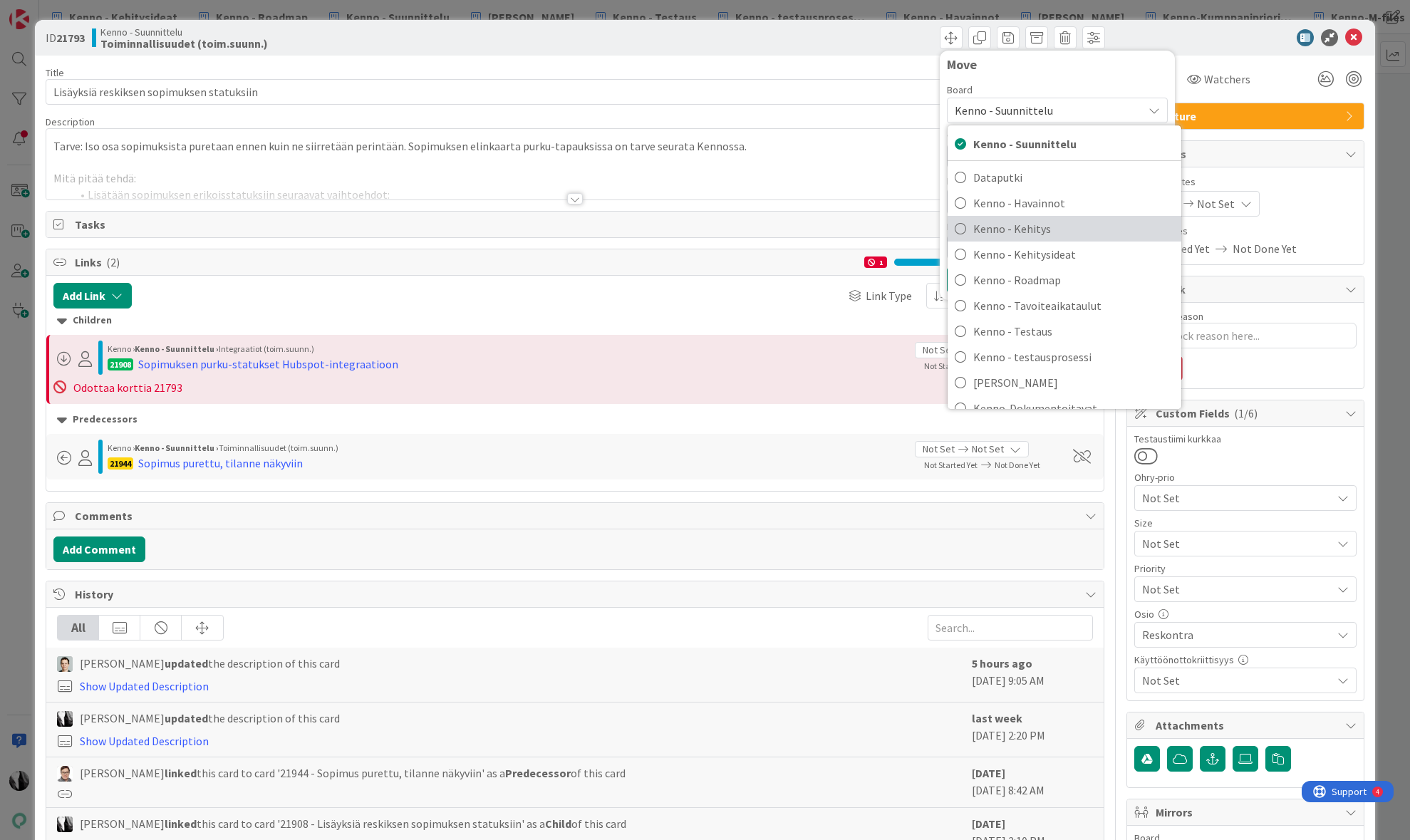
click at [1019, 224] on span "Kenno - Kehitys" at bounding box center [1073, 228] width 201 height 22
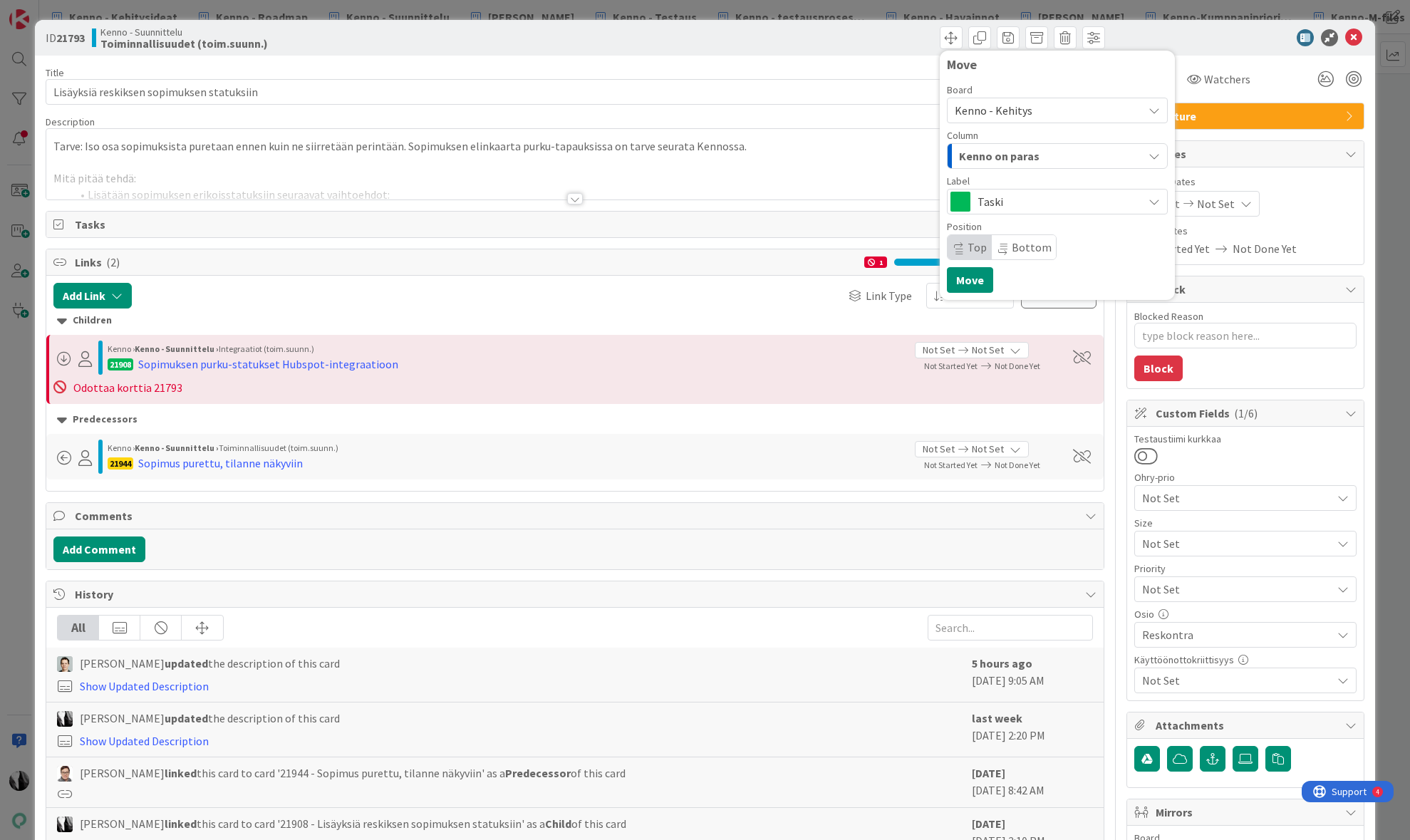
click at [1045, 154] on div "Kenno on paras" at bounding box center [1049, 156] width 187 height 22
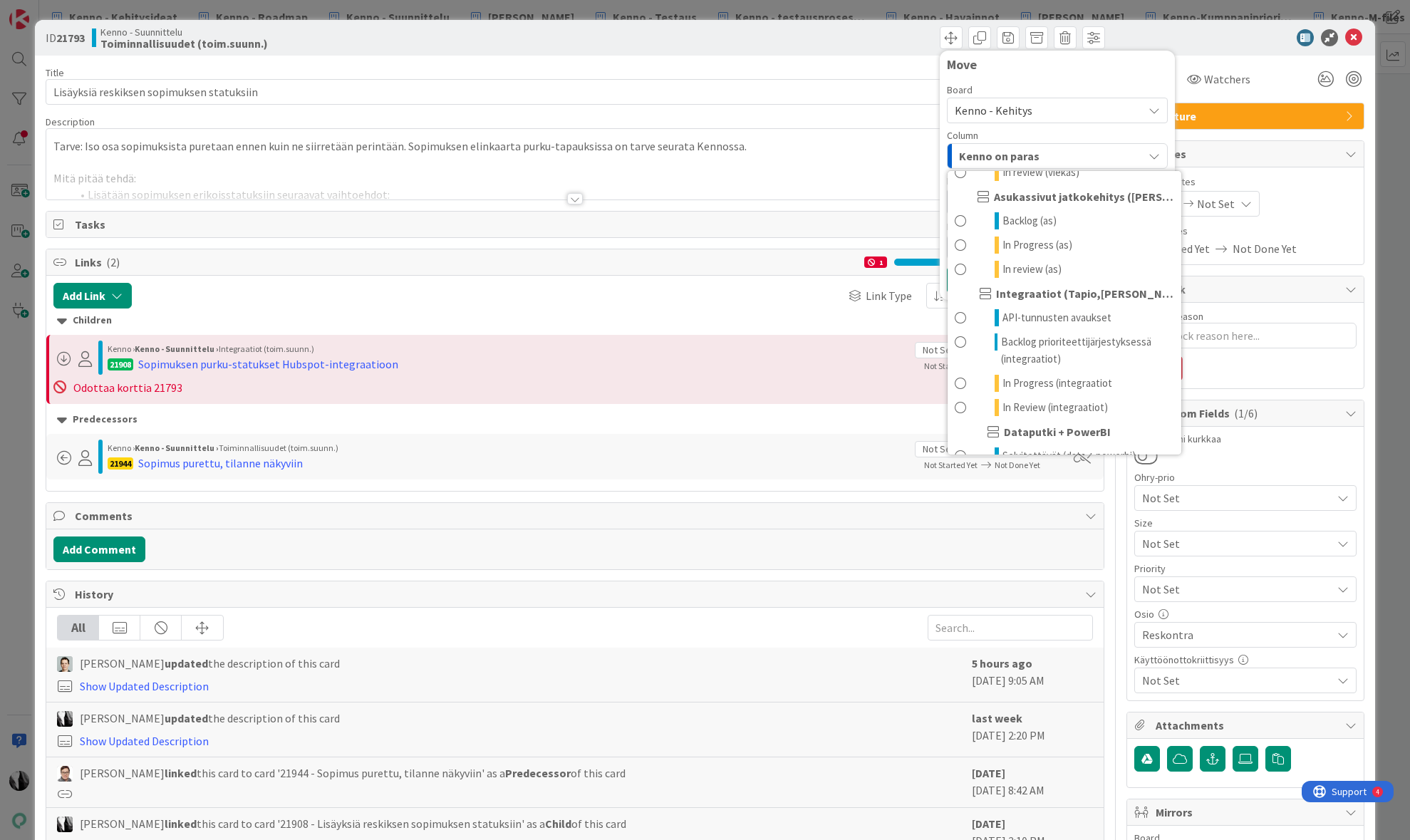
scroll to position [924, 0]
click at [1077, 340] on span "Backlog prioriteettijärjestyksessä (integraatiot)" at bounding box center [1087, 349] width 172 height 34
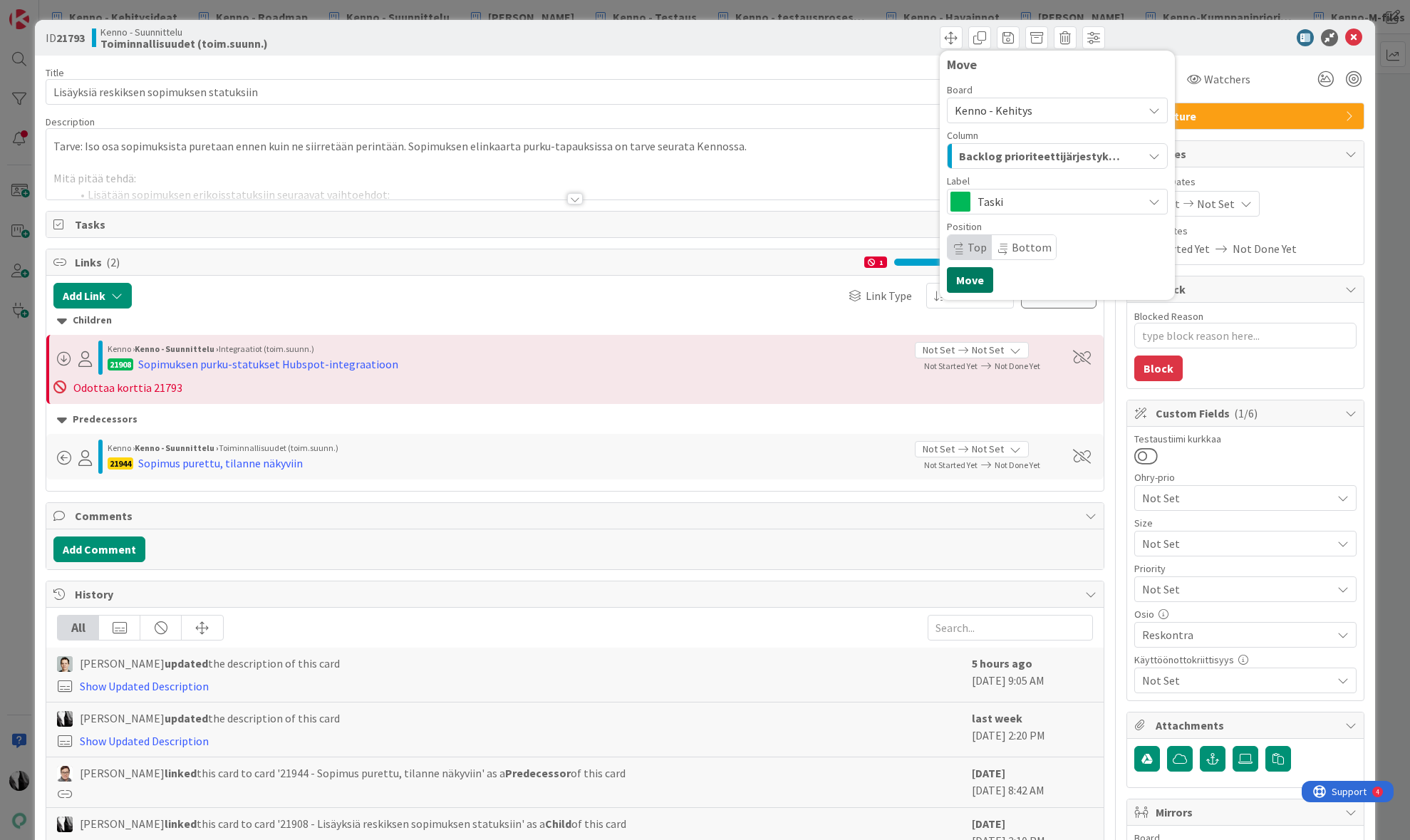
click at [970, 274] on button "Move" at bounding box center [970, 280] width 46 height 26
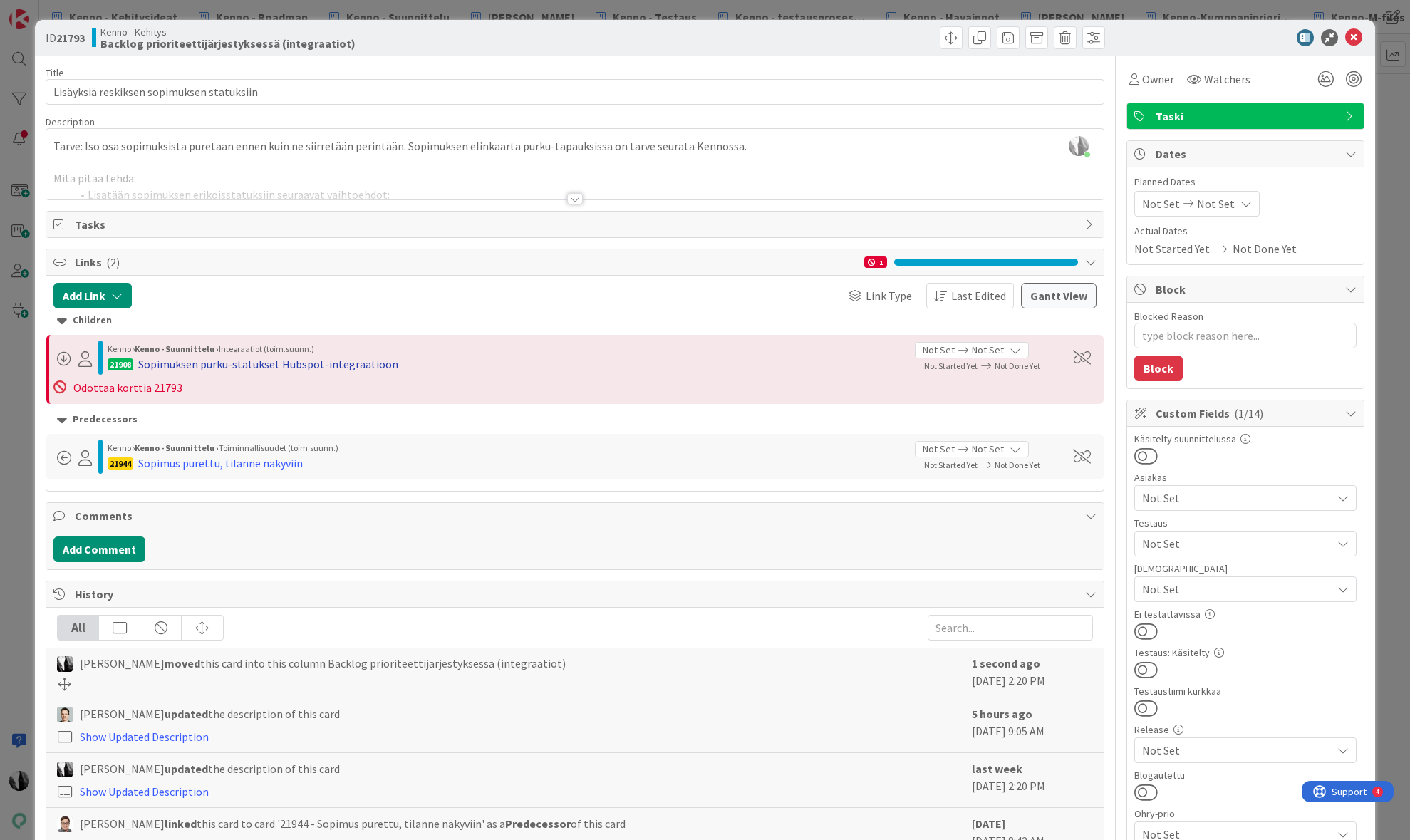
click at [274, 360] on div "Sopimuksen purku-statukset Hubspot-integraatioon" at bounding box center [268, 363] width 260 height 17
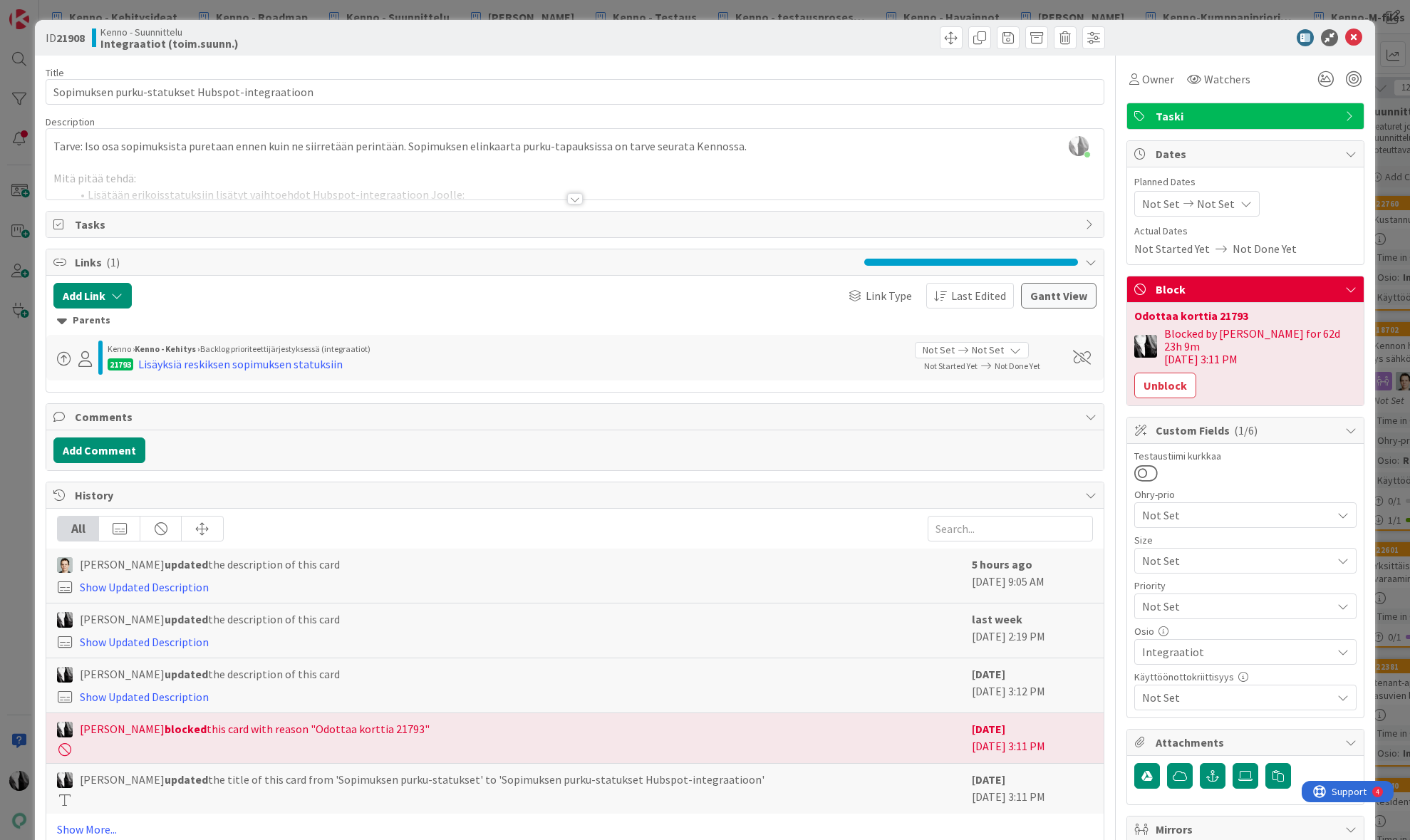
click at [578, 198] on div at bounding box center [575, 198] width 16 height 11
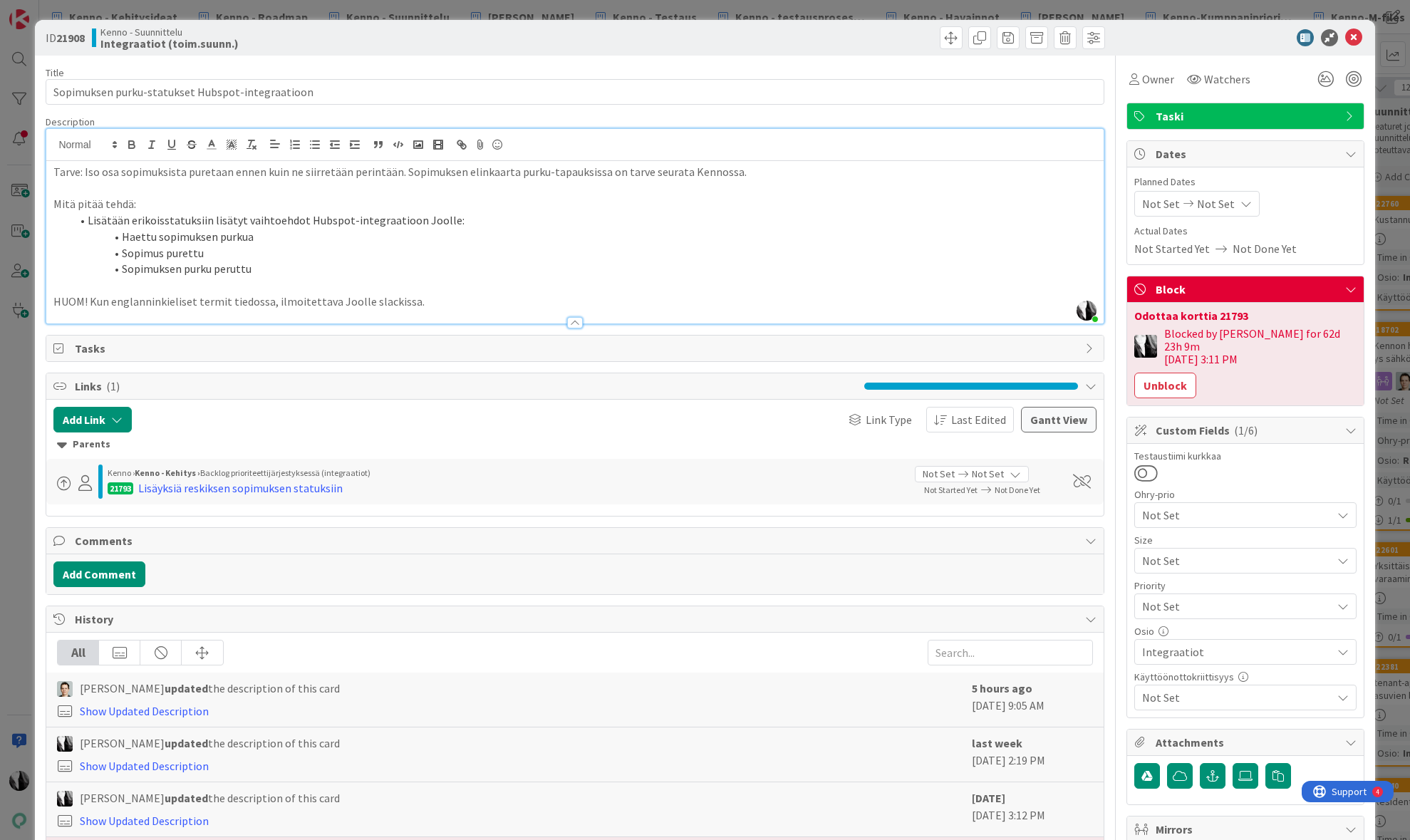
click at [126, 238] on li "Haettu sopimuksen purkua" at bounding box center [583, 237] width 1025 height 16
click at [295, 250] on li "Sopimus purettu" at bounding box center [583, 253] width 1025 height 16
drag, startPoint x: 262, startPoint y: 172, endPoint x: 555, endPoint y: 172, distance: 293.0
click at [491, 170] on p "Tarve: Iso osa sopimuksista puretaan ennen kuin ne siirretään perintään. Sopimu…" at bounding box center [575, 172] width 1043 height 16
click at [555, 172] on p "Tarve: Iso osa sopimuksista puretaan ennen kuin ne siirretään perintään. Sopimu…" at bounding box center [575, 172] width 1043 height 16
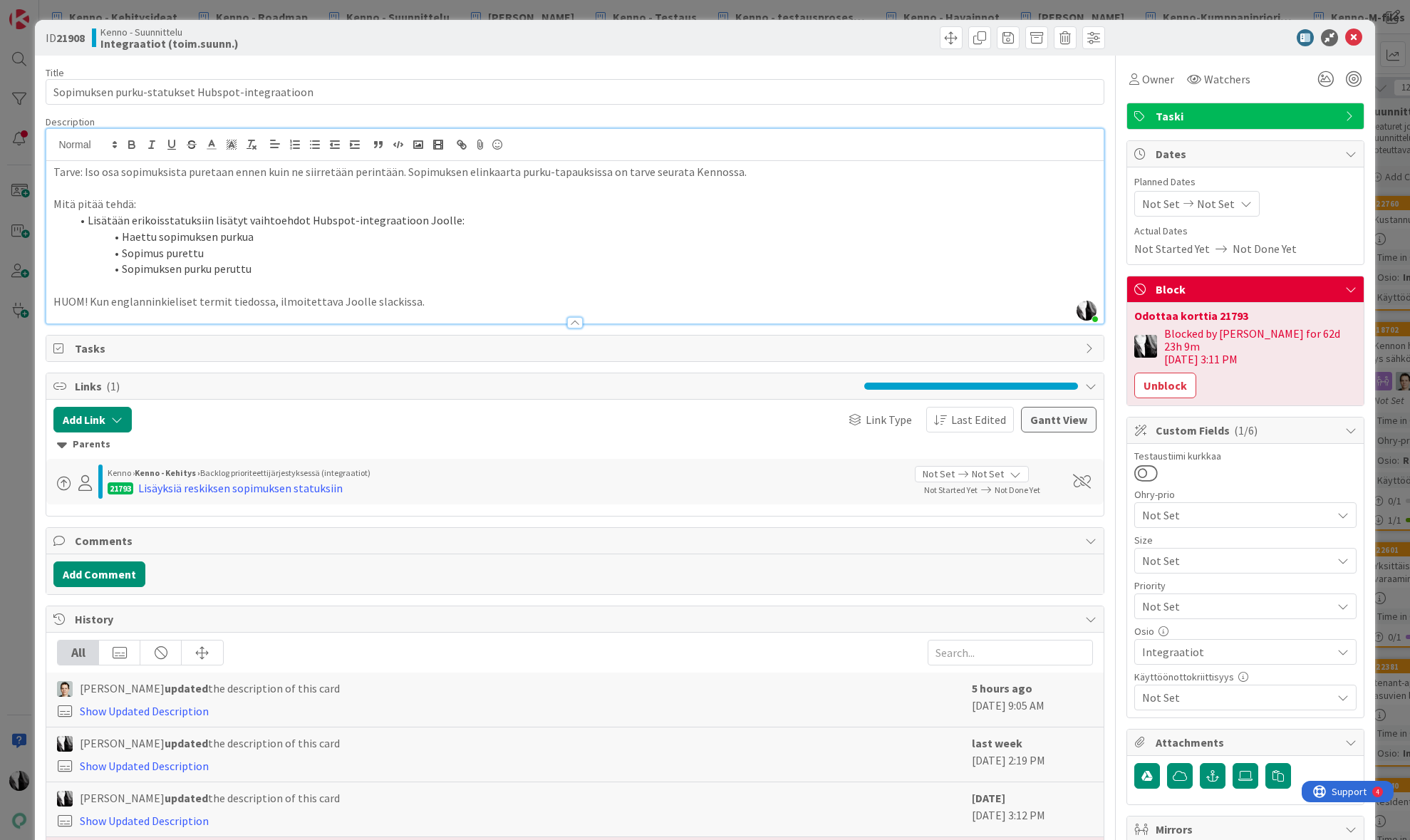
click at [164, 243] on li "Haettu sopimuksen purkua" at bounding box center [583, 237] width 1025 height 16
drag, startPoint x: 123, startPoint y: 237, endPoint x: 254, endPoint y: 273, distance: 135.9
click at [254, 273] on ol "Lisätään erikoisstatuksiin lisätyt vaihtoehdot Hubspot-integraatioon Joolle: Ha…" at bounding box center [575, 244] width 1043 height 65
click at [294, 487] on div "Lisäyksiä reskiksen sopimuksen statuksiin" at bounding box center [241, 487] width 205 height 17
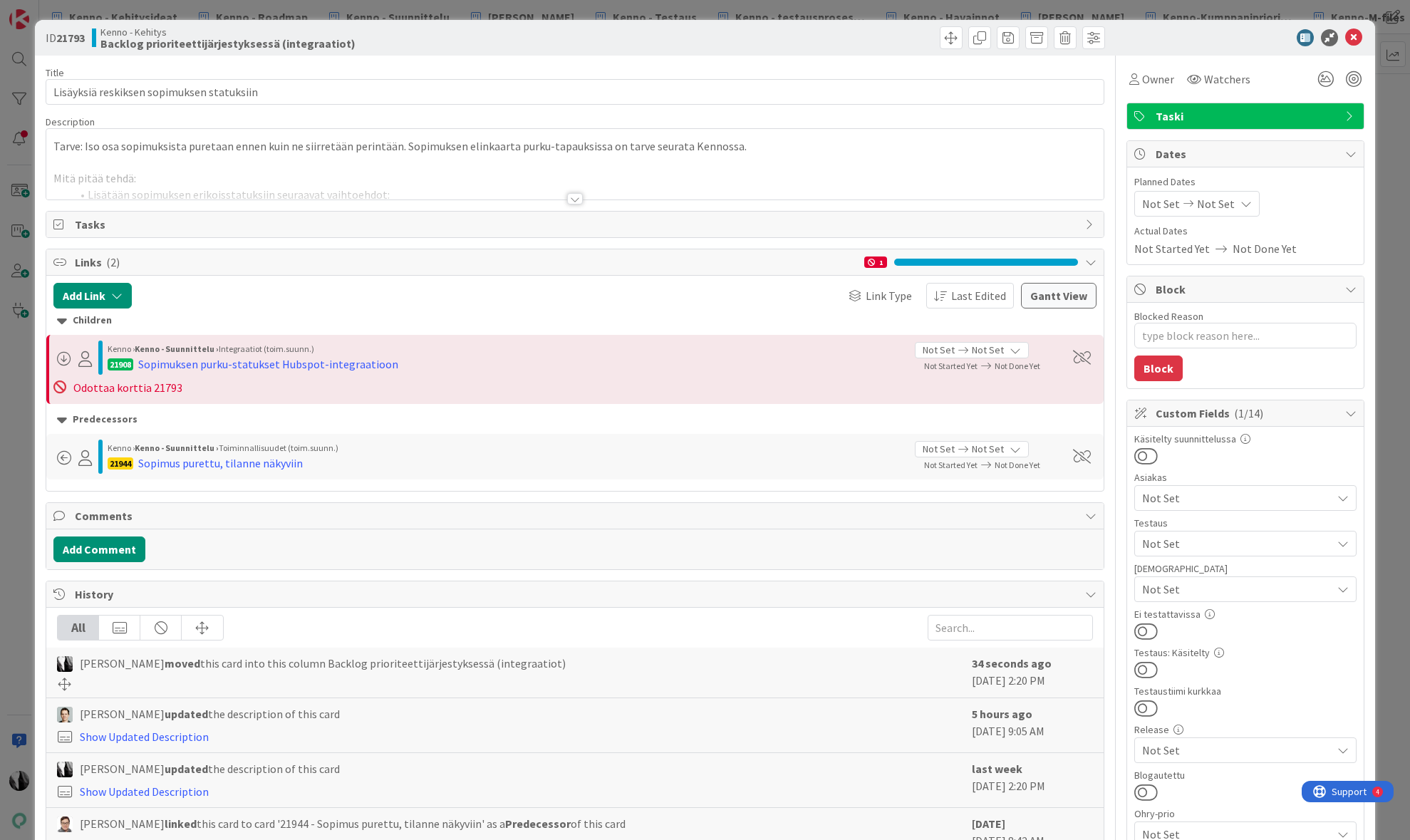
click at [575, 198] on div at bounding box center [575, 198] width 16 height 11
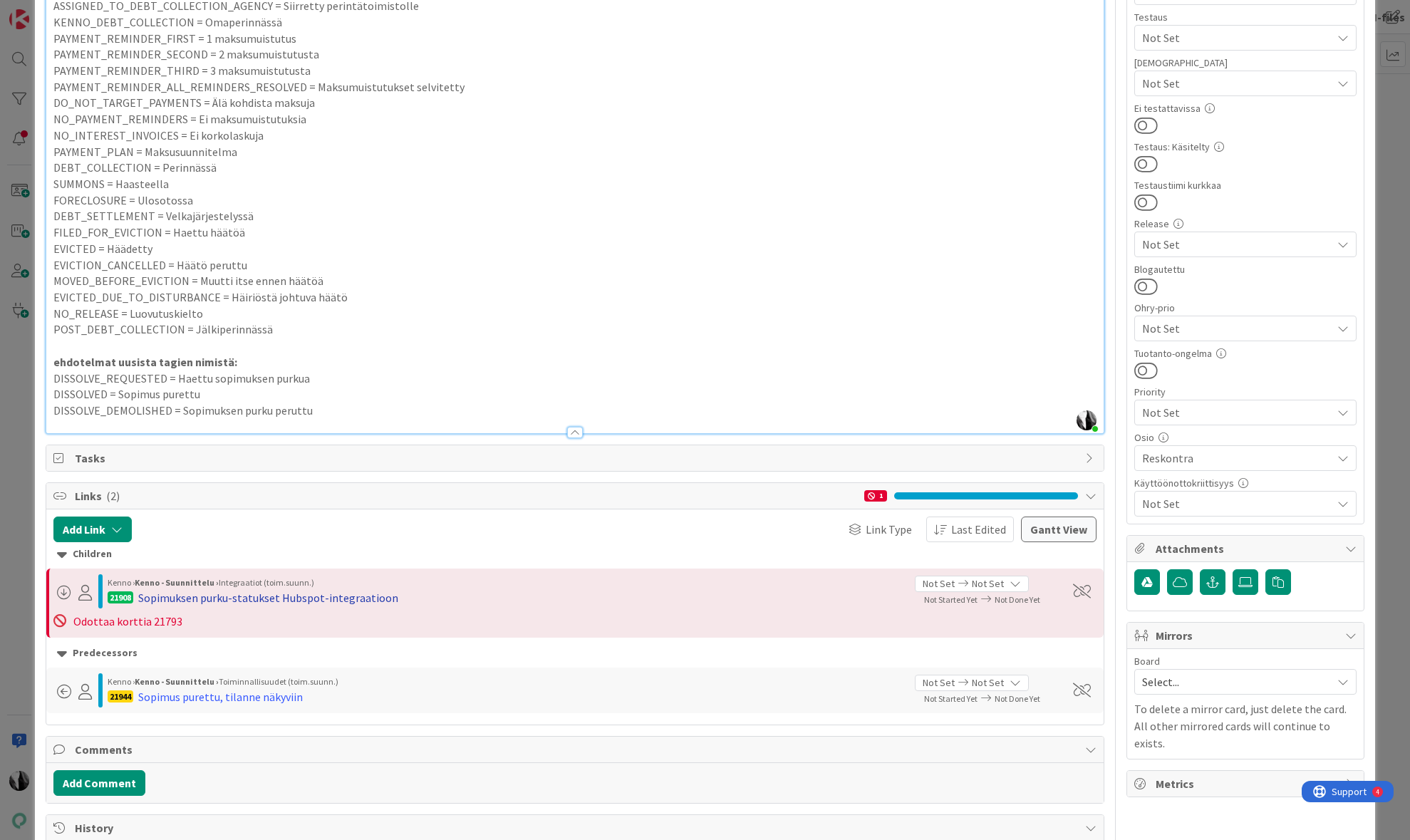
scroll to position [511, 0]
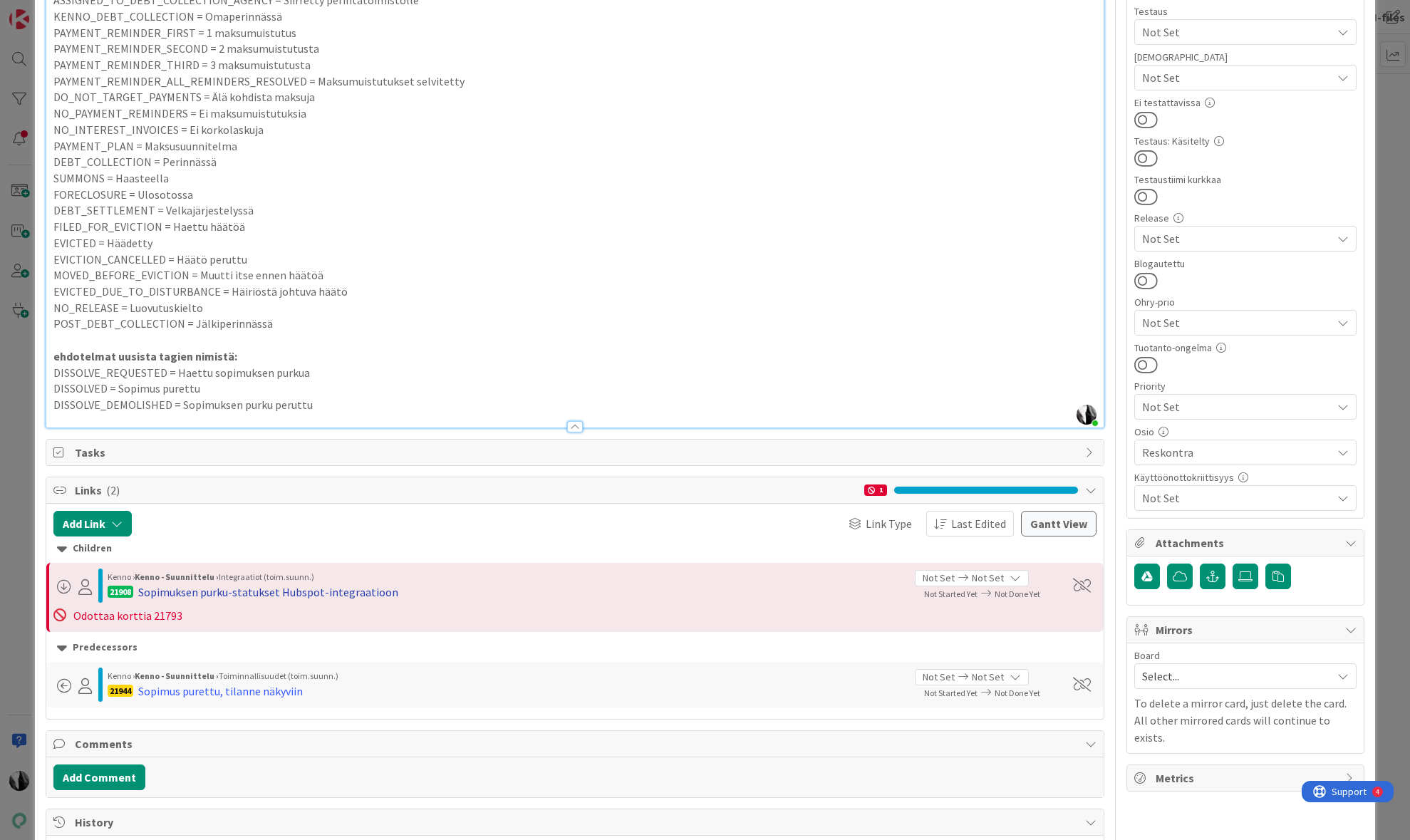
click at [315, 590] on div "Sopimuksen purku-statukset Hubspot-integraatioon" at bounding box center [268, 591] width 260 height 17
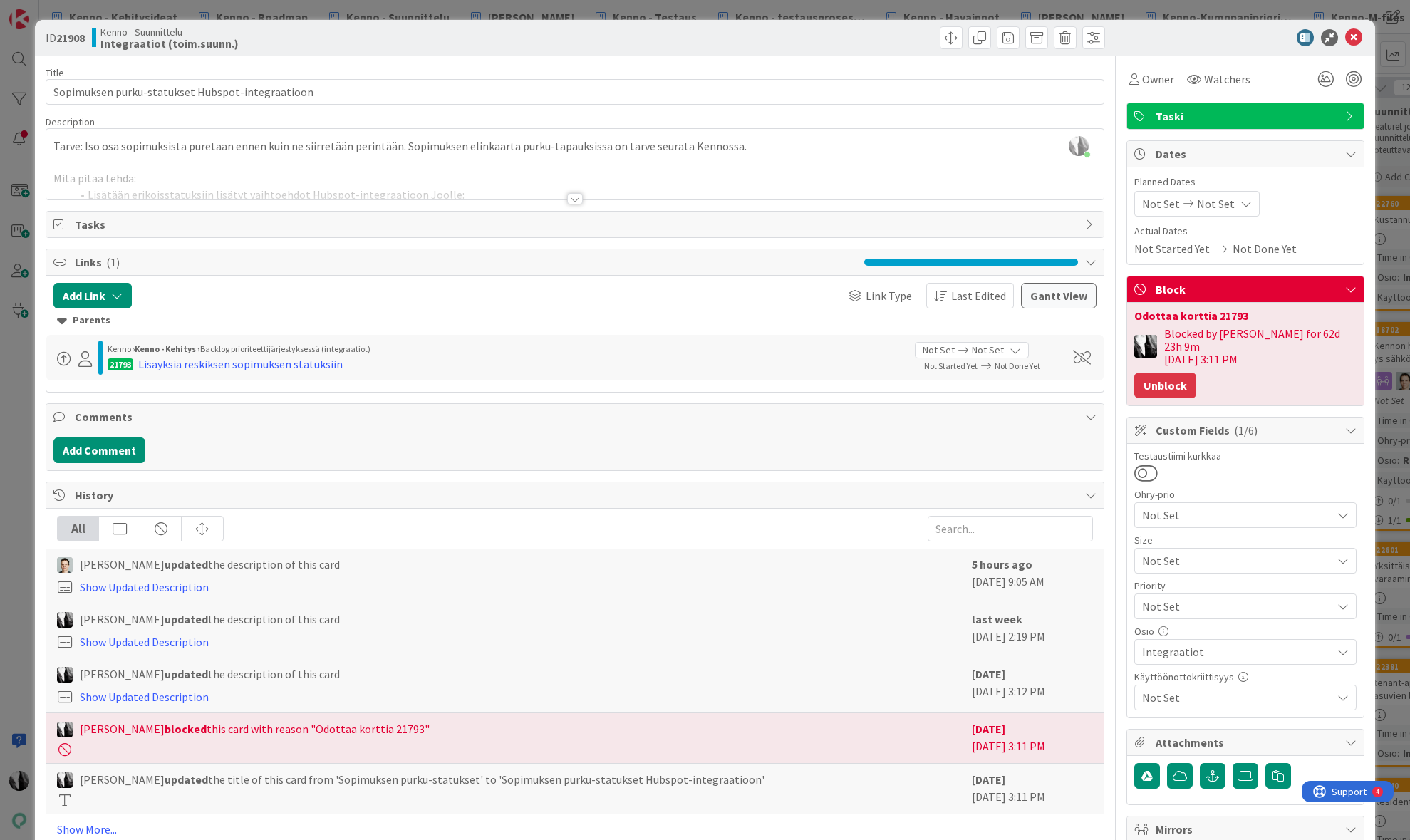
click at [1168, 373] on button "Unblock" at bounding box center [1164, 386] width 62 height 26
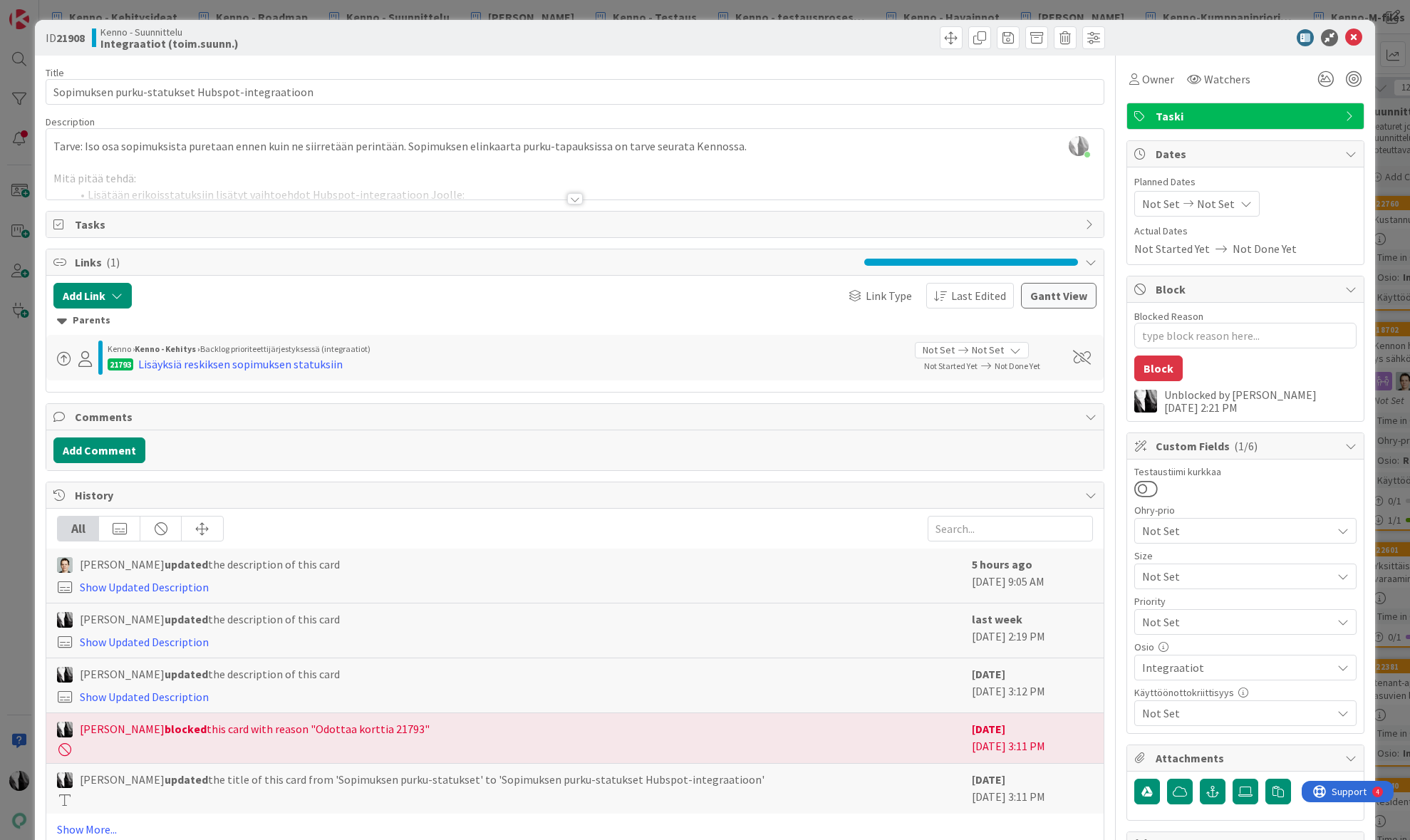
click at [572, 198] on div at bounding box center [575, 198] width 16 height 11
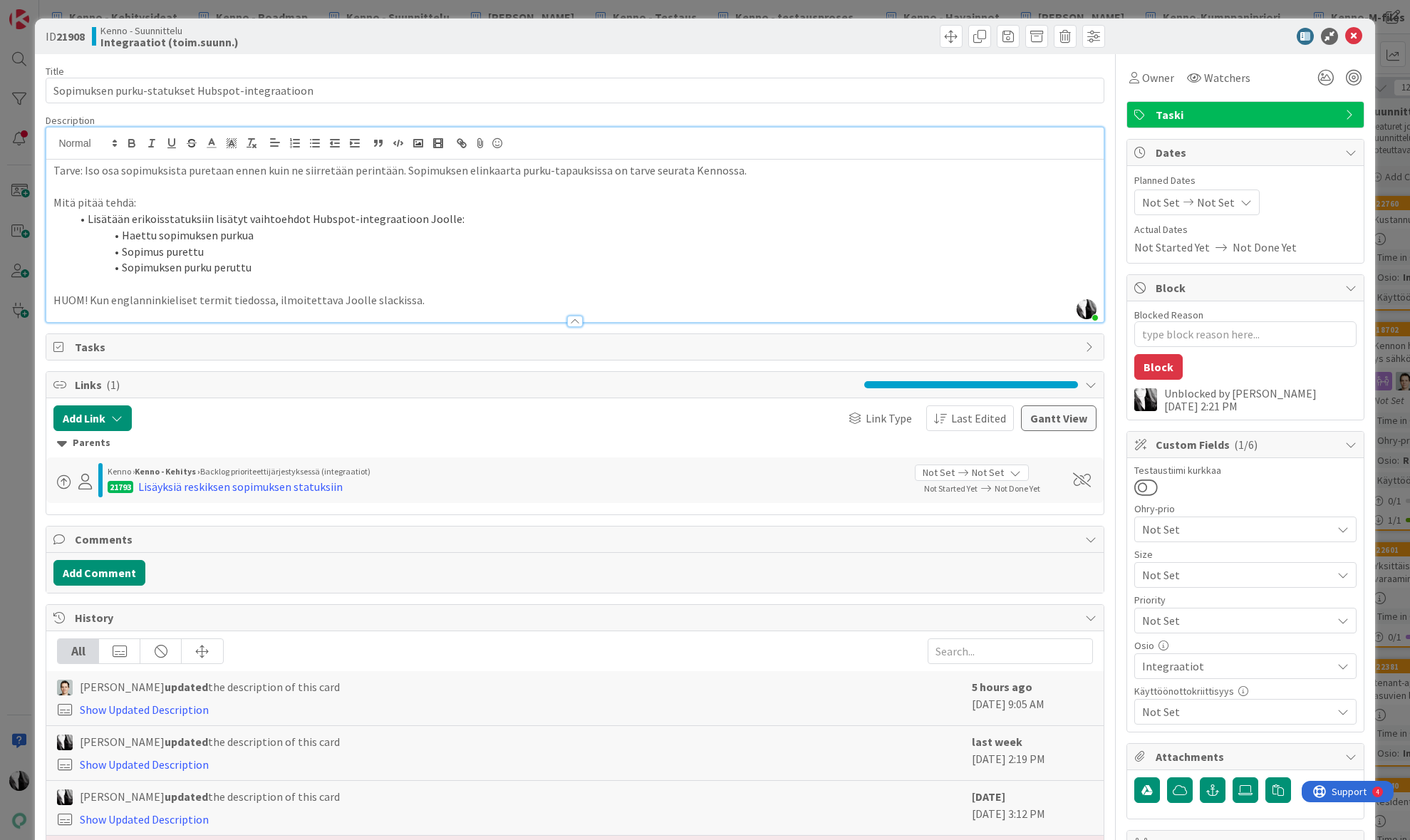
scroll to position [3, 0]
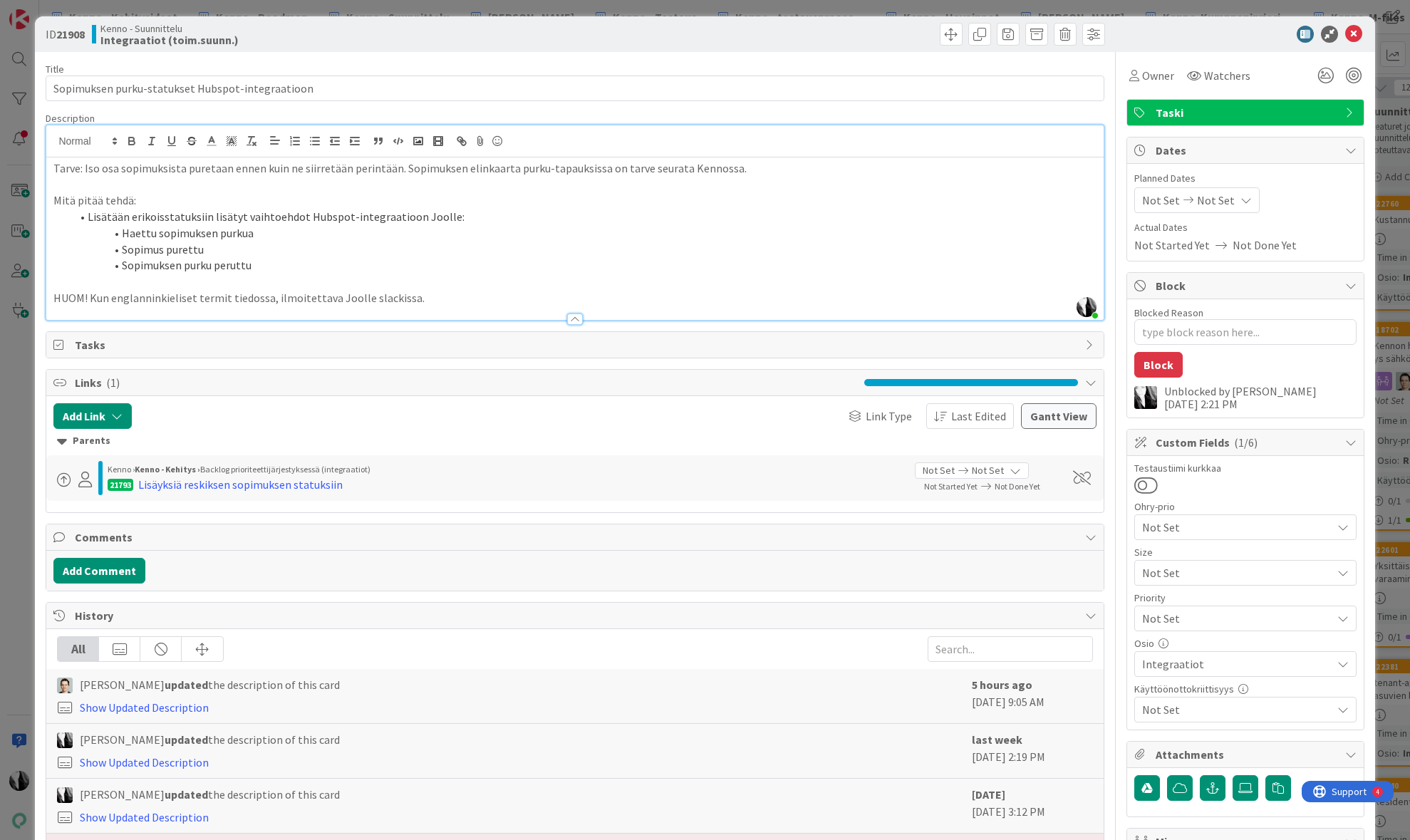
click at [854, 34] on div at bounding box center [841, 34] width 526 height 22
click at [1037, 34] on span at bounding box center [1036, 34] width 22 height 22
click at [1059, 101] on button "Archive" at bounding box center [1060, 101] width 56 height 26
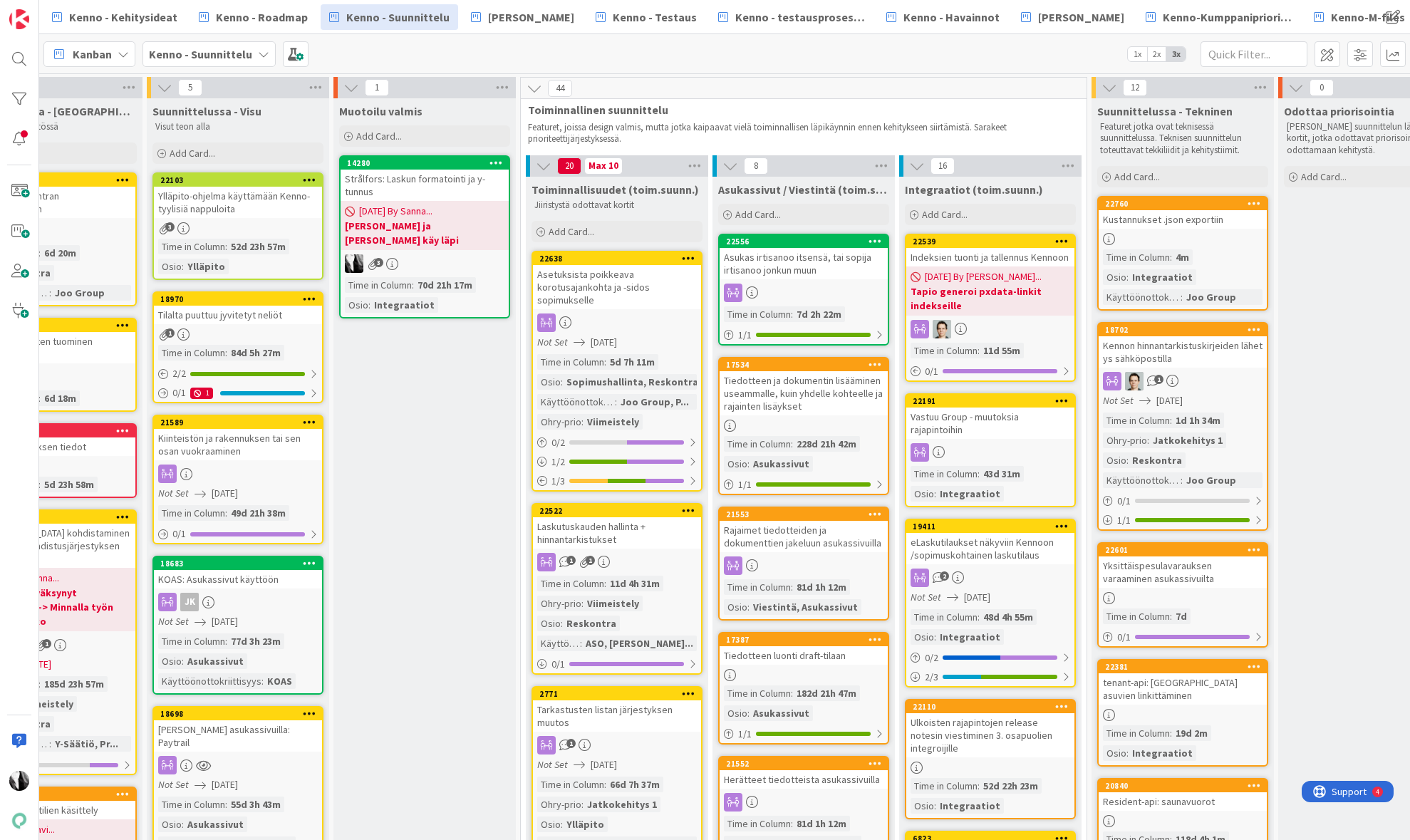
scroll to position [0, 277]
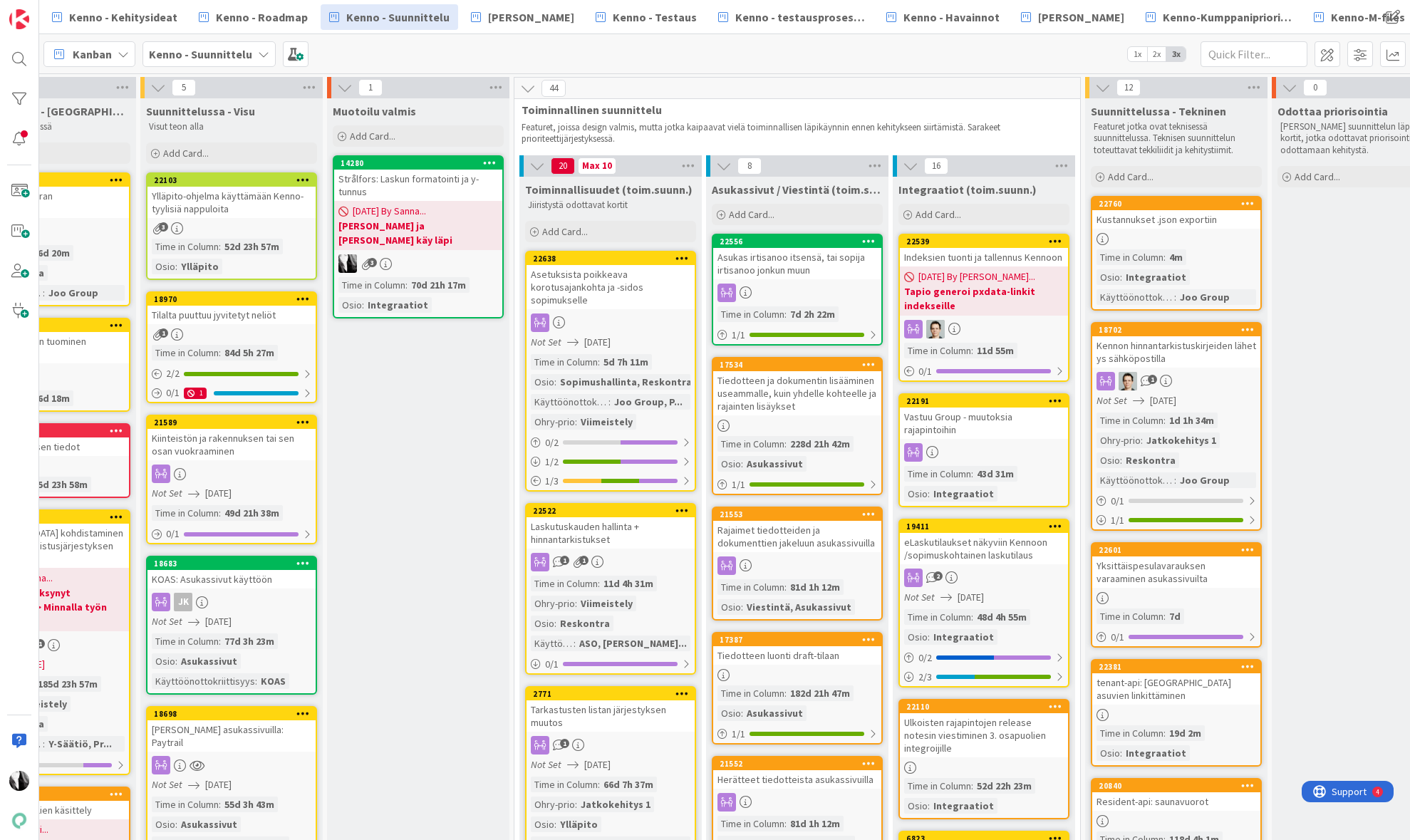
click at [1192, 350] on div "Kennon hinnantarkistuskirjeiden lähetys sähköpostilla" at bounding box center [1176, 351] width 168 height 31
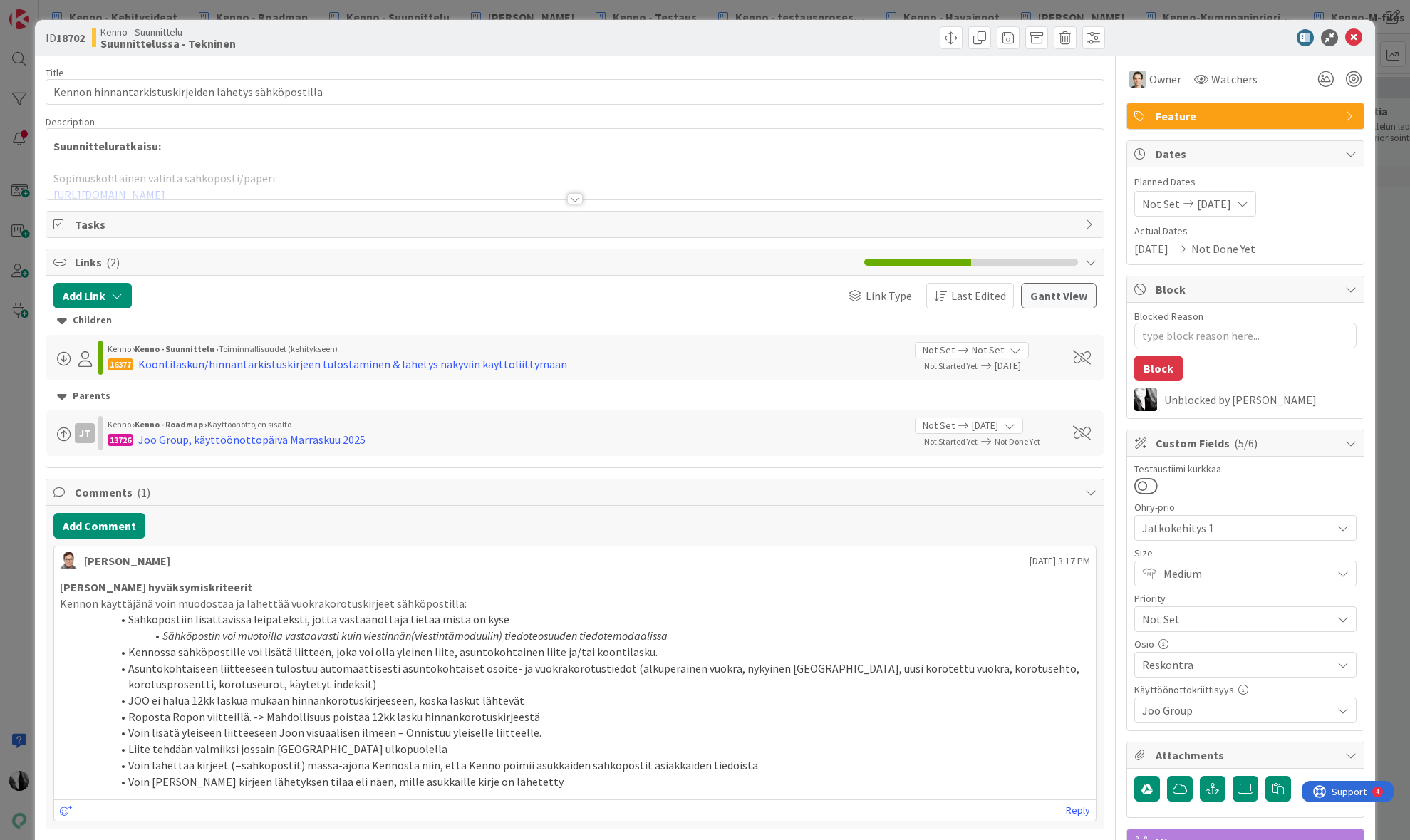
click at [573, 198] on div at bounding box center [575, 198] width 16 height 11
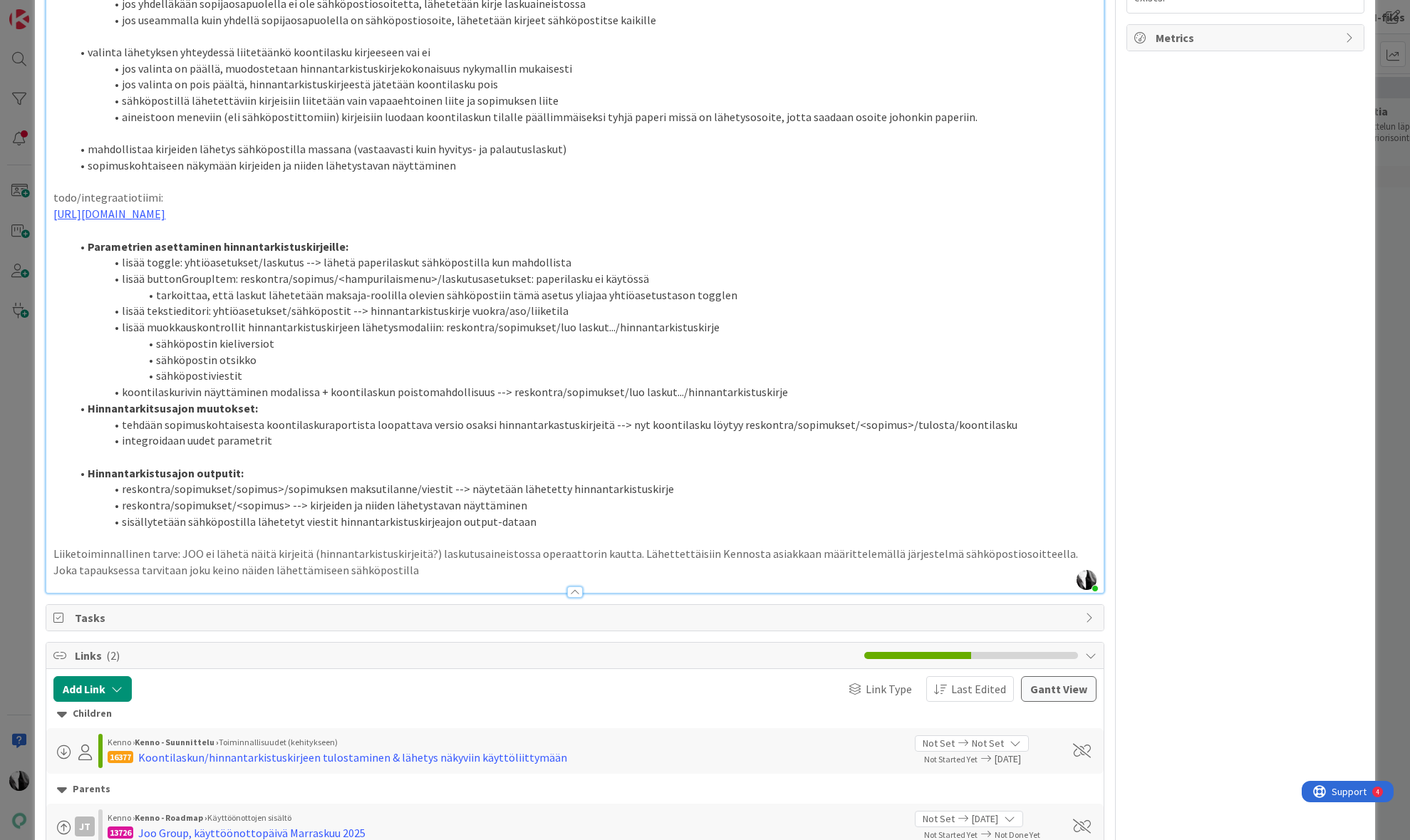
scroll to position [1043, 0]
drag, startPoint x: 54, startPoint y: 276, endPoint x: 168, endPoint y: 279, distance: 114.0
click at [168, 205] on p "todo/integraatiotiimi:" at bounding box center [575, 196] width 1043 height 16
click at [197, 205] on p "todo/integraatiotiimi:" at bounding box center [575, 196] width 1043 height 16
click at [369, 254] on li "Parametrien asettaminen hinnantarkistuskirjeille:" at bounding box center [583, 245] width 1025 height 16
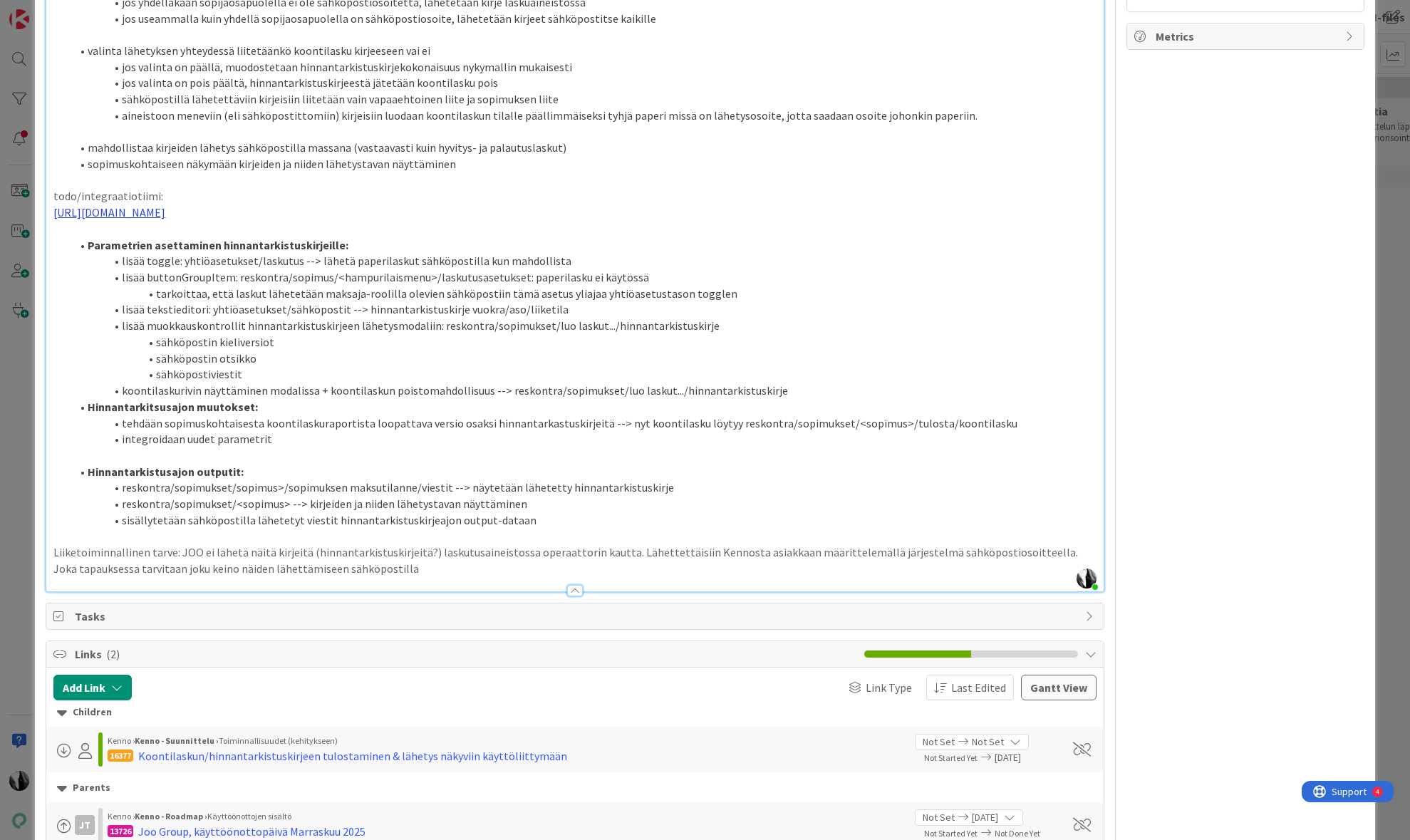
click at [166, 219] on link "https://miro.com/app/board/o9J_kw1w5nw=/?moveToWidget=3458764563118106601&cot=14" at bounding box center [110, 212] width 112 height 14
click at [286, 318] on link "https://miro.com/app/board/o9J_kw1w5nw=?cot=14&moveToWidget=3458764563118106601" at bounding box center [241, 321] width 98 height 18
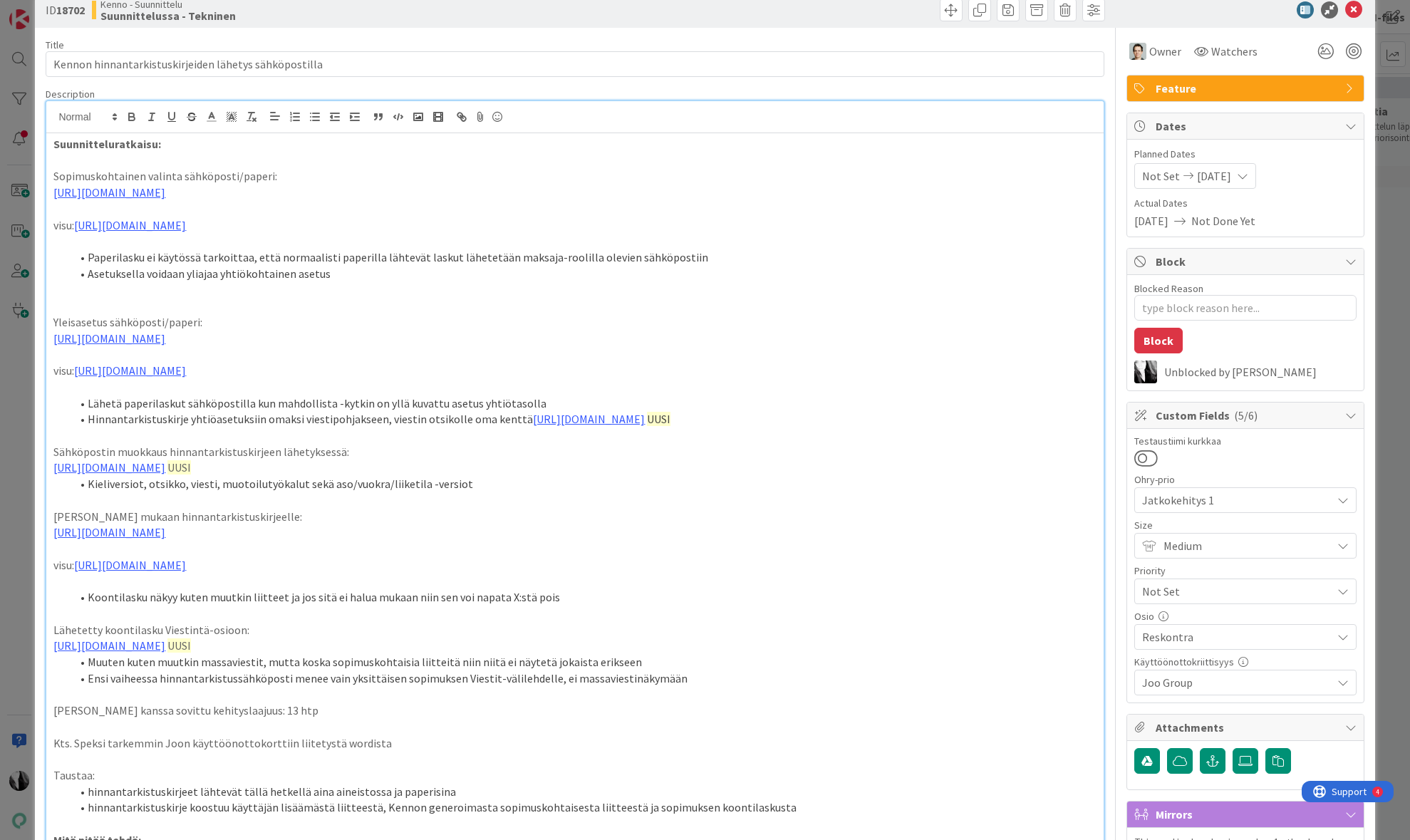
scroll to position [31, 0]
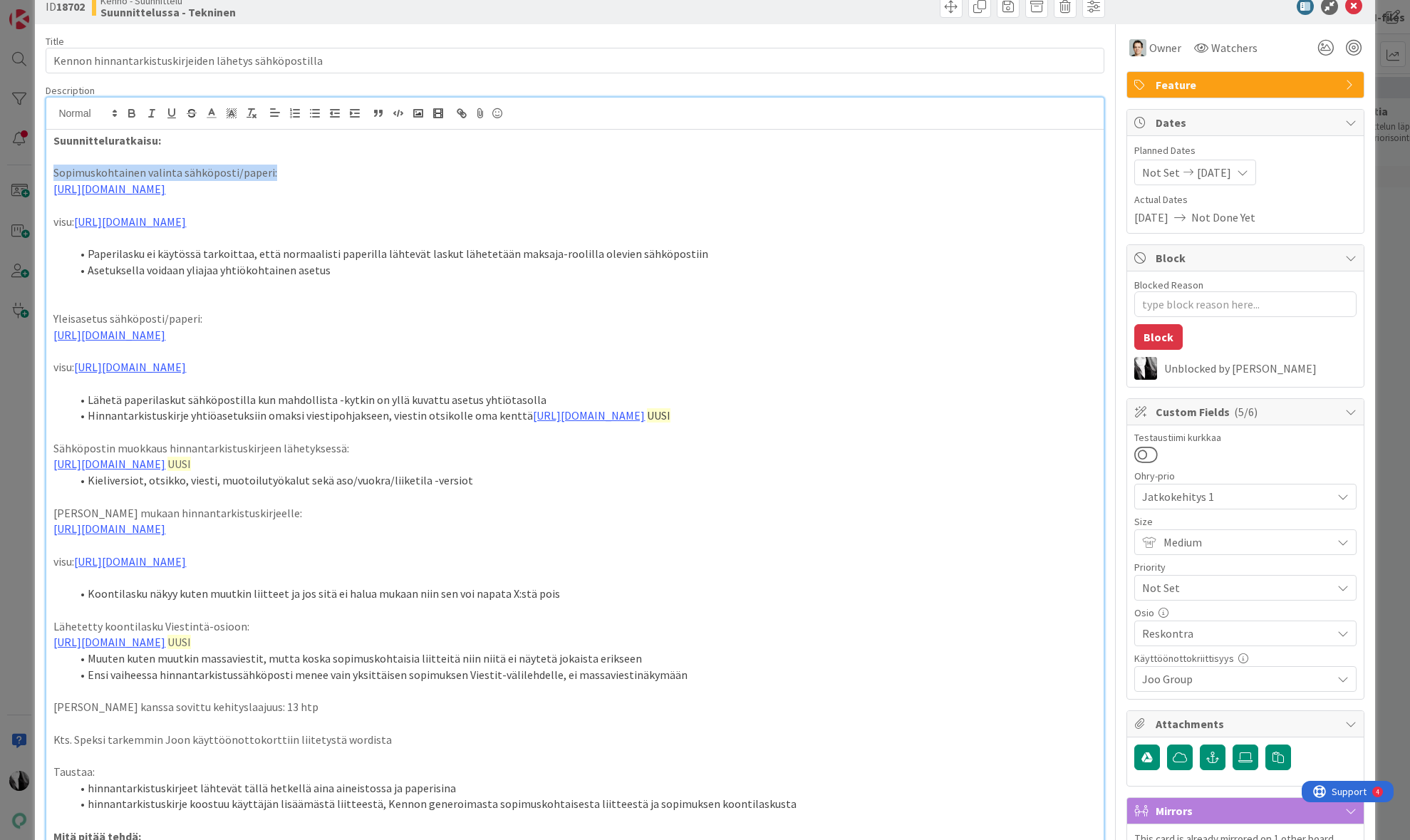
drag, startPoint x: 51, startPoint y: 172, endPoint x: 270, endPoint y: 169, distance: 219.0
click at [327, 262] on li "Paperilasku ei käytössä tarkoittaa, että normaalisti paperilla lähtevät laskut …" at bounding box center [583, 254] width 1025 height 16
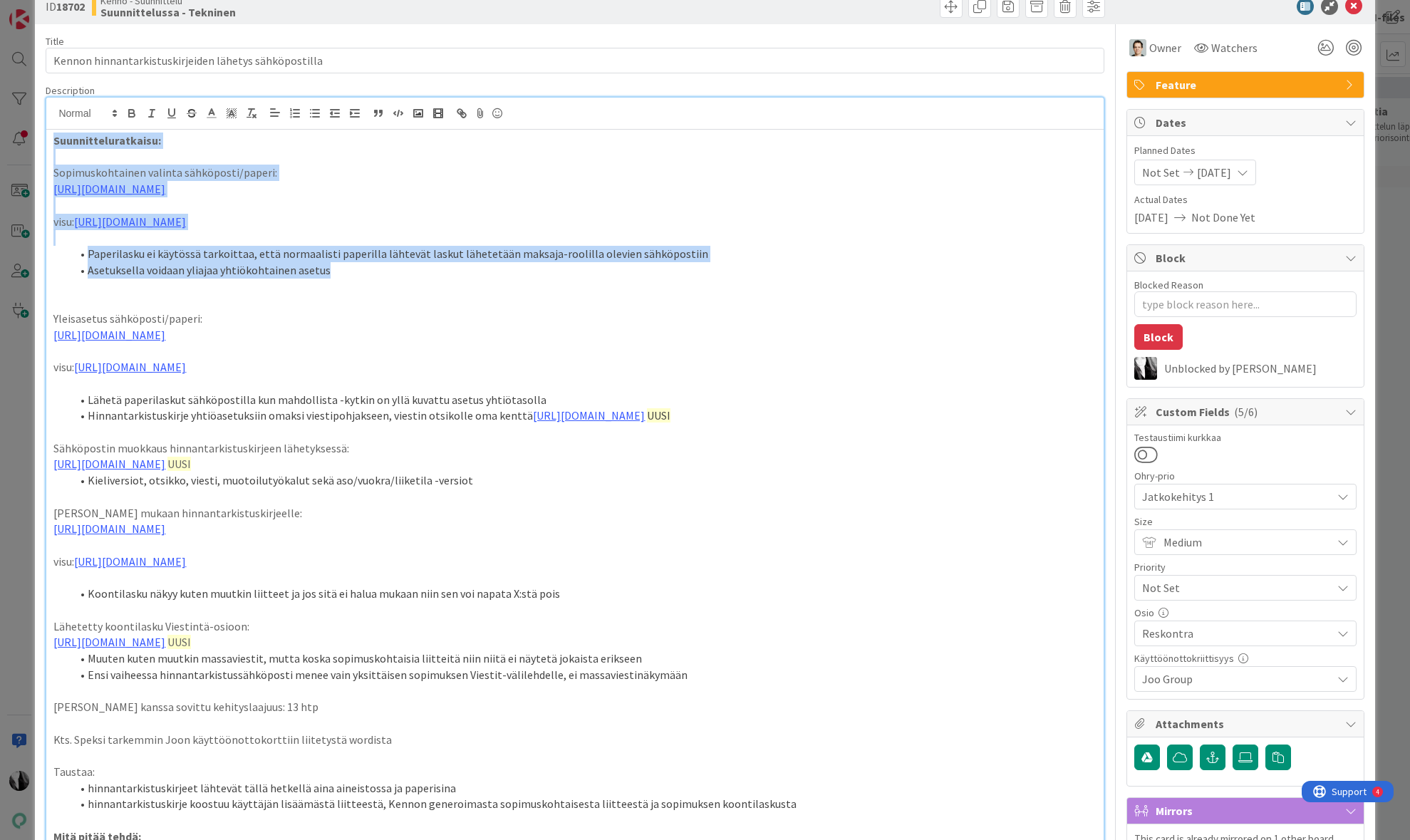
drag, startPoint x: 326, startPoint y: 286, endPoint x: 50, endPoint y: 144, distance: 310.4
click at [100, 140] on strong "Suunnitteluratkaisu:" at bounding box center [107, 140] width 107 height 14
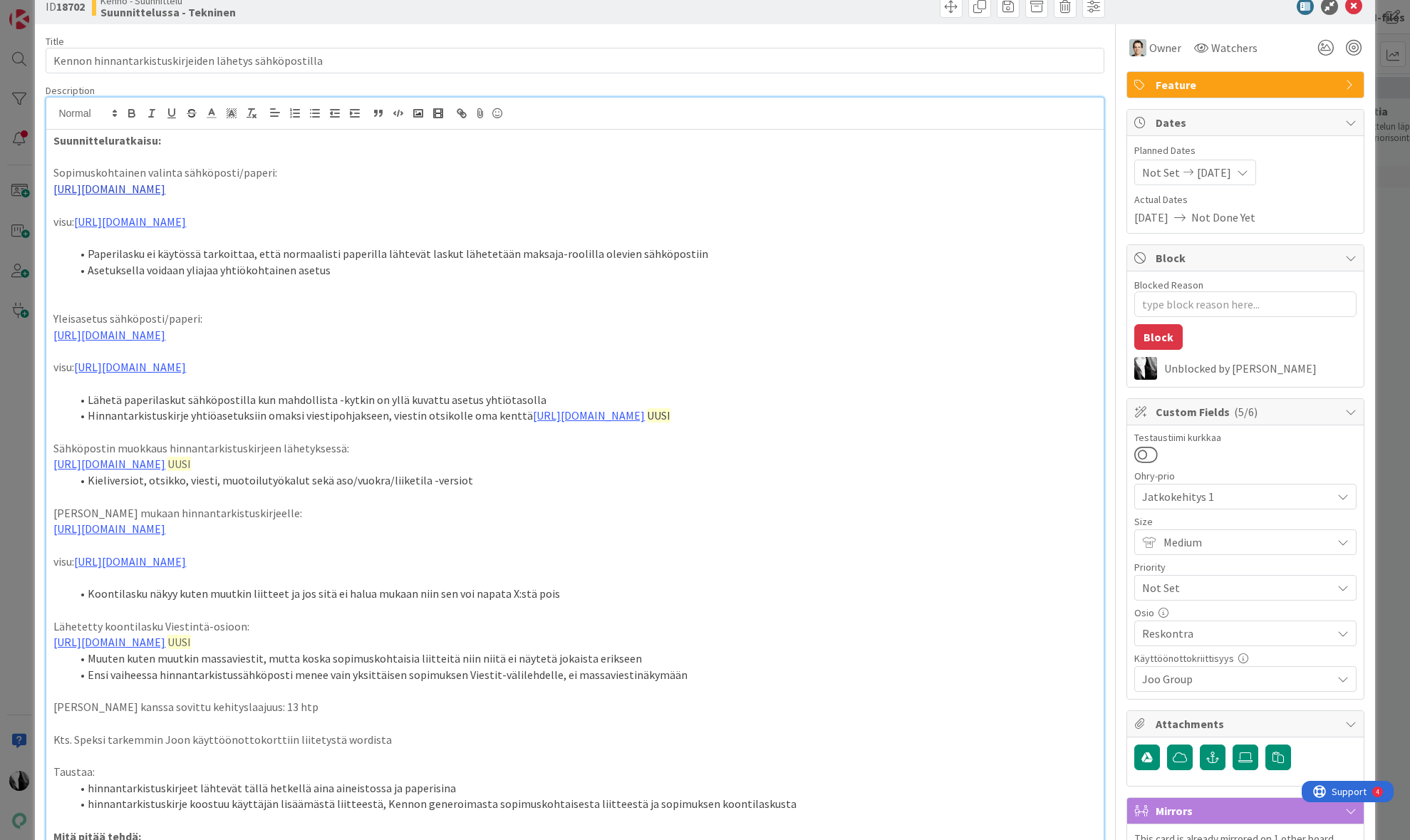
click at [166, 190] on link "https://www.figma.com/proto/s06ePFuGvSFkRRSBp8p43G/Reskontra?page-id=0%3A1&node…" at bounding box center [110, 189] width 112 height 14
click at [514, 232] on link "https://www.figma.com/proto/s06ePFuGvSFkRRSBp8p43G/Reskontra?content-scaling=fi…" at bounding box center [500, 233] width 98 height 18
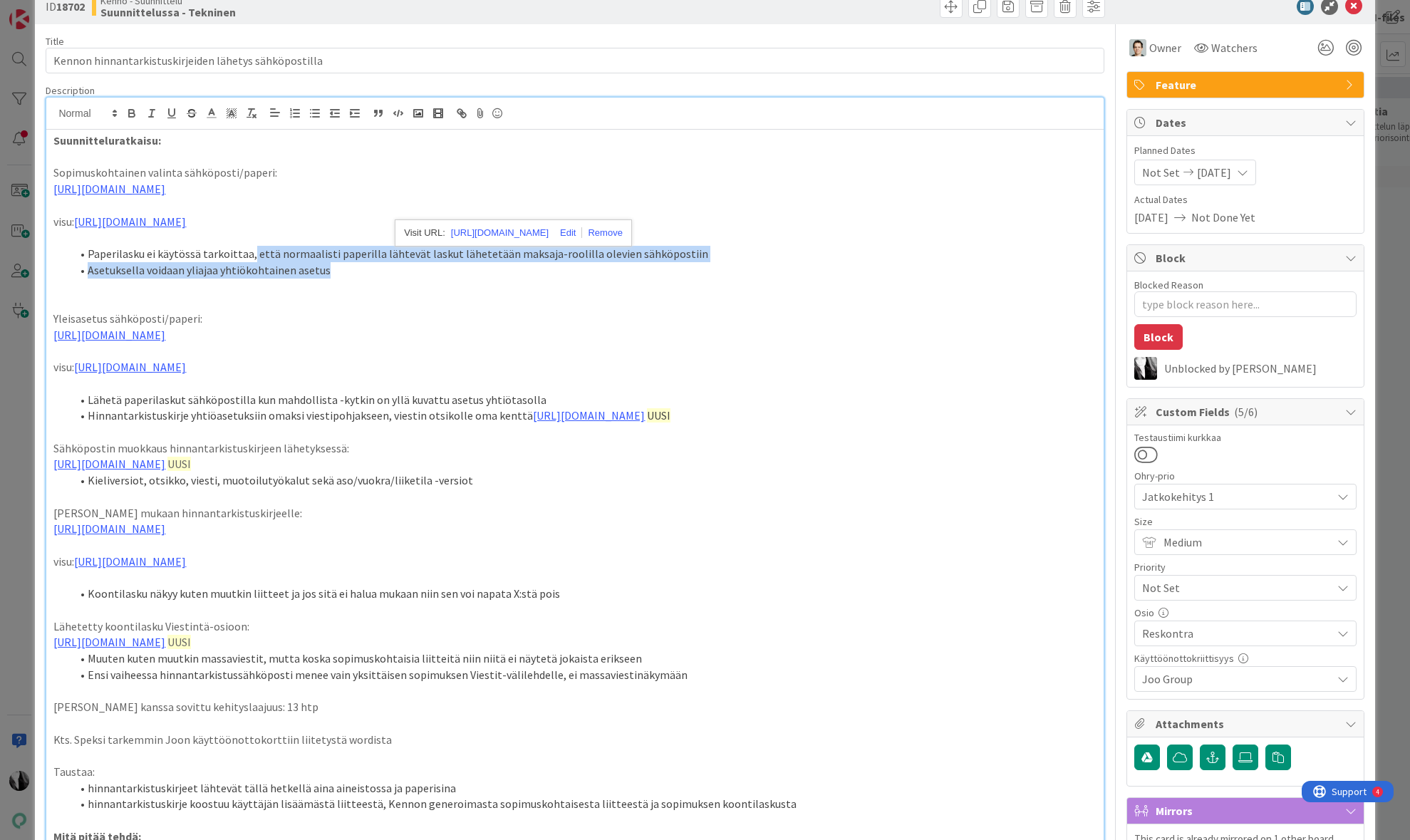
drag, startPoint x: 250, startPoint y: 273, endPoint x: 548, endPoint y: 283, distance: 298.2
click at [672, 278] on ol "Paperilasku ei käytössä tarkoittaa, että normaalisti paperilla lähtevät laskut …" at bounding box center [575, 262] width 1043 height 32
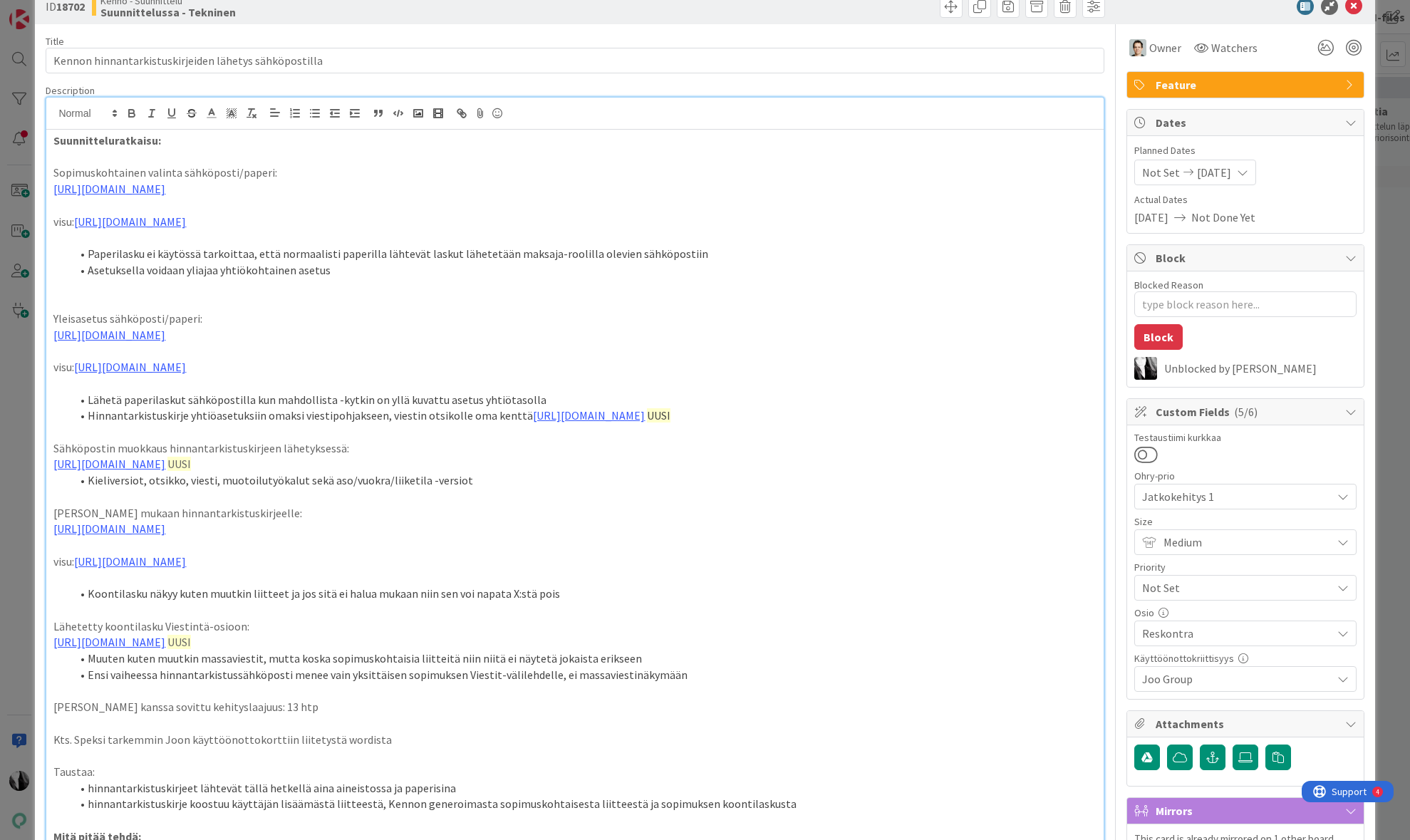
click at [295, 278] on li "Asetuksella voidaan yliajaa yhtiökohtainen asetus" at bounding box center [583, 270] width 1025 height 16
drag, startPoint x: 88, startPoint y: 284, endPoint x: 328, endPoint y: 284, distance: 240.0
click at [326, 278] on li "Asetuksella voidaan yliajaa yhtiökohtainen asetus" at bounding box center [583, 270] width 1025 height 16
click at [331, 278] on li "Asetuksella voidaan yliajaa yhtiökohtainen asetus" at bounding box center [583, 270] width 1025 height 16
click at [334, 278] on li "Asetuksella voidaan yliajaa yhtiökohtainen asetus" at bounding box center [583, 270] width 1025 height 16
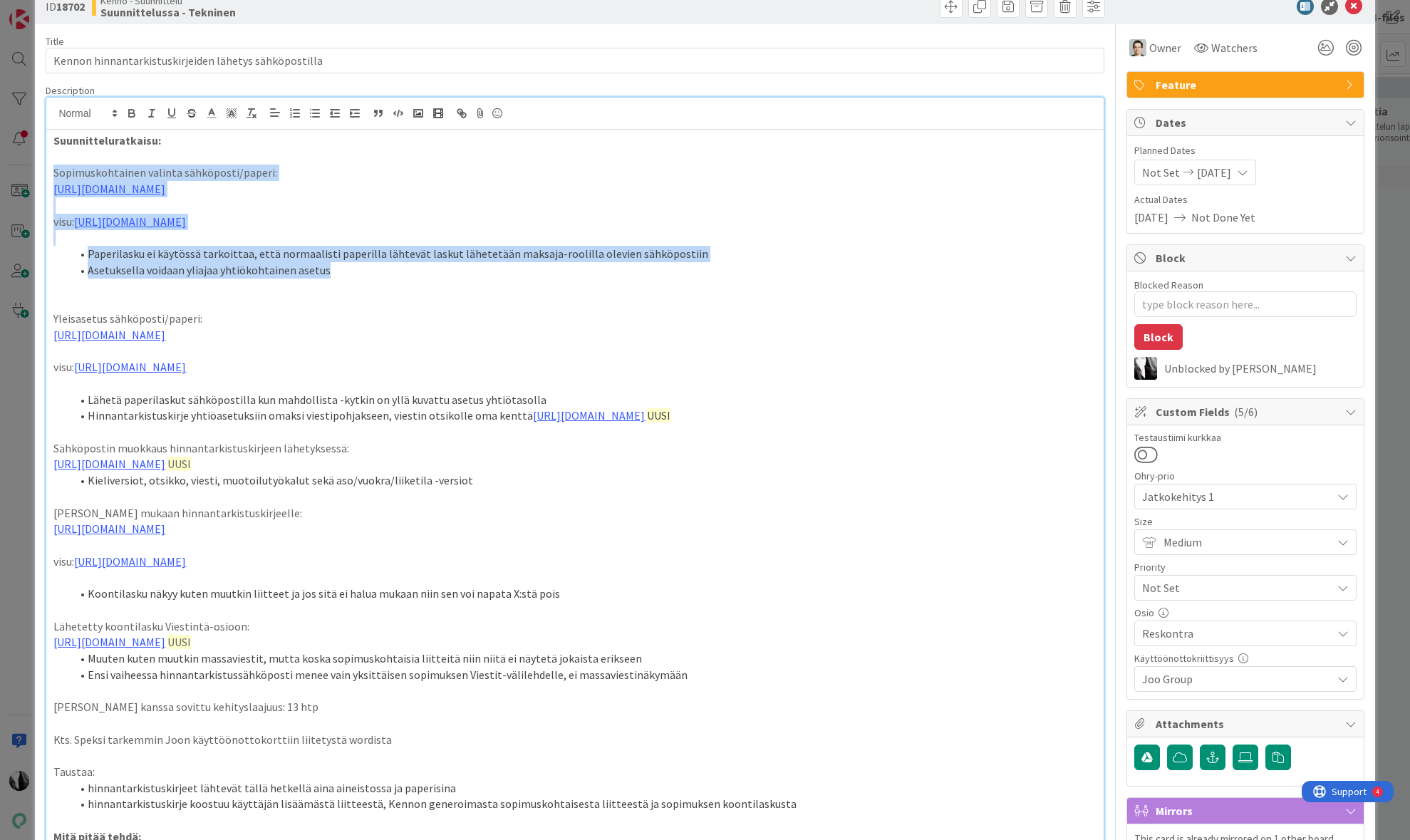
drag, startPoint x: 52, startPoint y: 171, endPoint x: 341, endPoint y: 280, distance: 308.9
click at [341, 278] on li "Asetuksella voidaan yliajaa yhtiökohtainen asetus" at bounding box center [583, 270] width 1025 height 16
drag, startPoint x: 332, startPoint y: 283, endPoint x: 48, endPoint y: 144, distance: 316.2
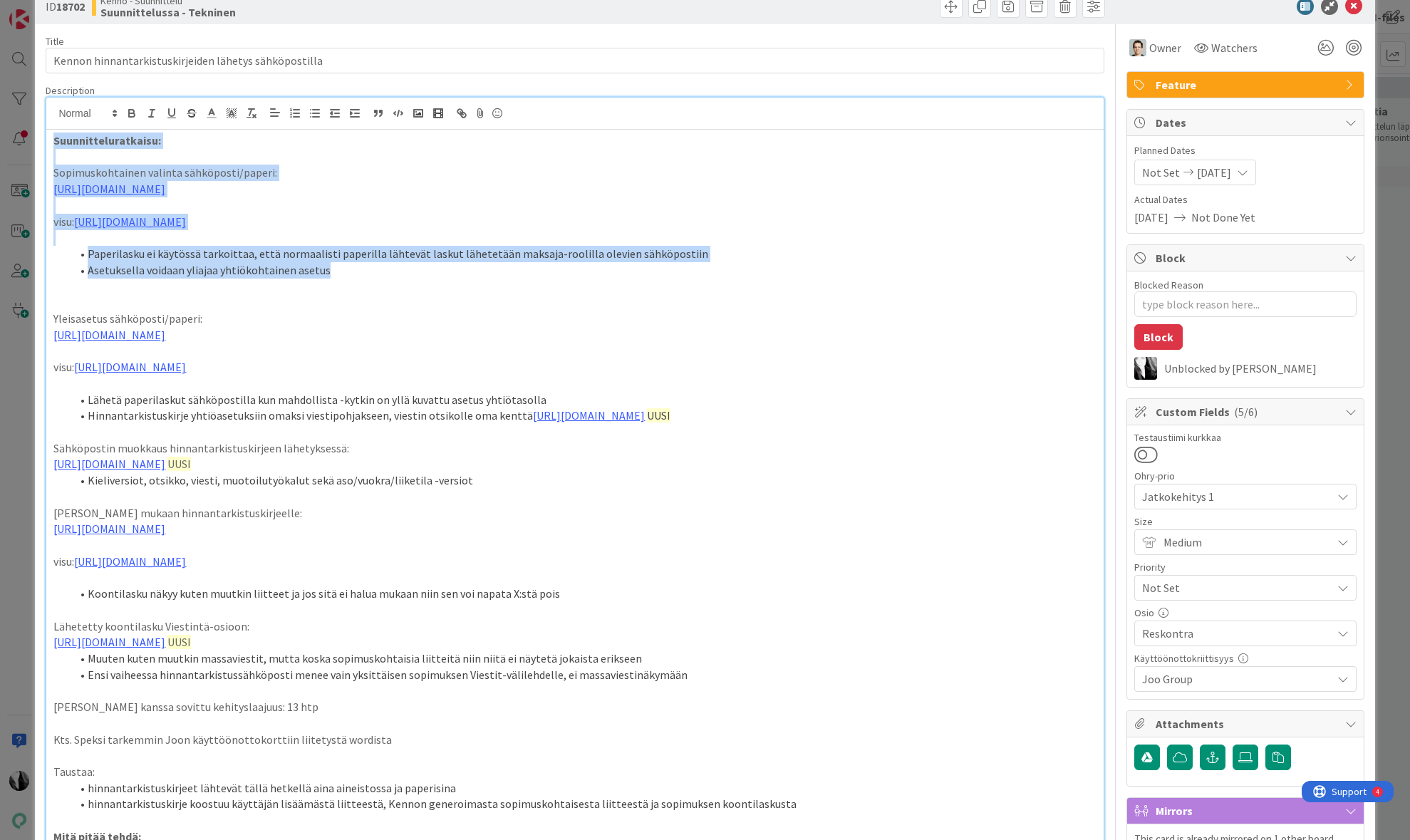
drag, startPoint x: 252, startPoint y: 161, endPoint x: 235, endPoint y: 165, distance: 17.5
click at [251, 161] on p at bounding box center [575, 157] width 1043 height 16
drag, startPoint x: 54, startPoint y: 173, endPoint x: 337, endPoint y: 295, distance: 308.2
click at [355, 278] on li "Asetuksella voidaan yliajaa yhtiökohtainen asetus" at bounding box center [583, 270] width 1025 height 16
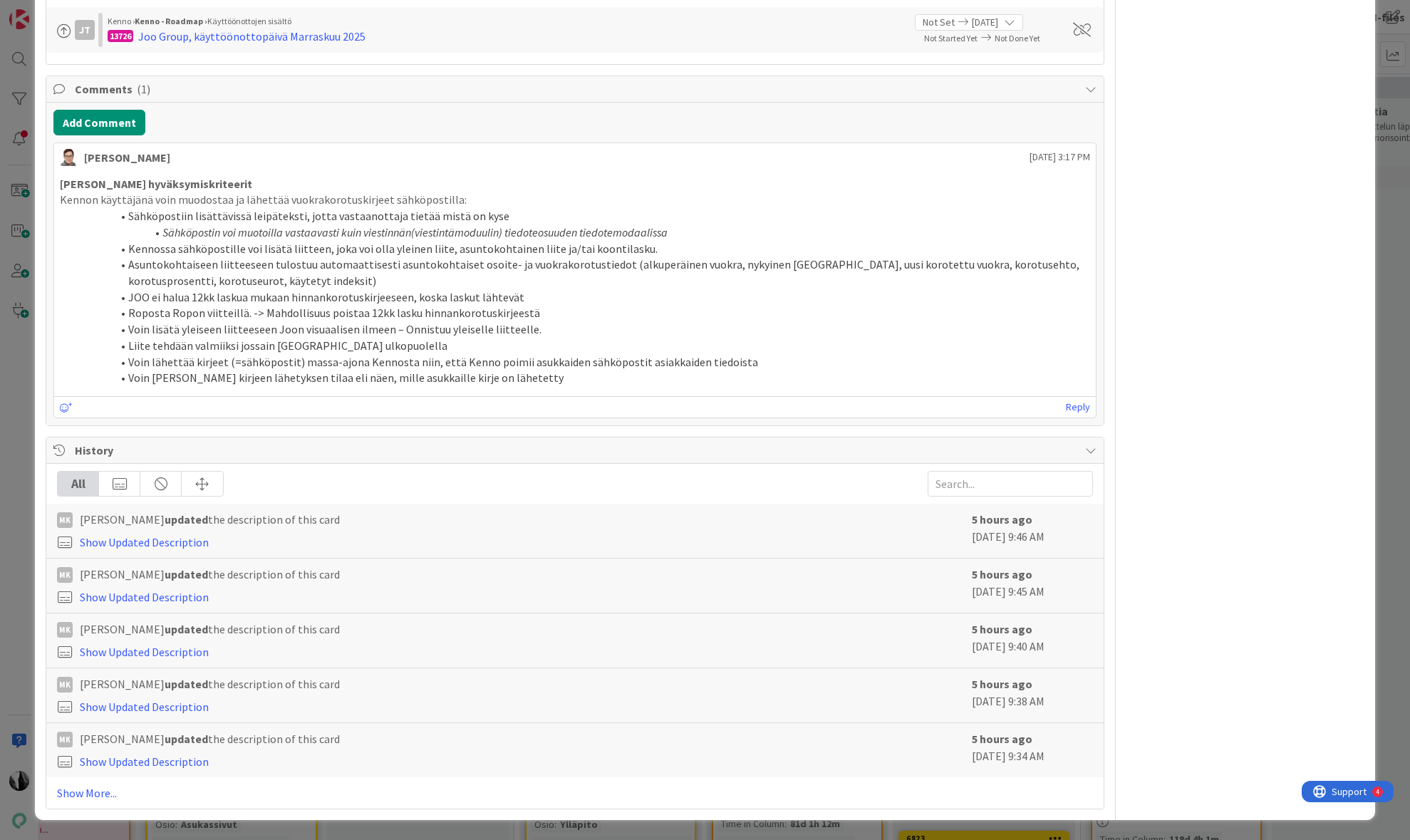
scroll to position [1919, 0]
drag, startPoint x: 100, startPoint y: 794, endPoint x: 434, endPoint y: 718, distance: 342.5
click at [101, 794] on link "Show More..." at bounding box center [575, 792] width 1035 height 17
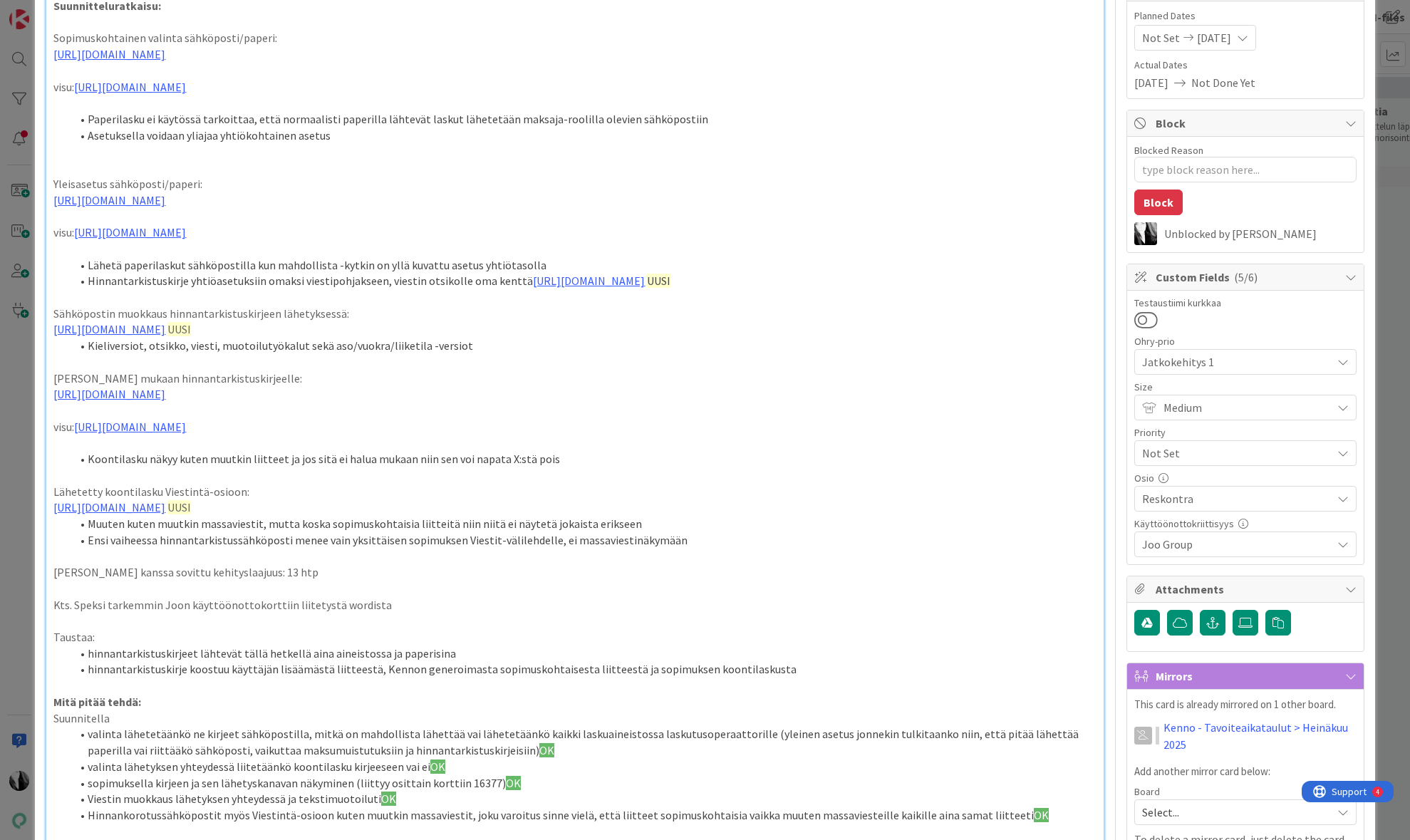
scroll to position [169, 0]
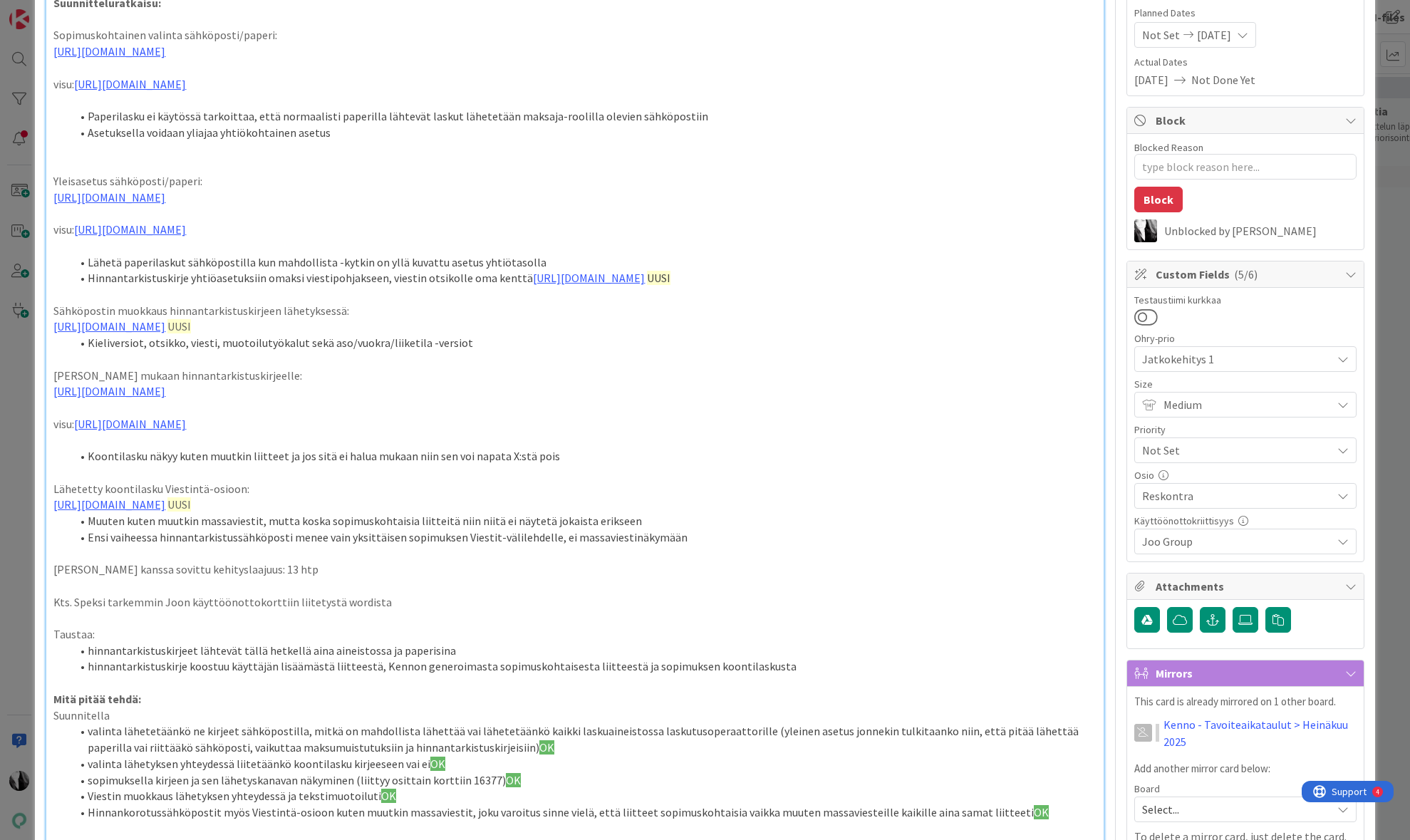
type textarea "x"
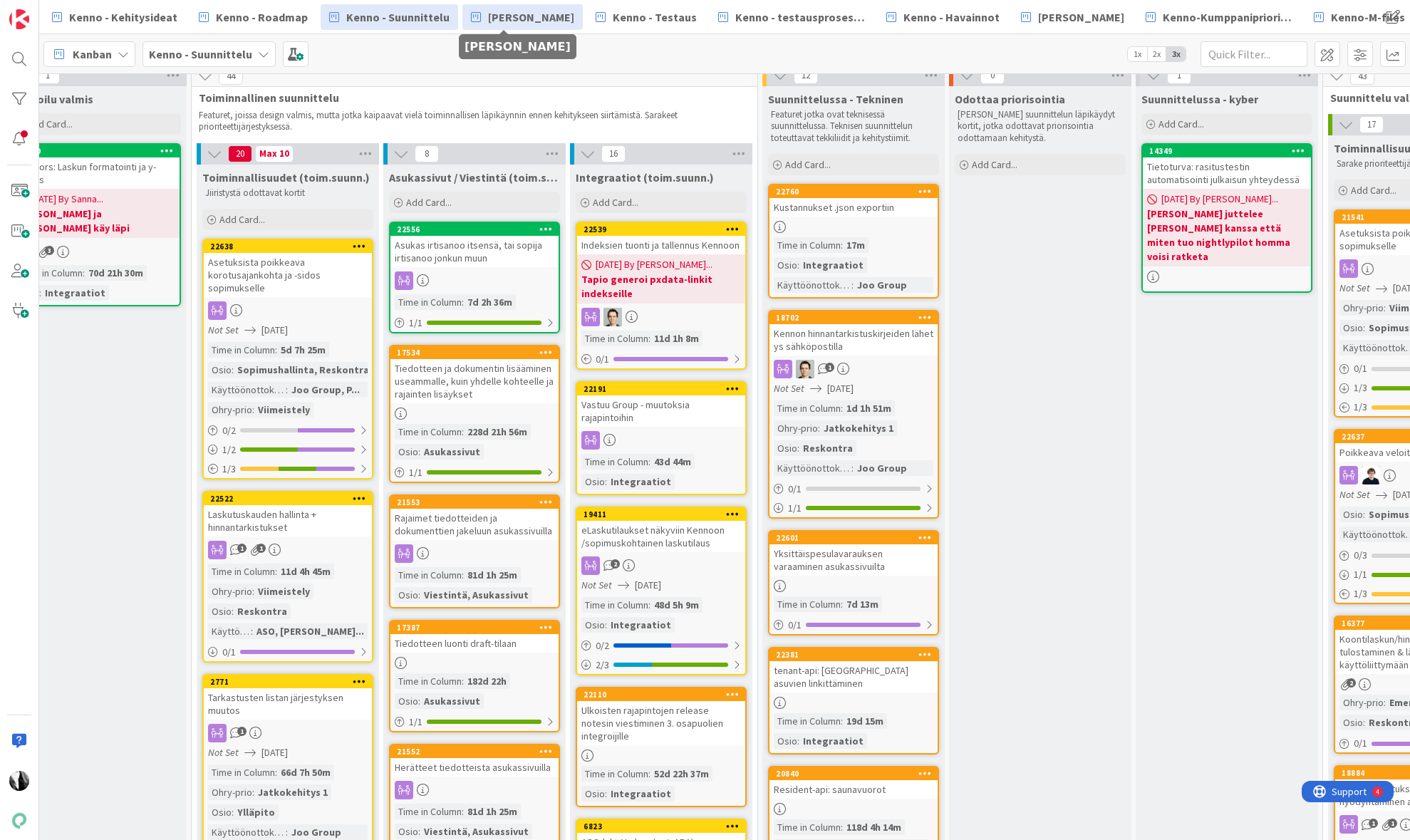
click at [517, 16] on span "[PERSON_NAME]" at bounding box center [531, 17] width 86 height 17
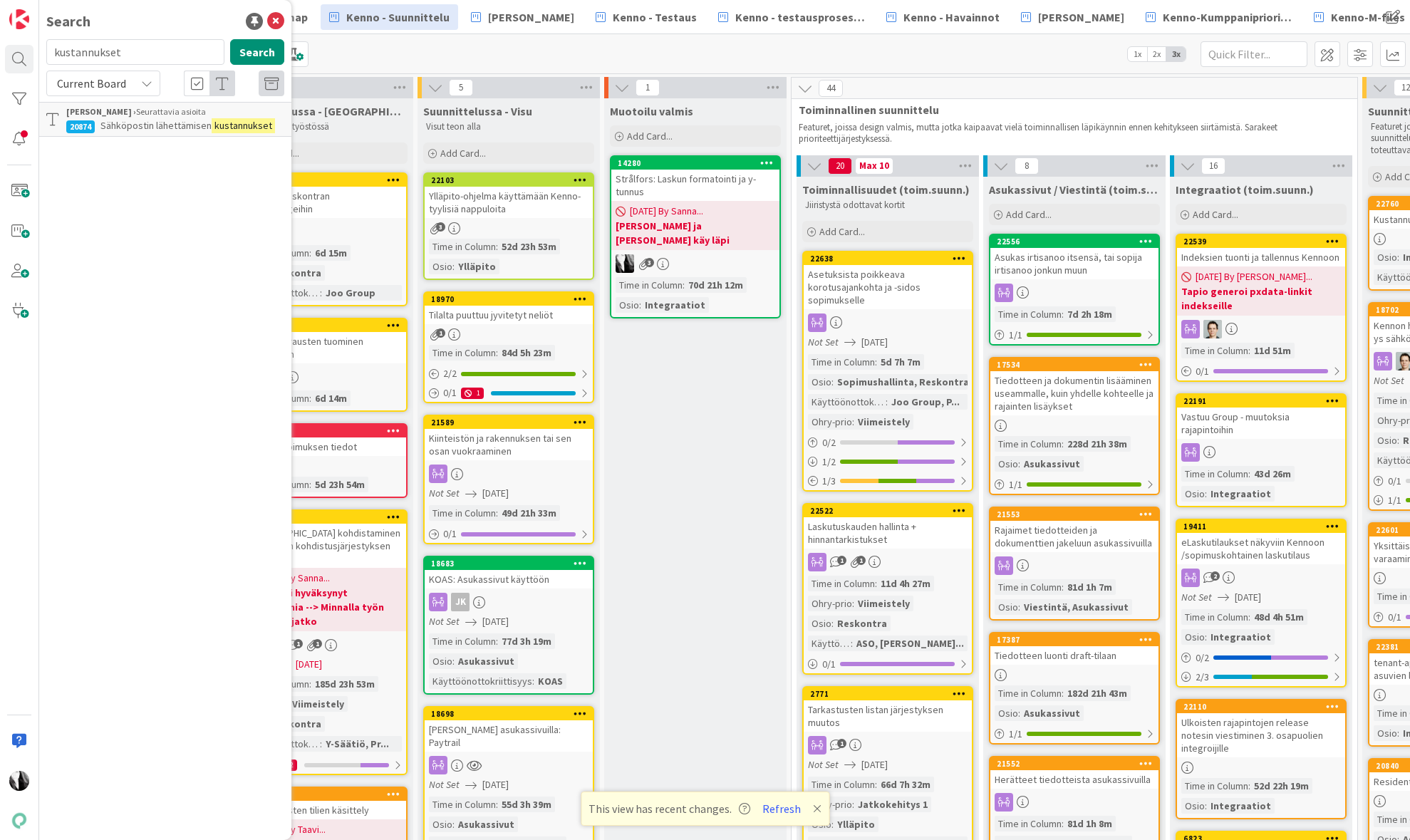
scroll to position [31, 267]
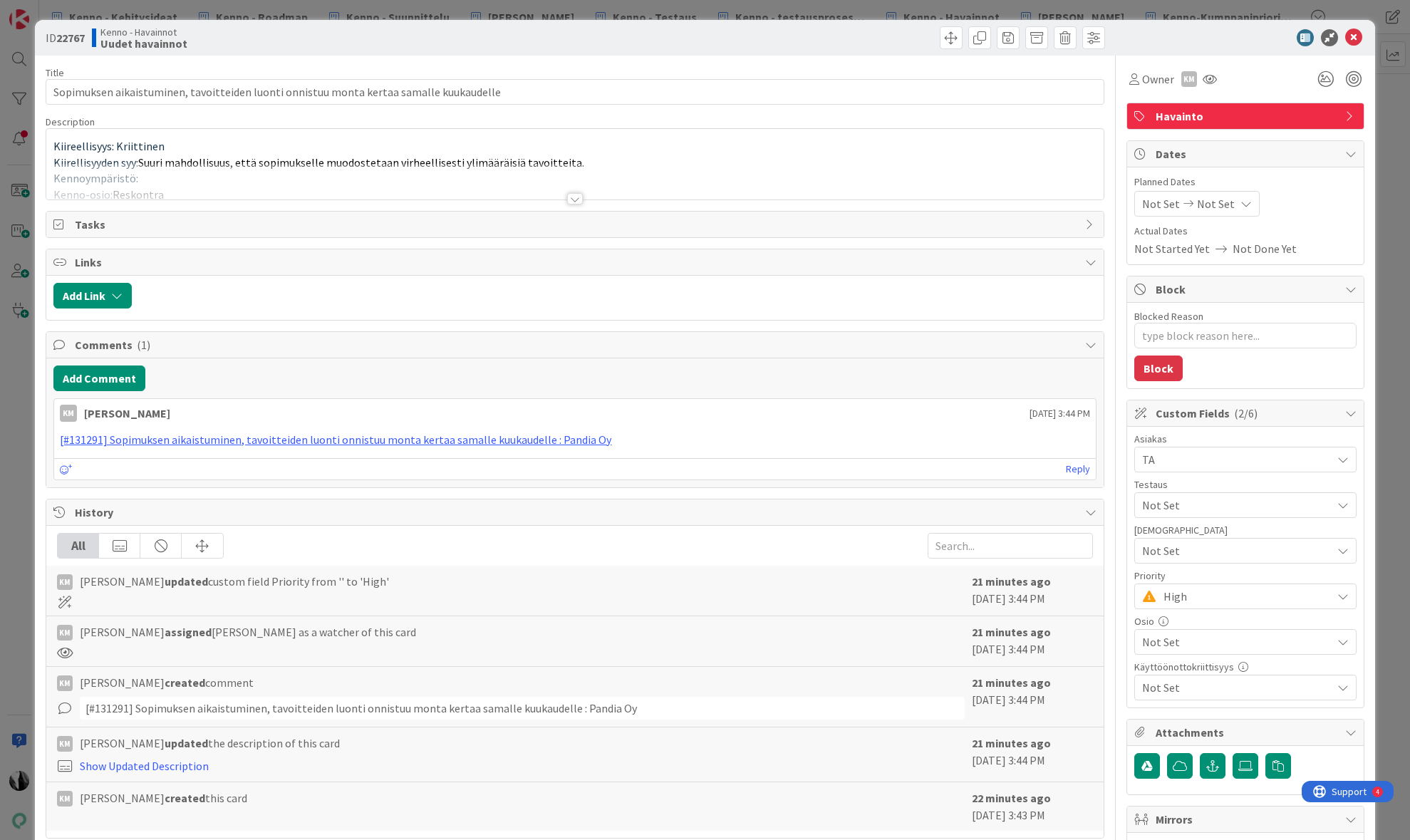
type textarea "x"
drag, startPoint x: 1356, startPoint y: 36, endPoint x: 1340, endPoint y: 2, distance: 37.6
click at [1356, 33] on icon at bounding box center [1353, 38] width 17 height 17
